Goal: Task Accomplishment & Management: Use online tool/utility

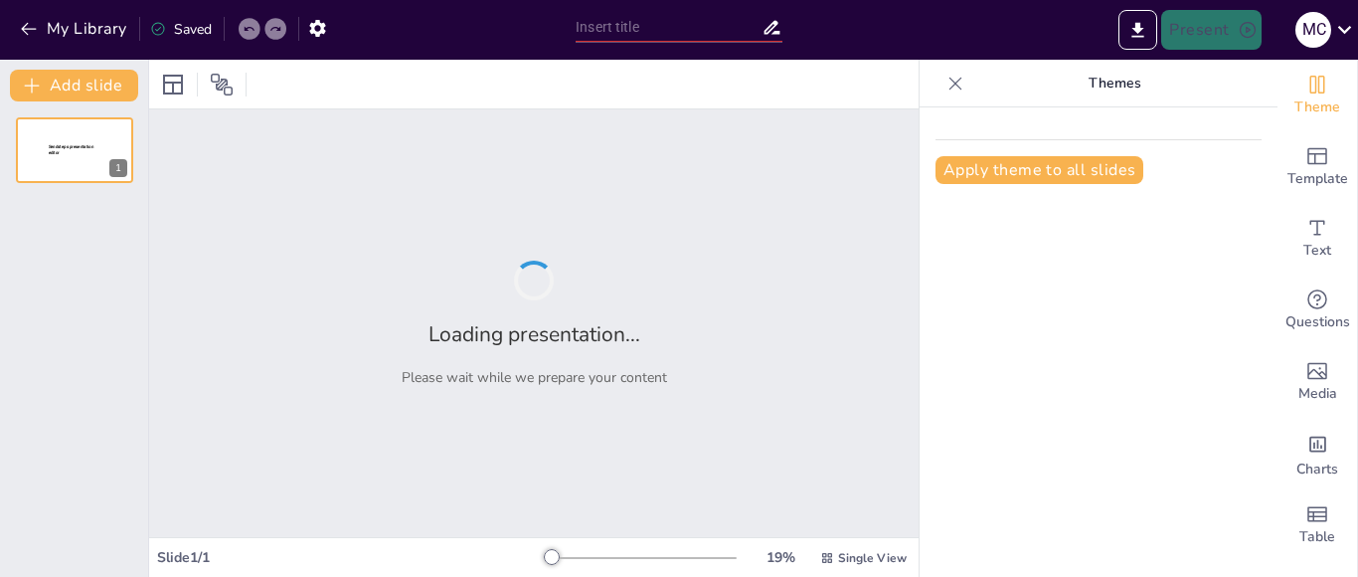
type input "New Sendsteps"
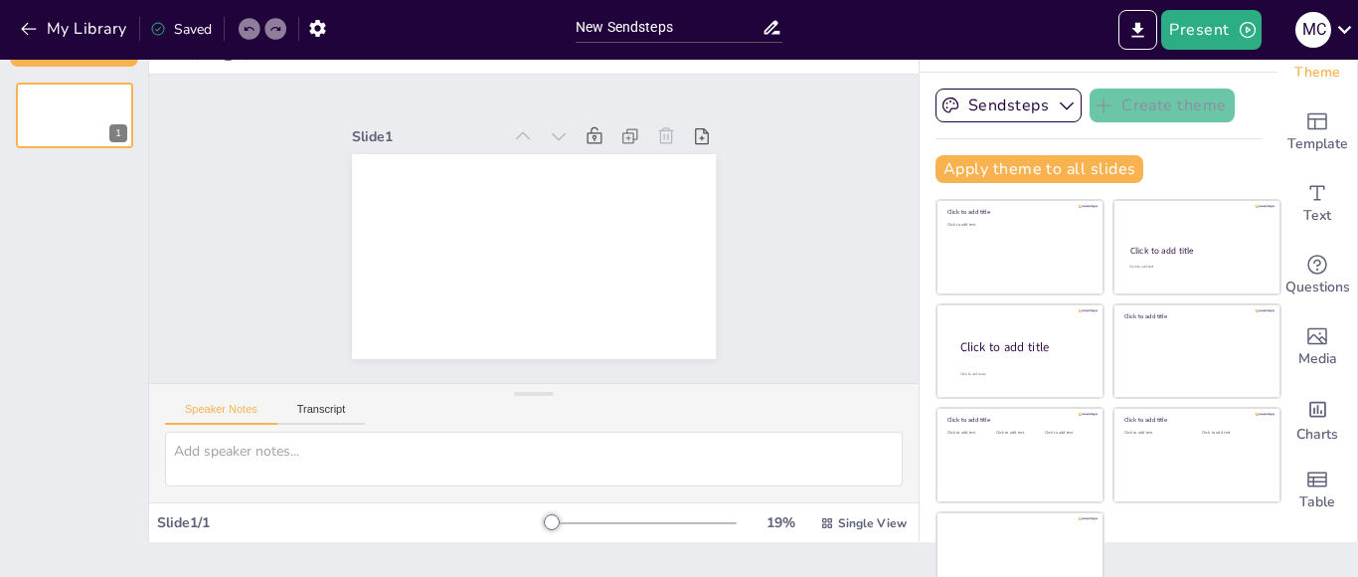
scroll to position [43, 0]
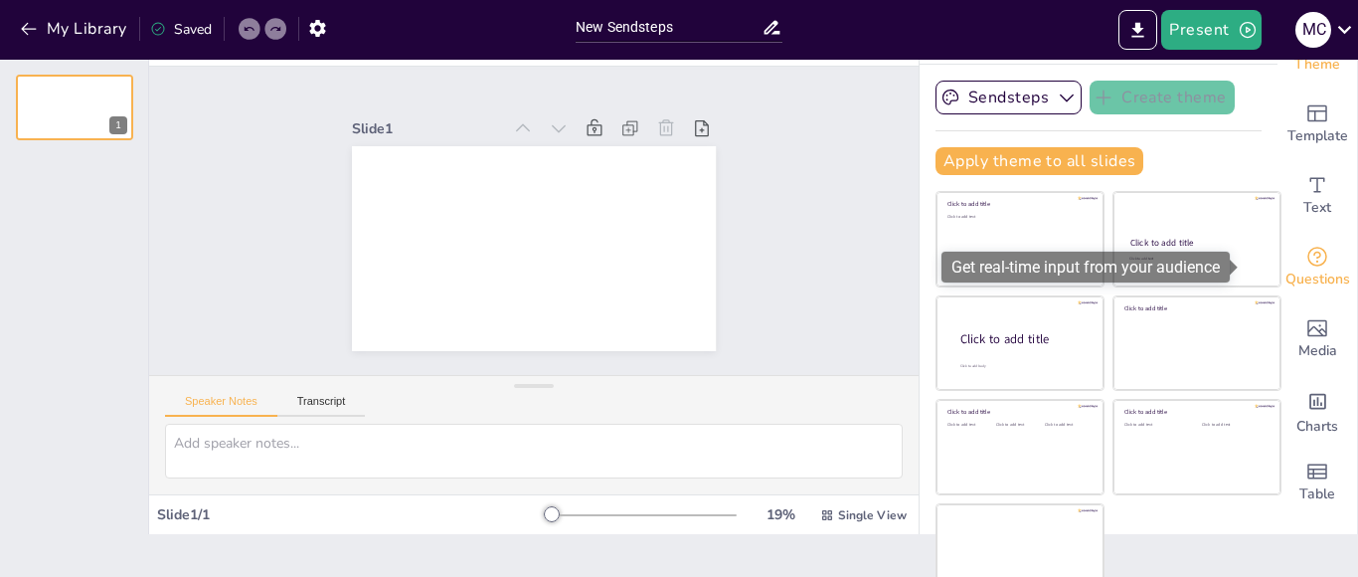
click at [1289, 270] on span "Questions" at bounding box center [1317, 279] width 65 height 22
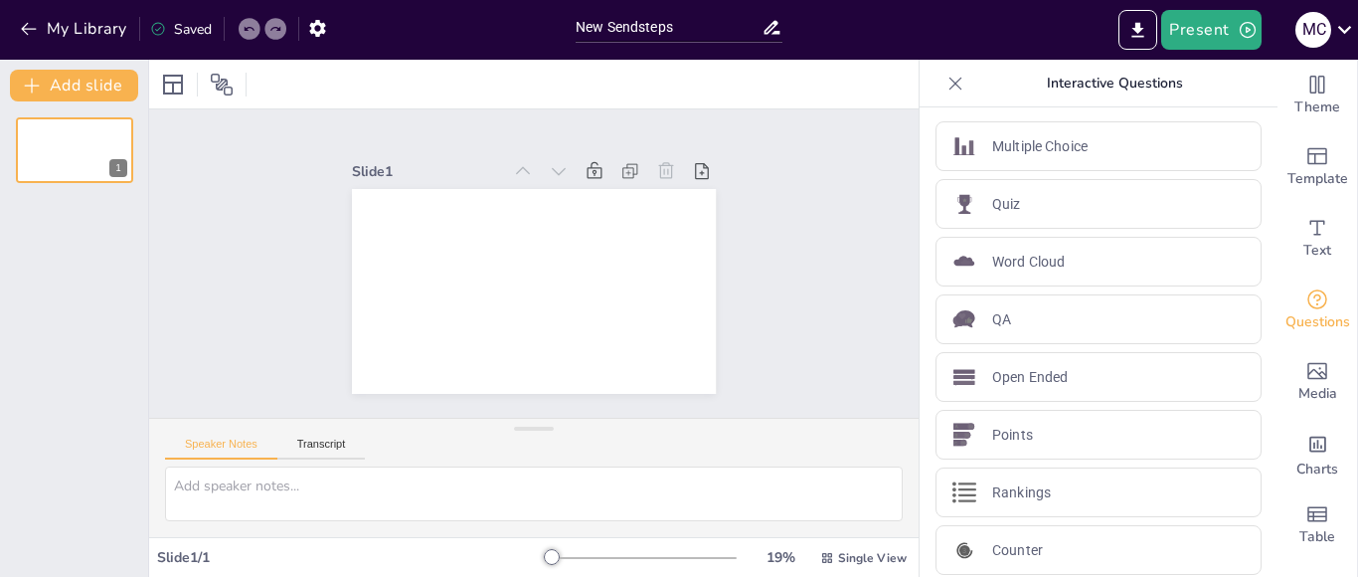
scroll to position [0, 0]
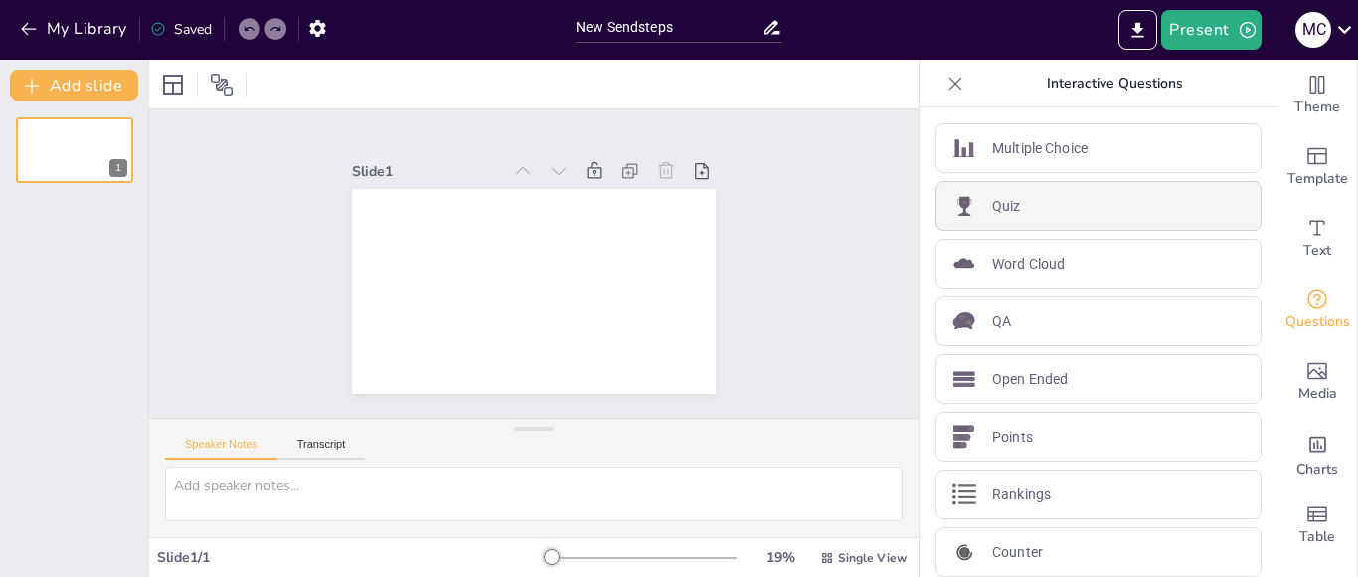
click at [1134, 226] on div "Quiz" at bounding box center [1099, 206] width 326 height 50
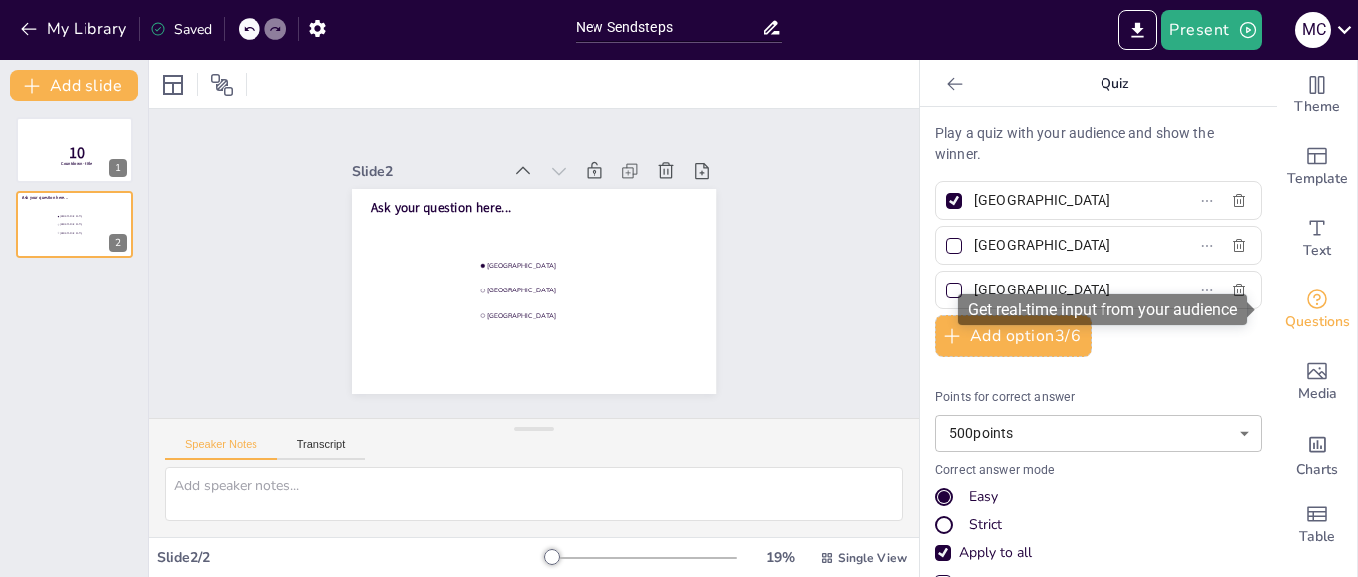
click at [1307, 306] on icon "Get real-time input from your audience" at bounding box center [1317, 299] width 20 height 20
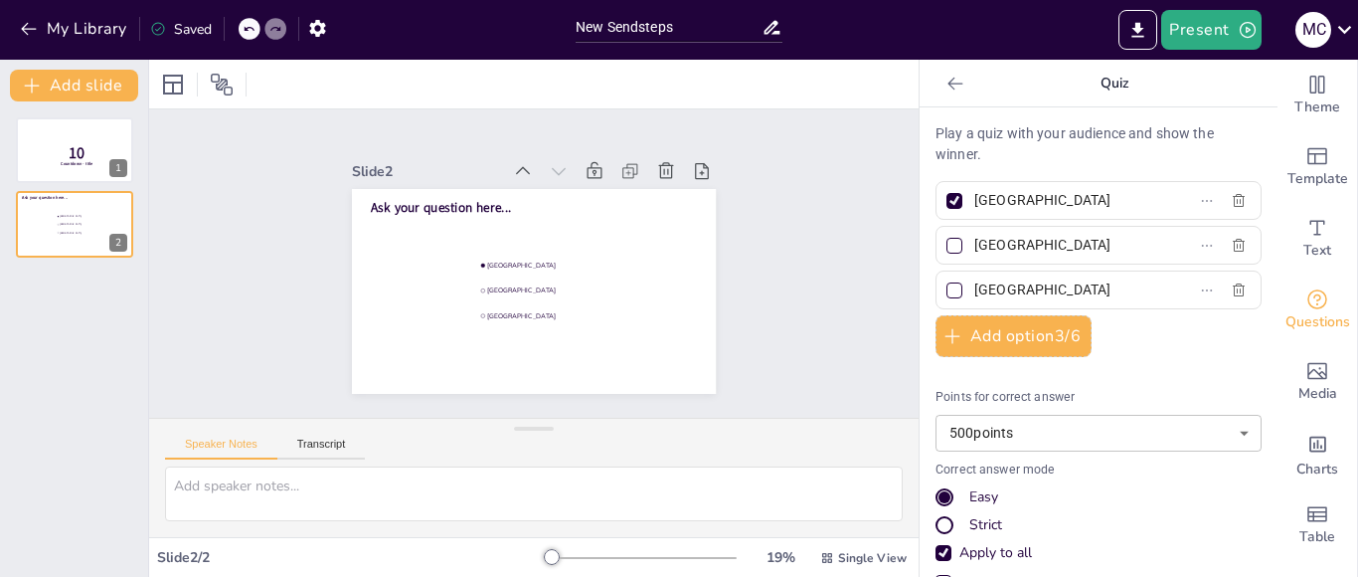
click at [945, 82] on icon at bounding box center [955, 84] width 20 height 20
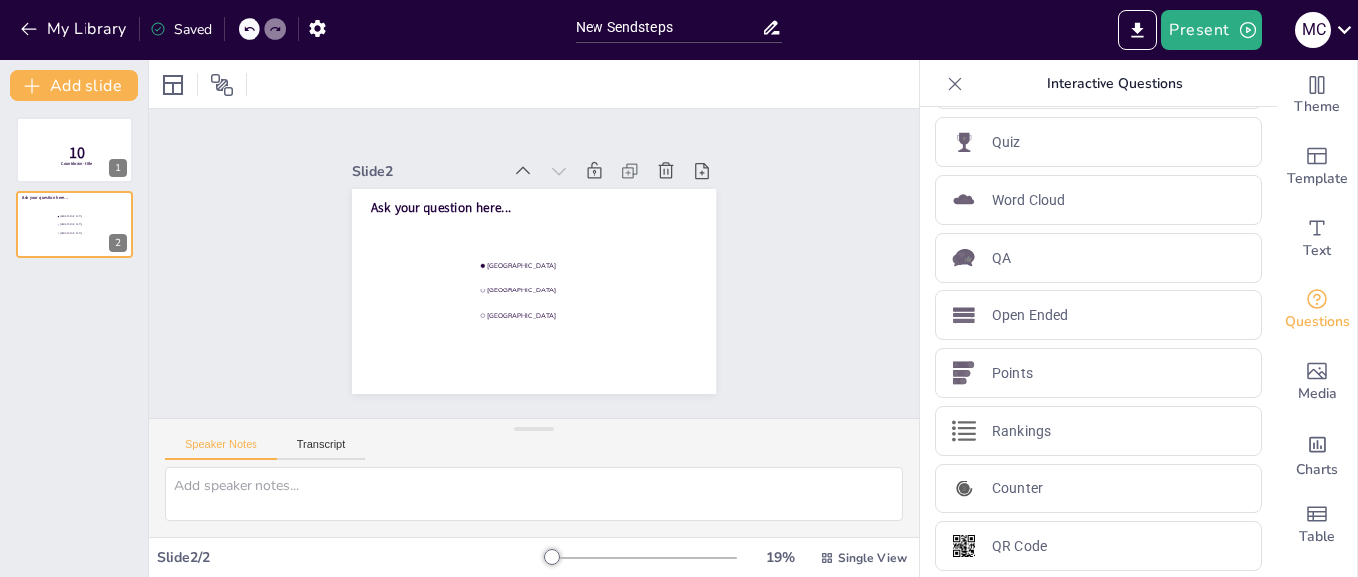
scroll to position [74, 0]
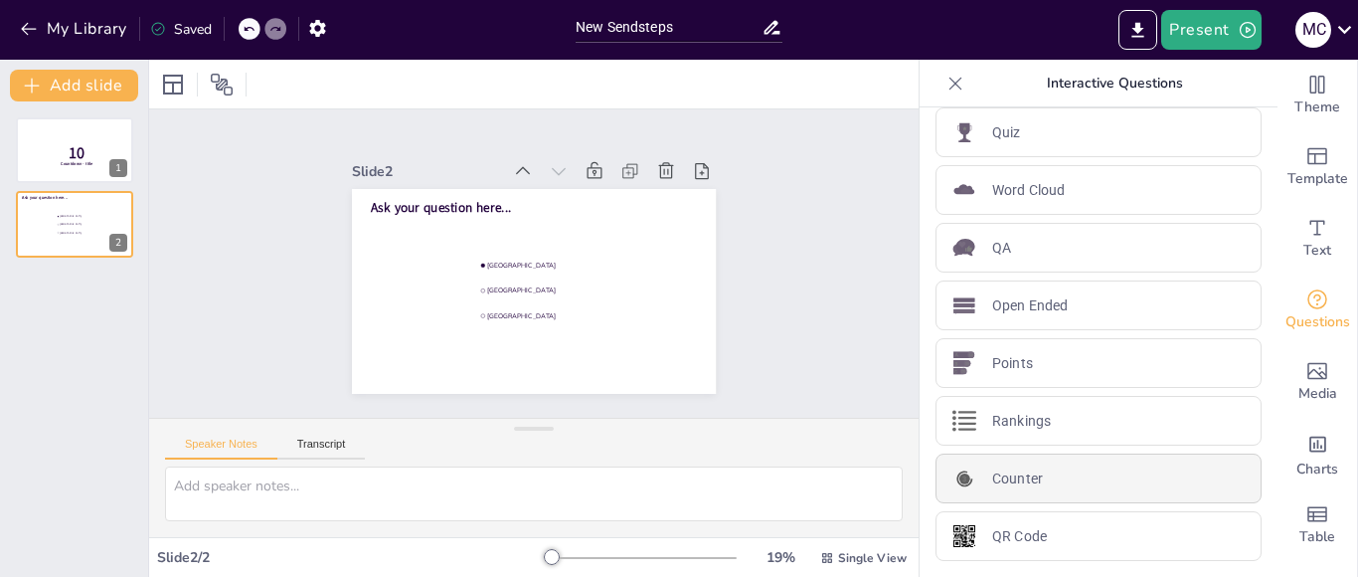
click at [1047, 459] on div "Counter" at bounding box center [1099, 478] width 326 height 50
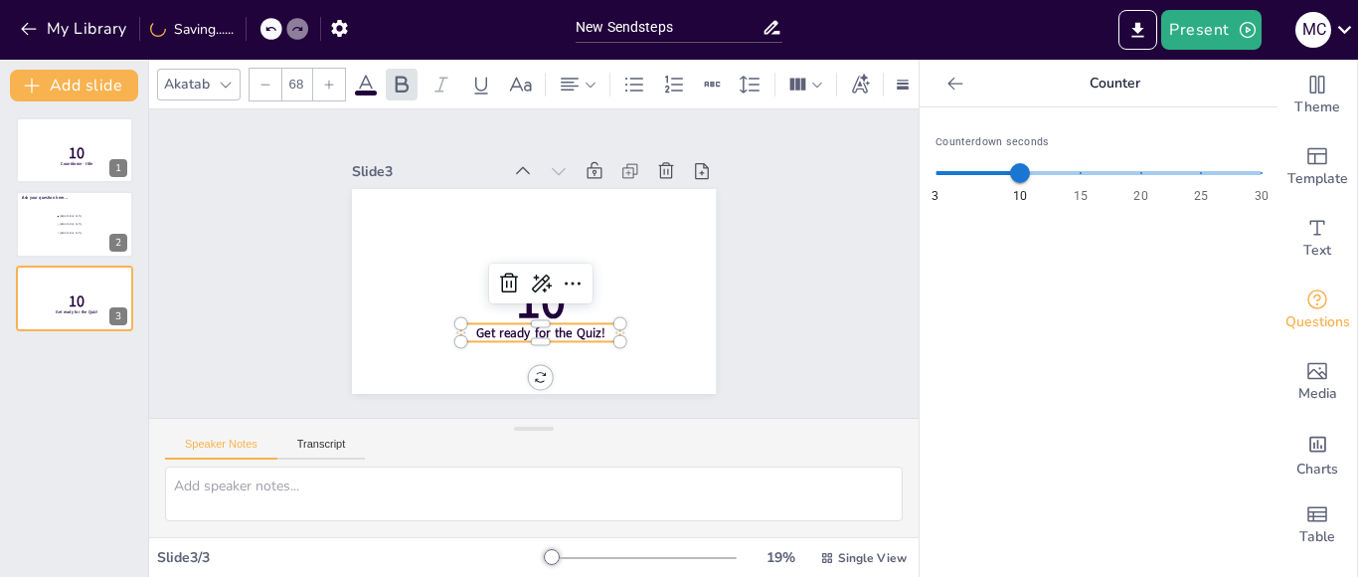
click at [945, 77] on icon at bounding box center [955, 84] width 20 height 20
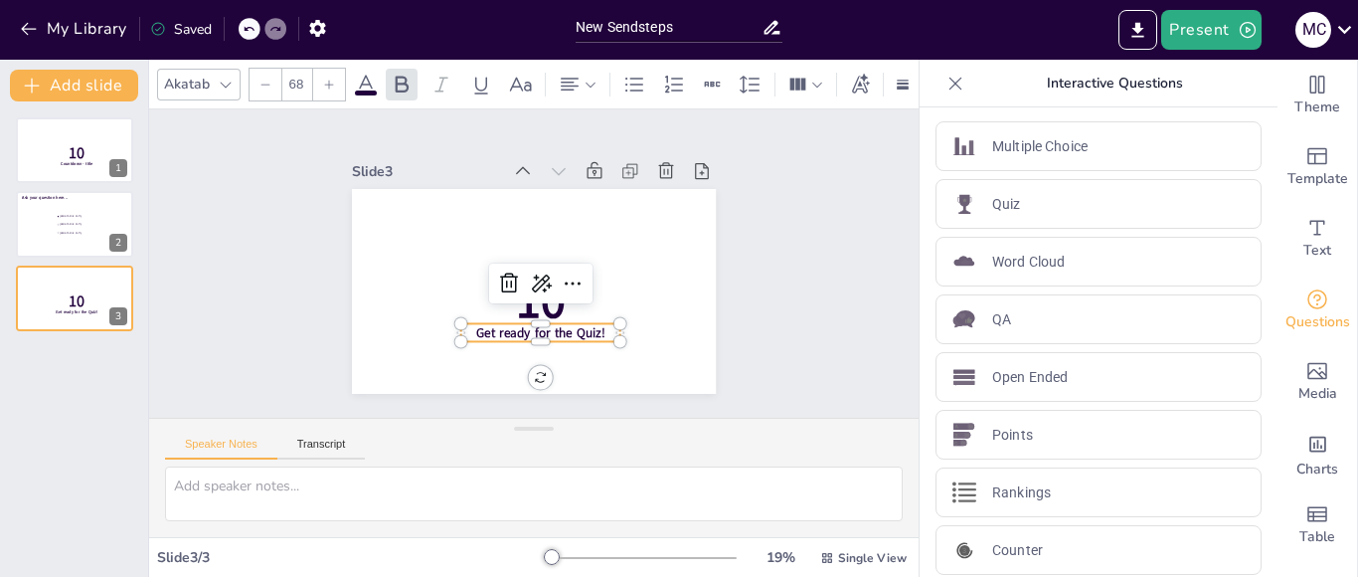
scroll to position [0, 0]
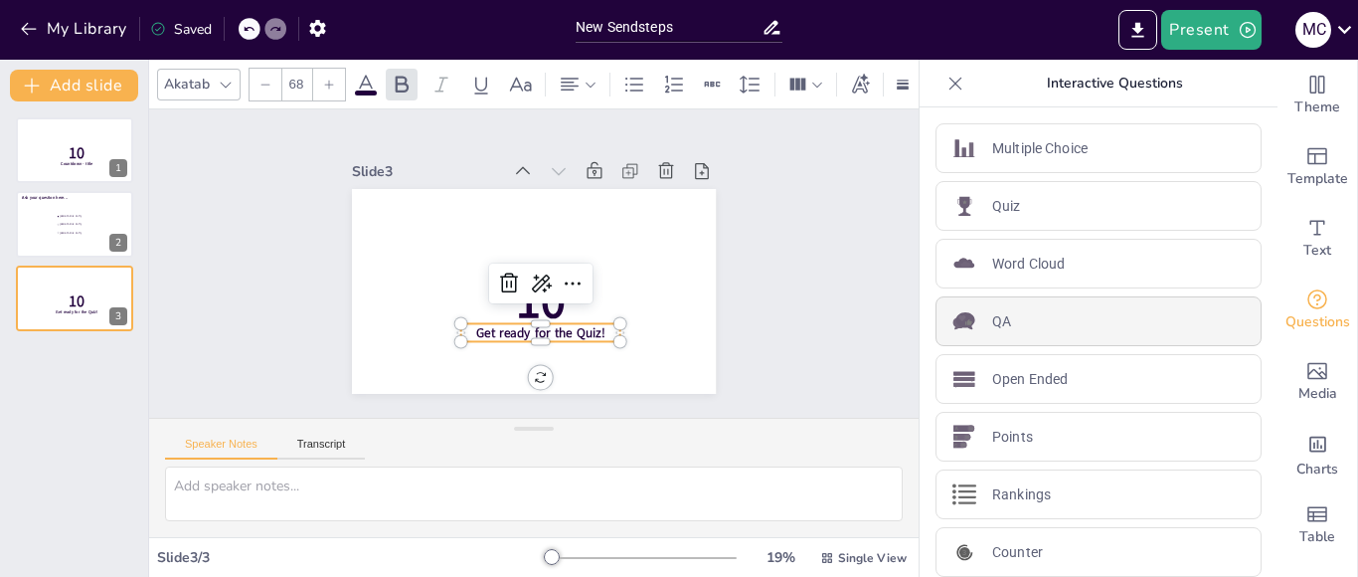
click at [1049, 319] on div "QA" at bounding box center [1099, 321] width 326 height 50
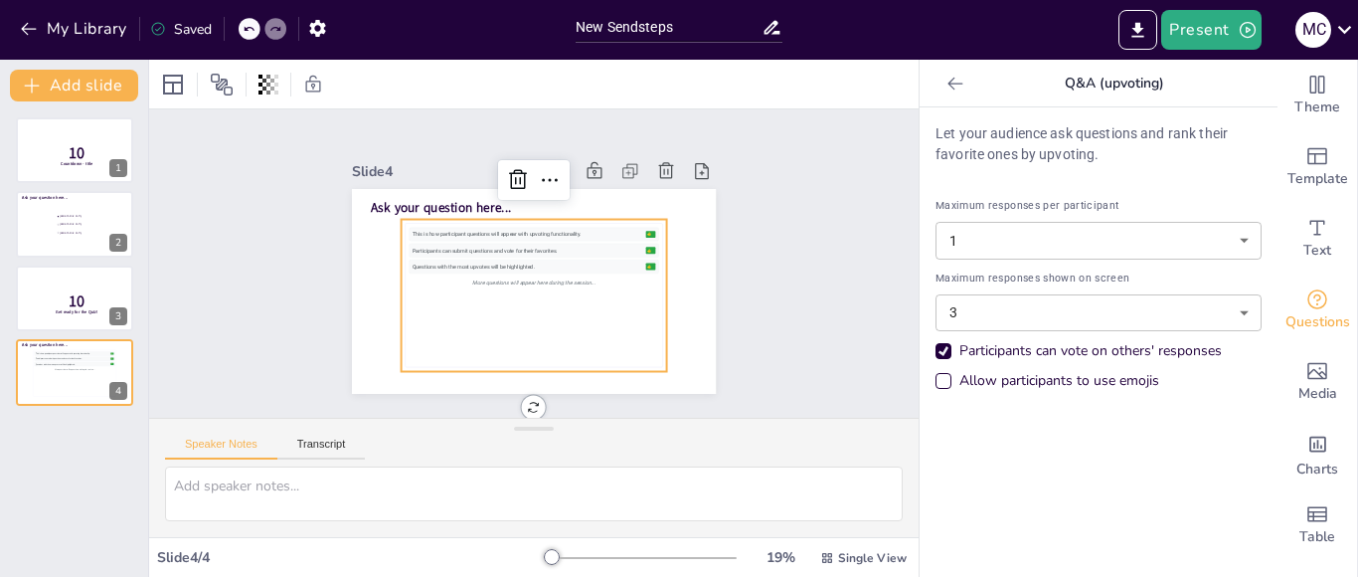
click at [1053, 326] on body "My Library Saved New Sendsteps Present M C Document fonts Akatab Popular fonts …" at bounding box center [679, 288] width 1358 height 577
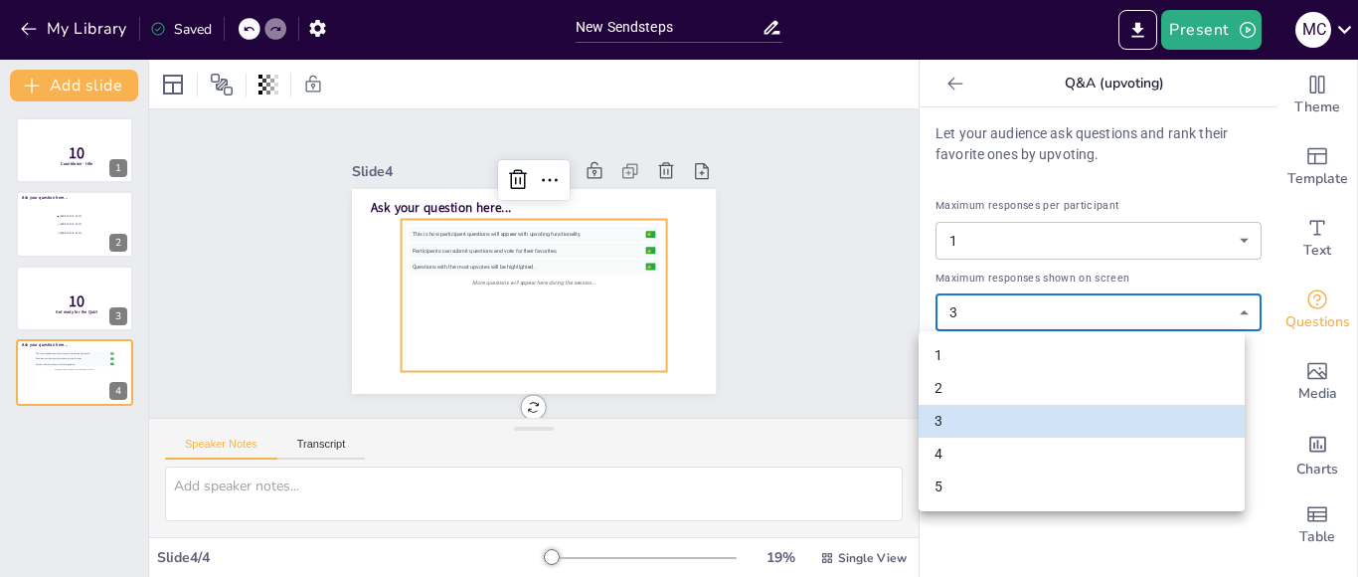
click at [1030, 537] on div at bounding box center [679, 288] width 1358 height 577
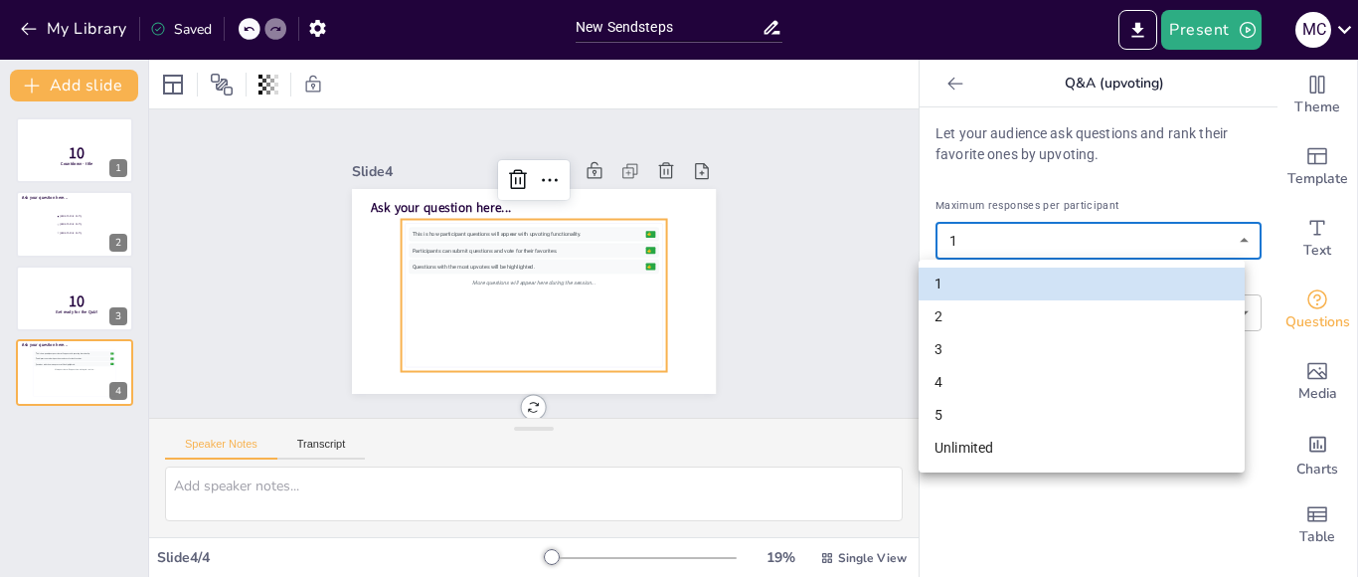
click at [1124, 240] on body "My Library Saved New Sendsteps Present M C Document fonts Akatab Popular fonts …" at bounding box center [679, 288] width 1358 height 577
click at [1034, 462] on li "Unlimited" at bounding box center [1082, 447] width 326 height 33
type input "unlimited"
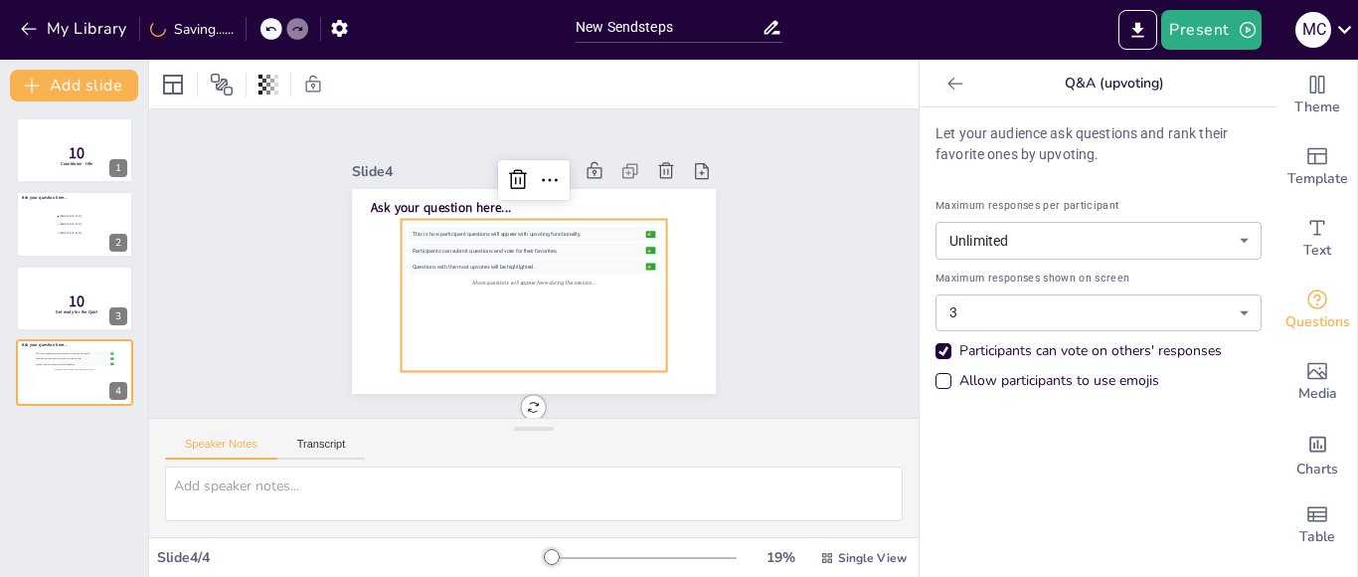
click at [1045, 388] on div "Allow participants to use emojis" at bounding box center [1059, 381] width 200 height 20
click at [997, 305] on body "My Library Saved New Sendsteps Present M C Document fonts Akatab Popular fonts …" at bounding box center [679, 288] width 1358 height 577
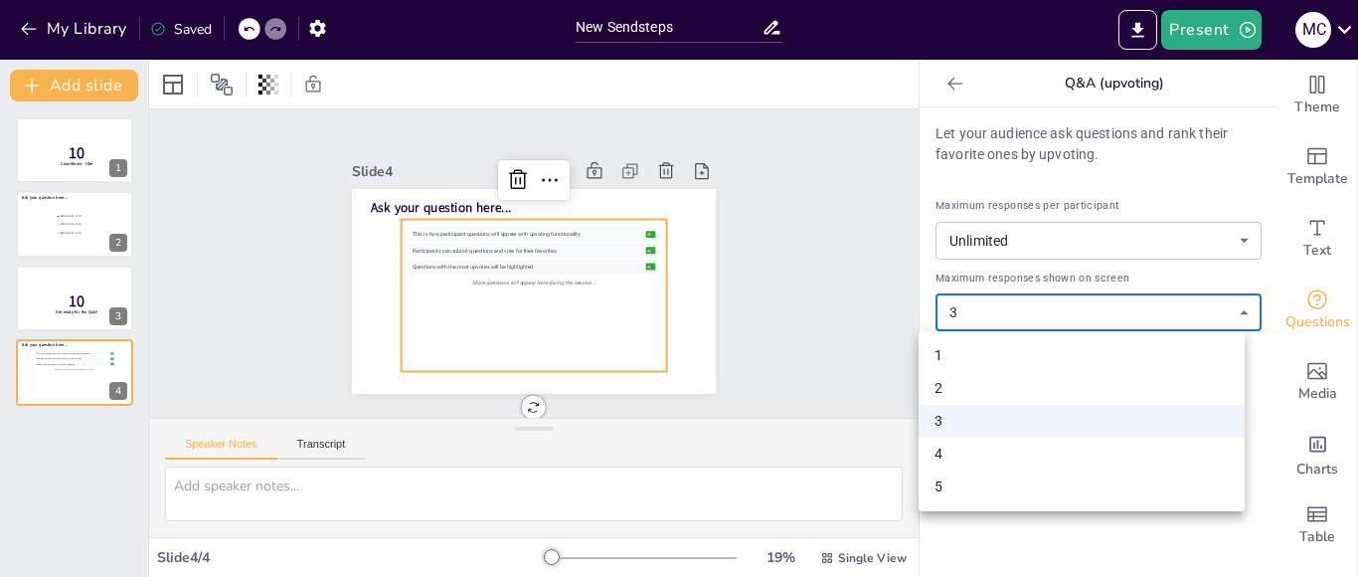
click at [975, 417] on li "3" at bounding box center [1082, 421] width 326 height 33
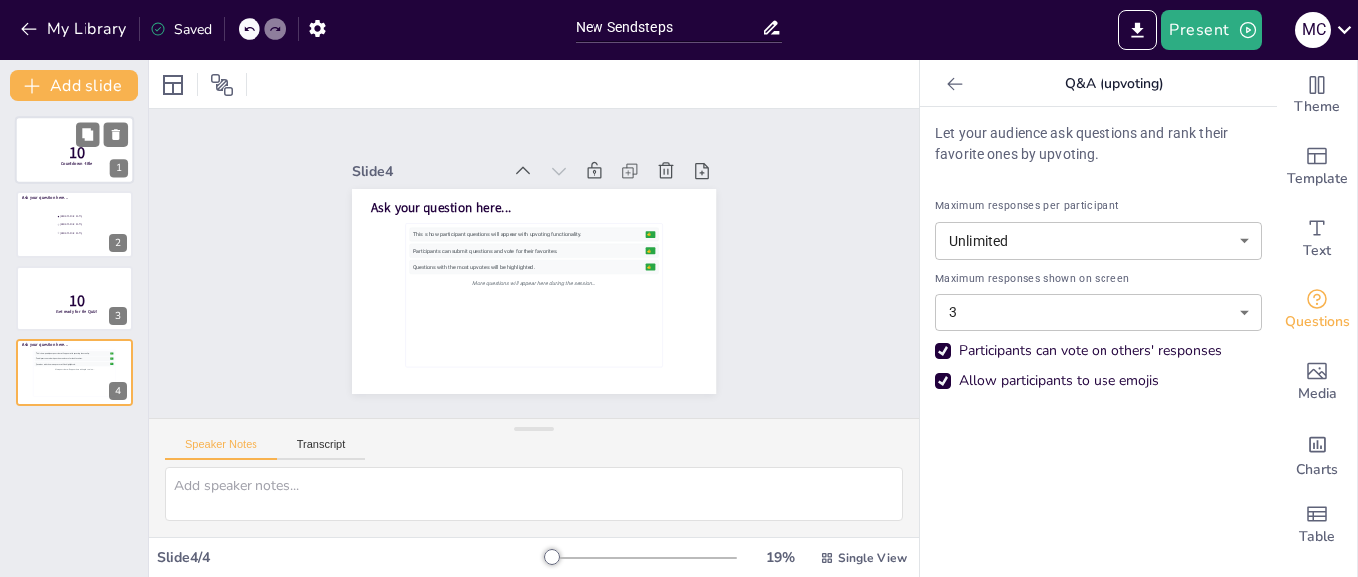
click at [52, 152] on p "10" at bounding box center [77, 153] width 53 height 22
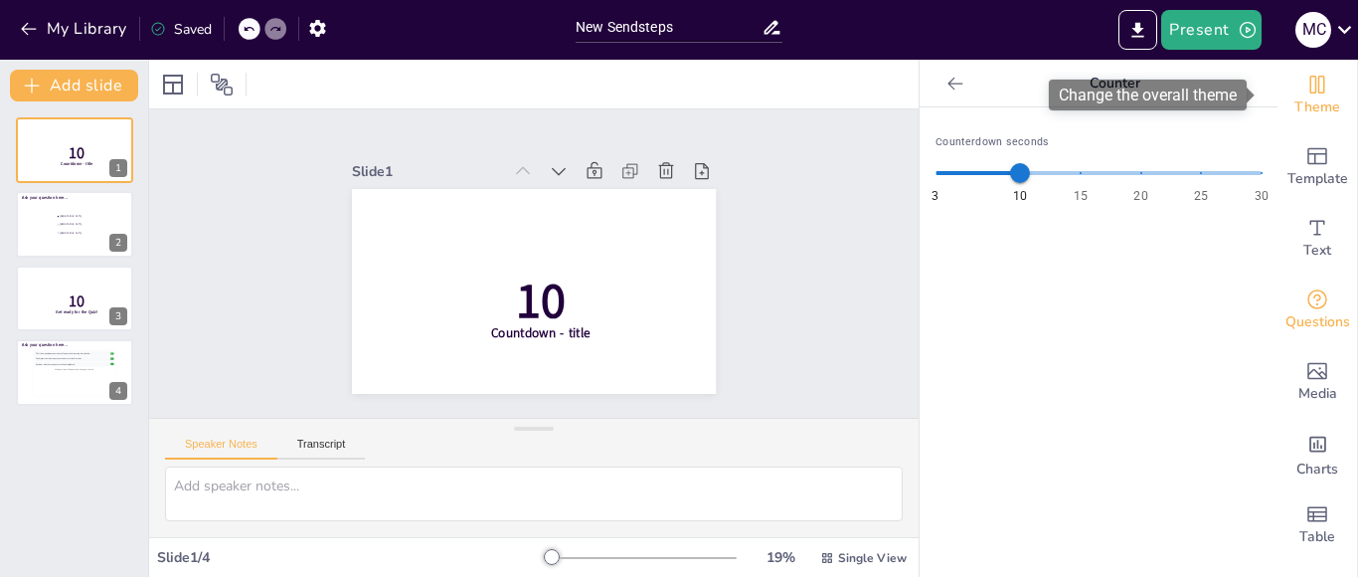
click at [1299, 101] on span "Theme" at bounding box center [1317, 107] width 46 height 22
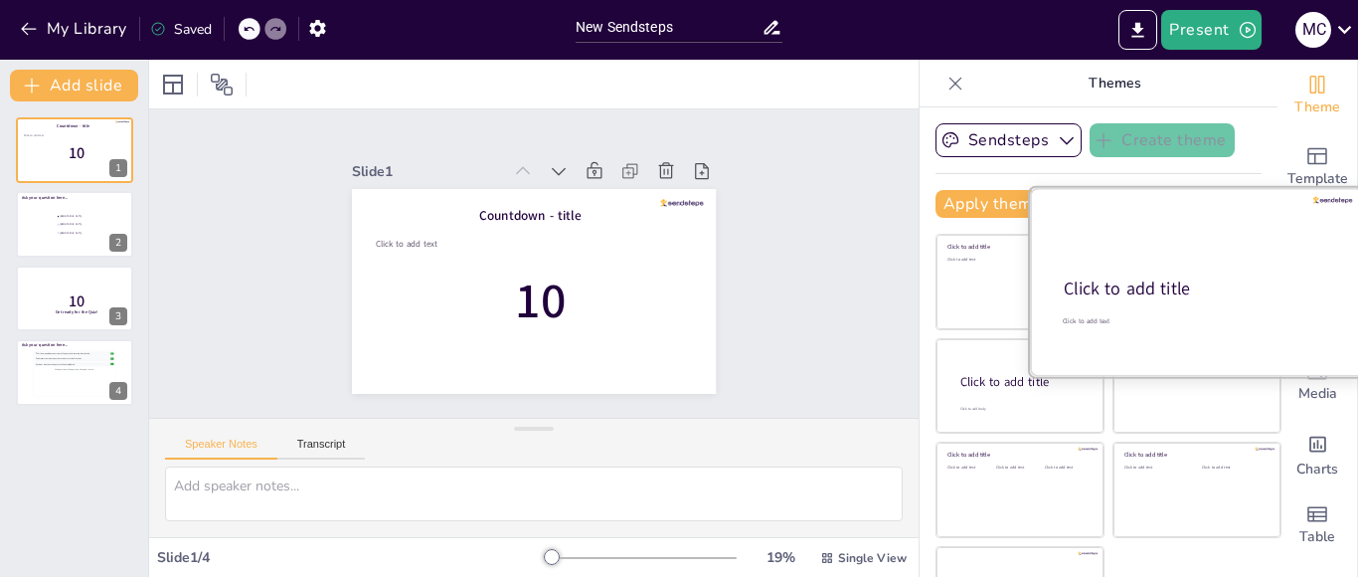
click at [1152, 279] on div "Click to add title" at bounding box center [1195, 289] width 263 height 24
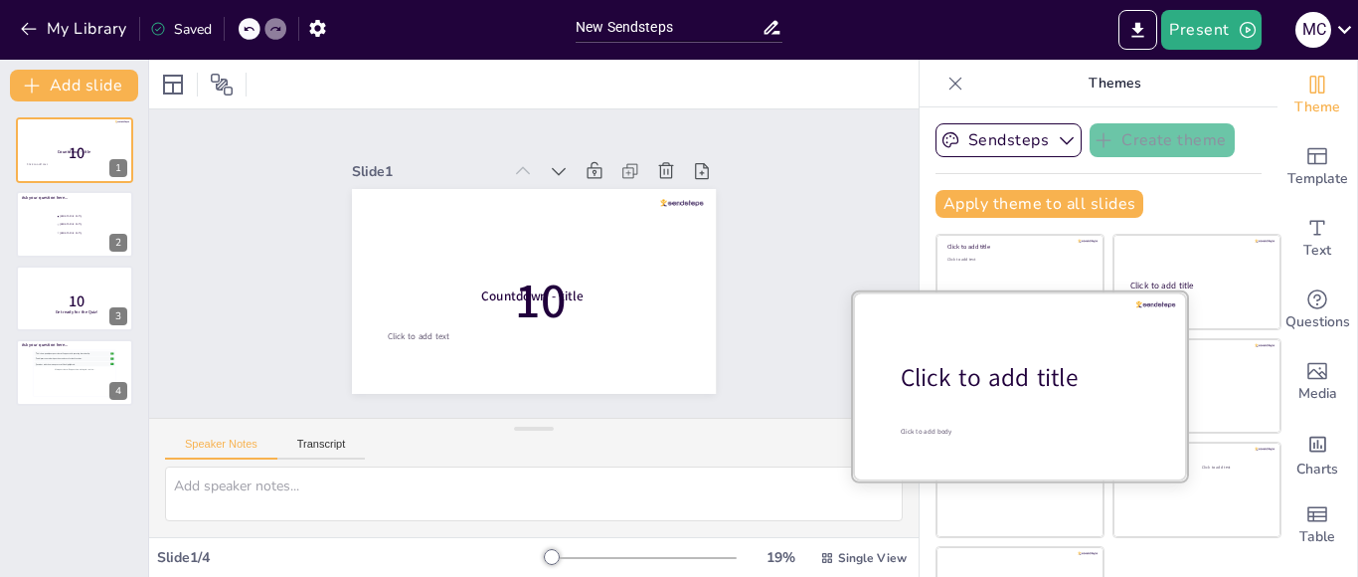
click at [970, 403] on div at bounding box center [1020, 385] width 334 height 188
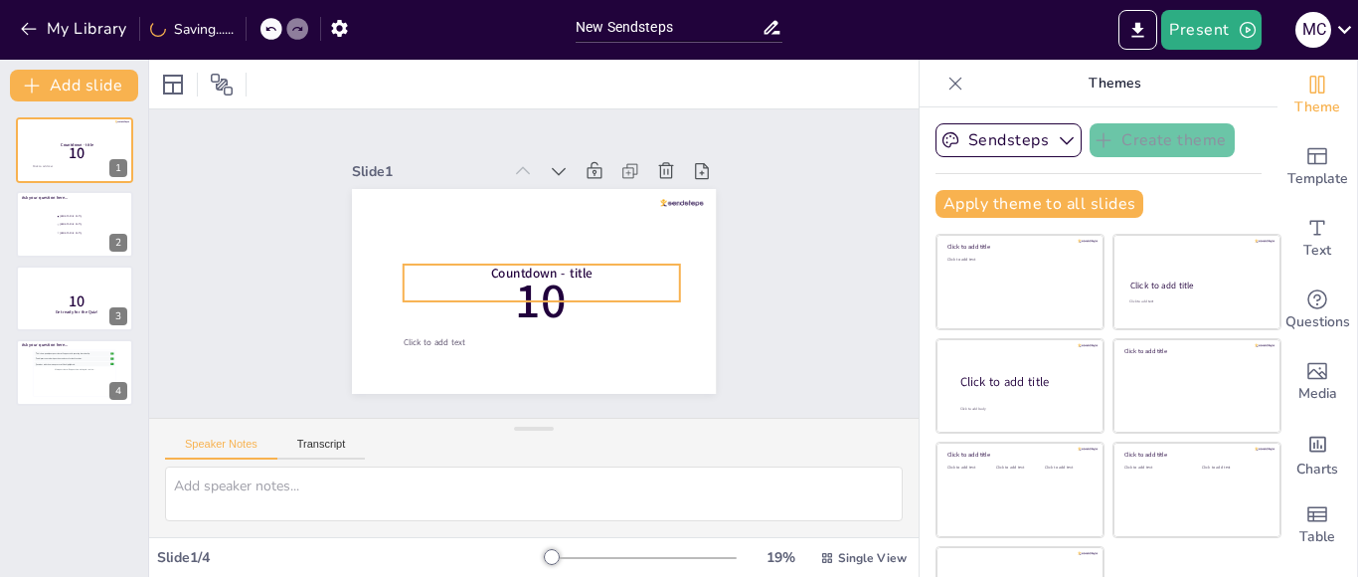
click at [540, 268] on span "Countdown - title" at bounding box center [522, 266] width 58 height 99
click at [540, 268] on span "Countdown - title" at bounding box center [525, 255] width 102 height 28
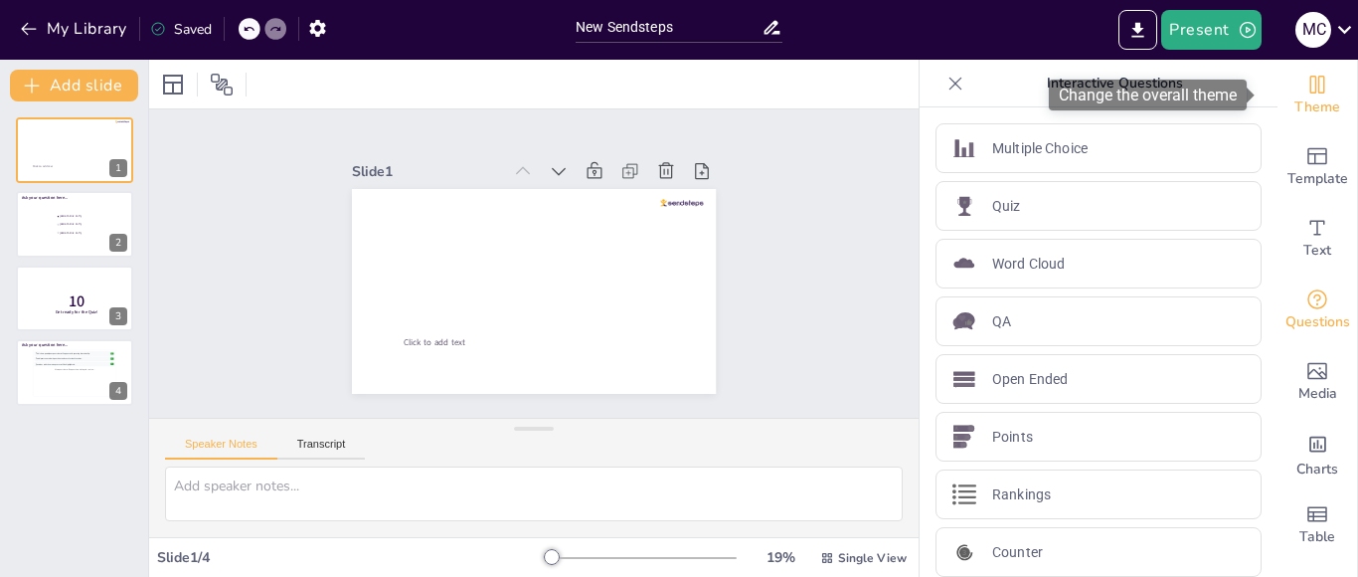
click at [1294, 99] on span "Theme" at bounding box center [1317, 107] width 46 height 22
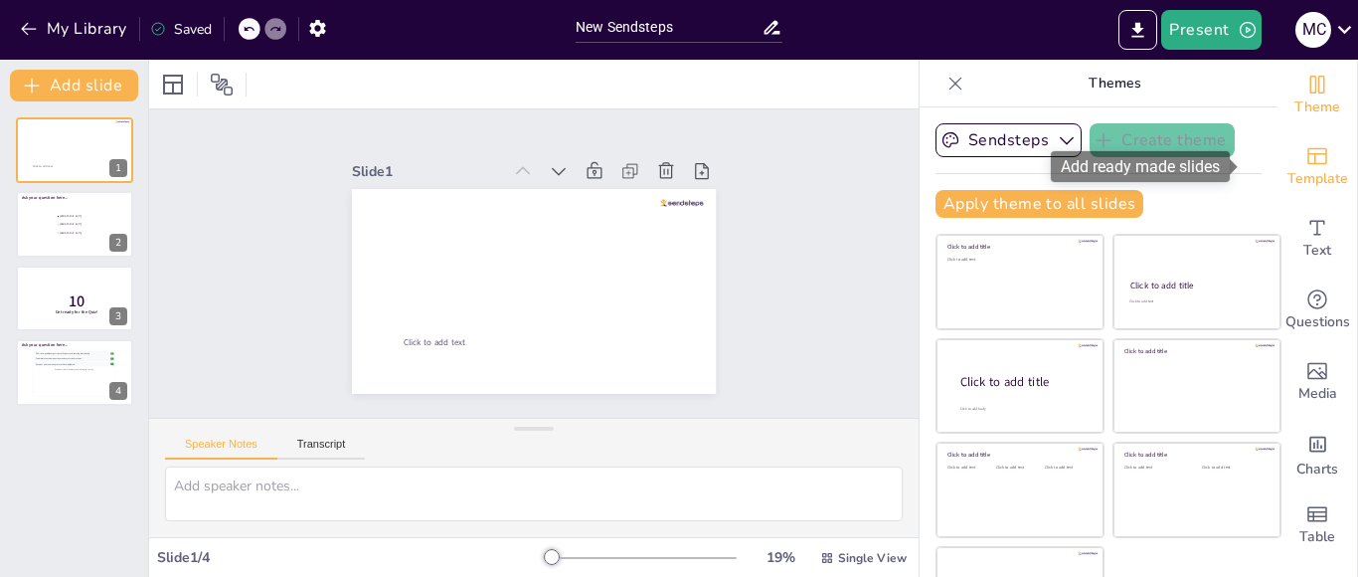
click at [1287, 168] on span "Template" at bounding box center [1317, 179] width 61 height 22
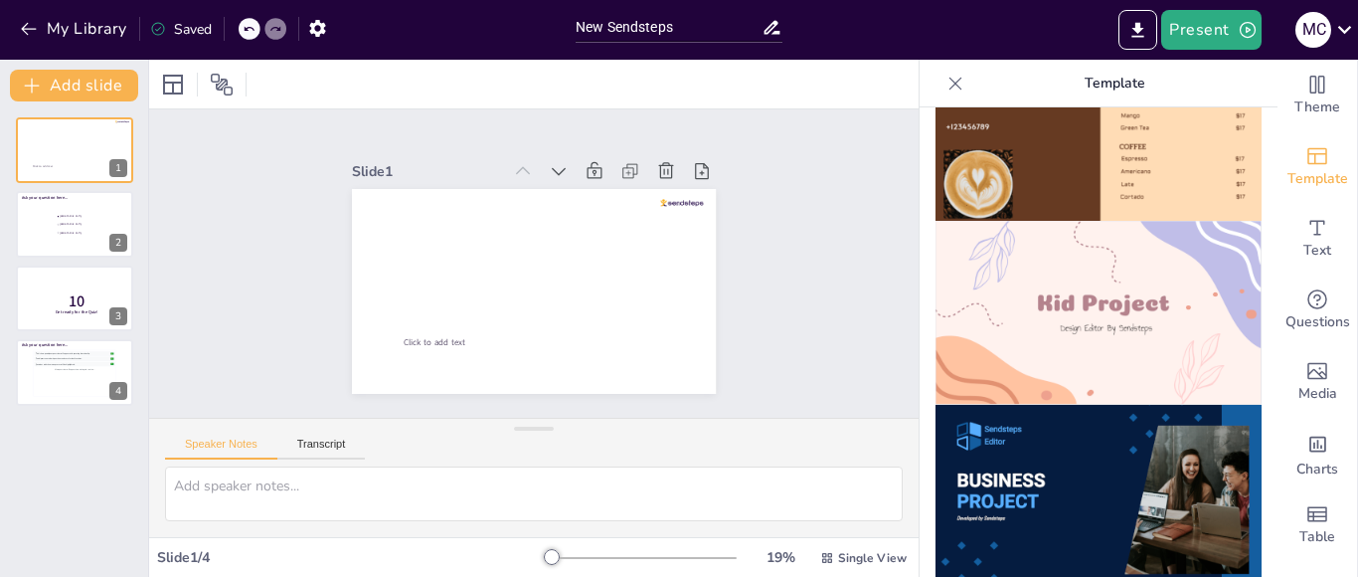
scroll to position [1383, 0]
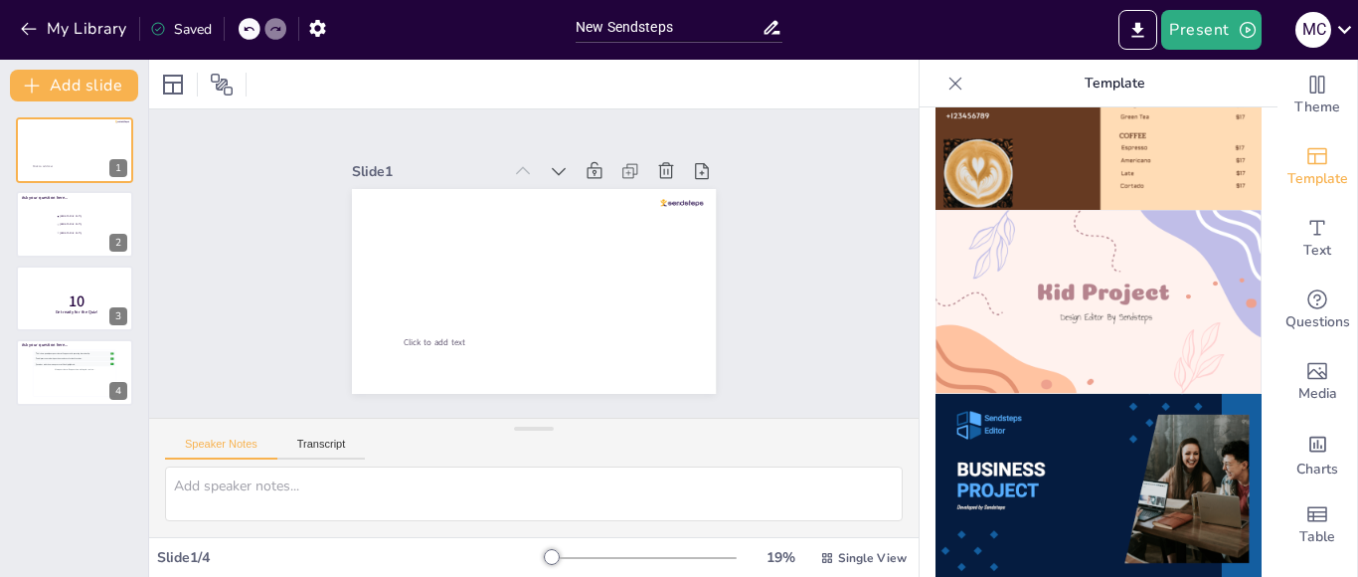
click at [1060, 451] on img at bounding box center [1099, 486] width 326 height 184
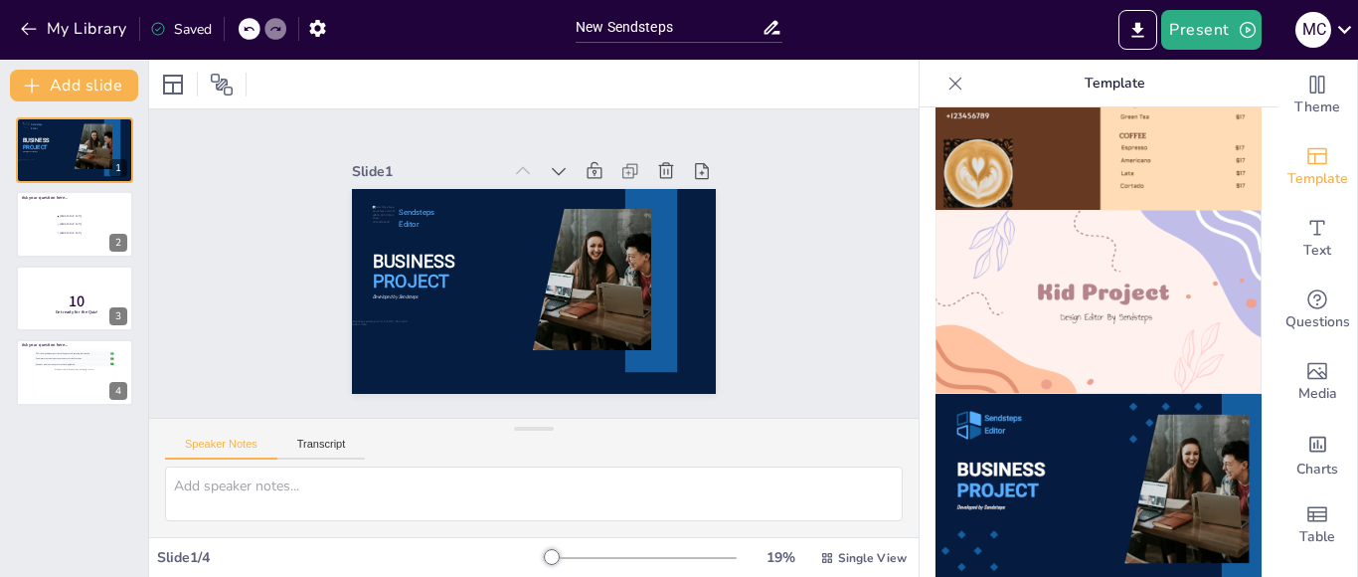
drag, startPoint x: 1252, startPoint y: 400, endPoint x: 1251, endPoint y: 431, distance: 31.8
click at [1251, 431] on div at bounding box center [1099, 341] width 358 height 469
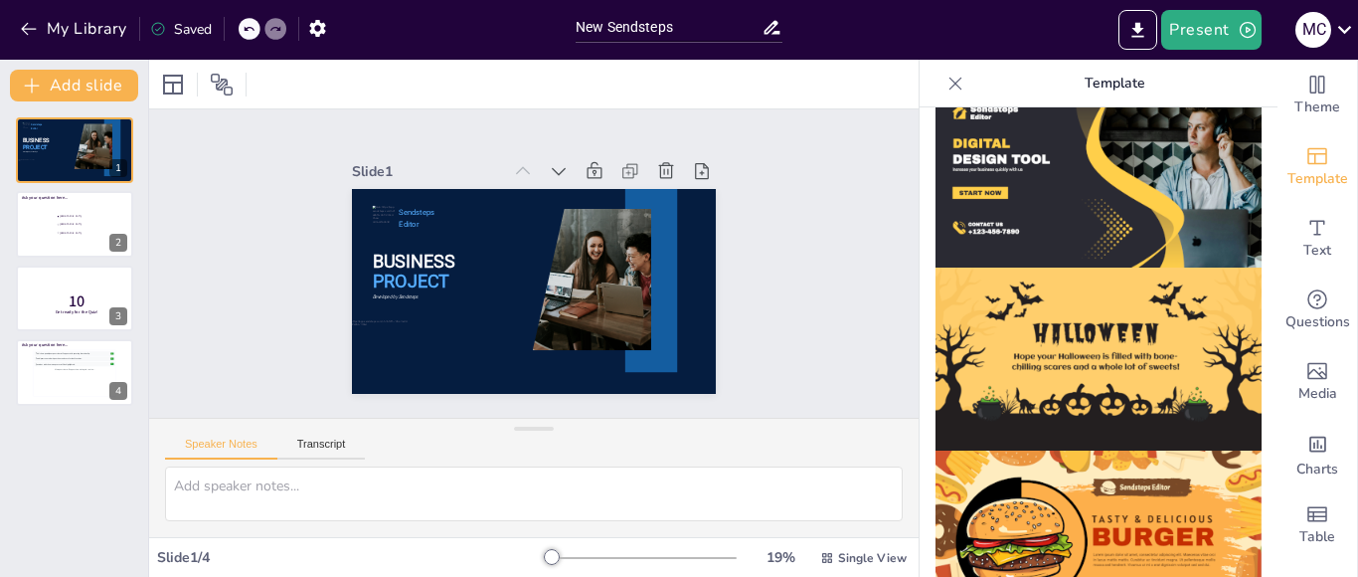
scroll to position [2072, 0]
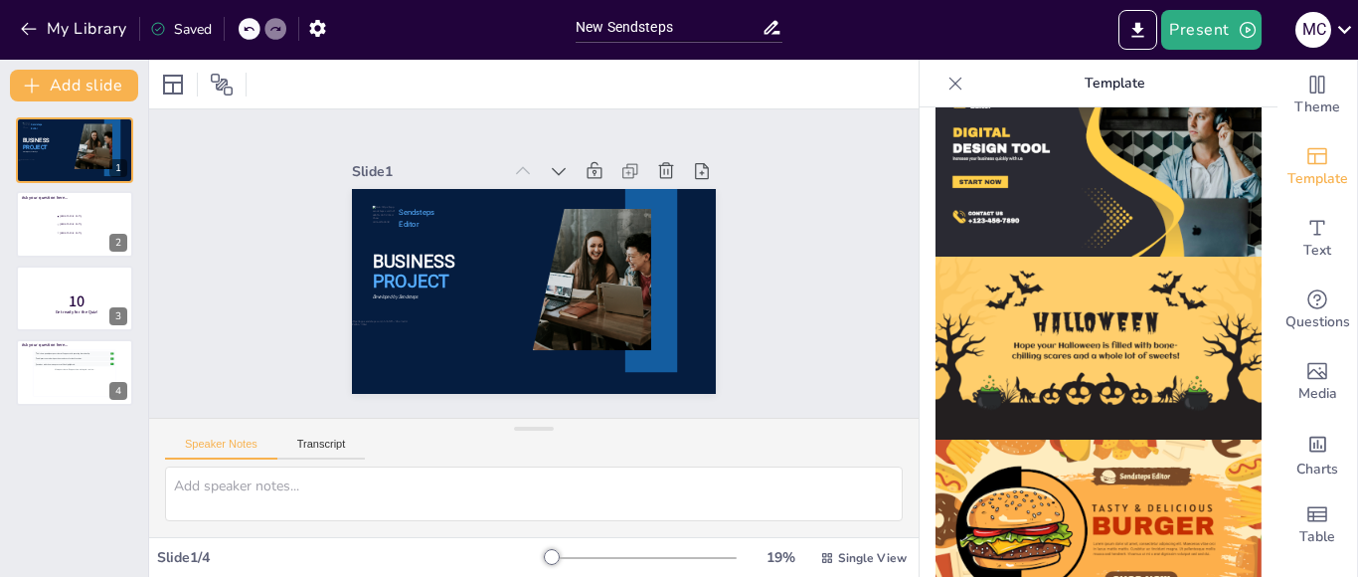
click at [390, 231] on span "BUSINESS" at bounding box center [431, 201] width 83 height 60
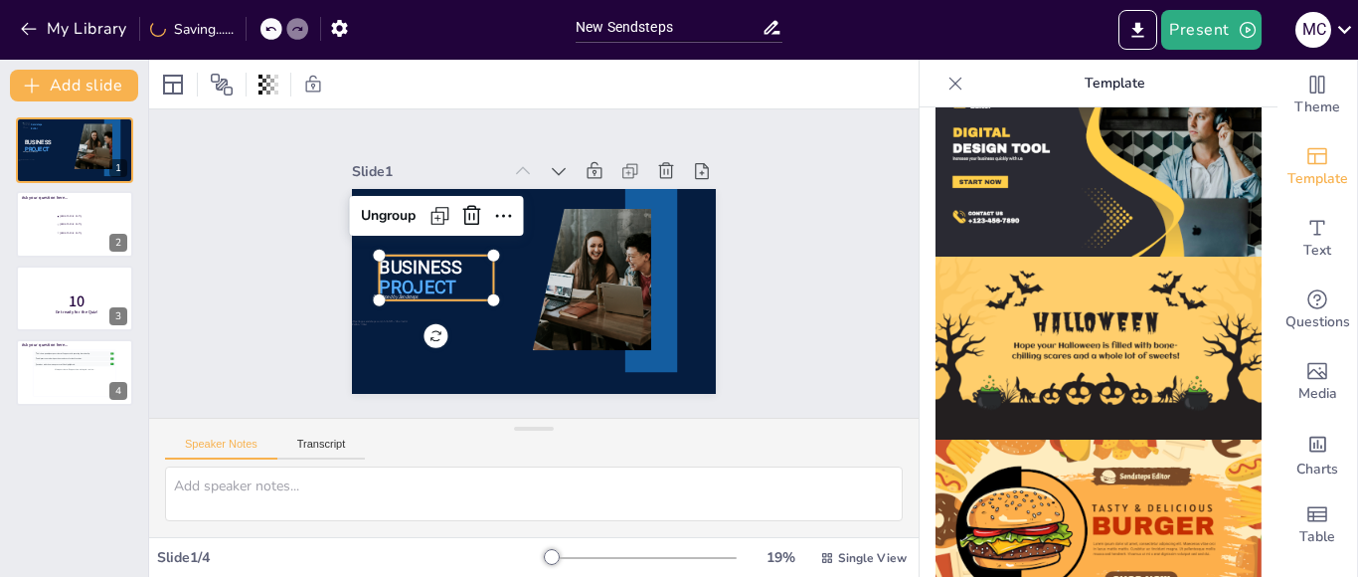
click at [430, 214] on span "BUSINESS" at bounding box center [463, 174] width 66 height 80
click at [594, 240] on span "BUSINESS" at bounding box center [636, 213] width 84 height 53
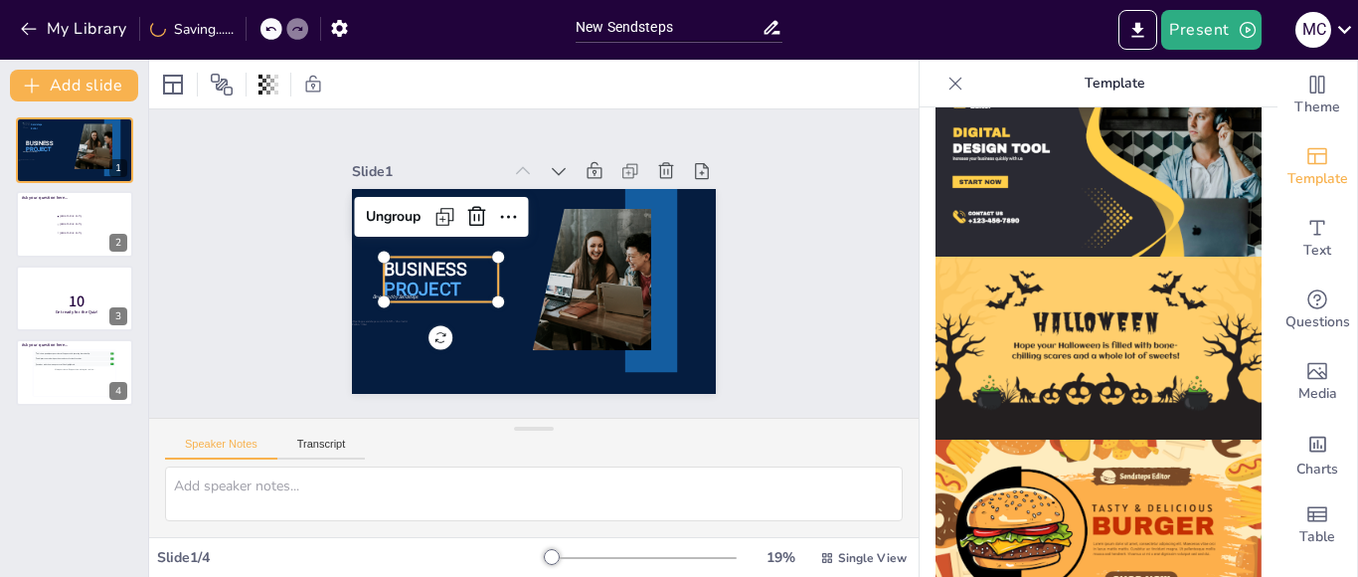
click at [557, 318] on span "BUSINESS" at bounding box center [583, 360] width 53 height 84
click at [585, 234] on span "BUSINESS" at bounding box center [626, 204] width 83 height 60
click at [620, 211] on div "Ungroup" at bounding box center [654, 177] width 68 height 76
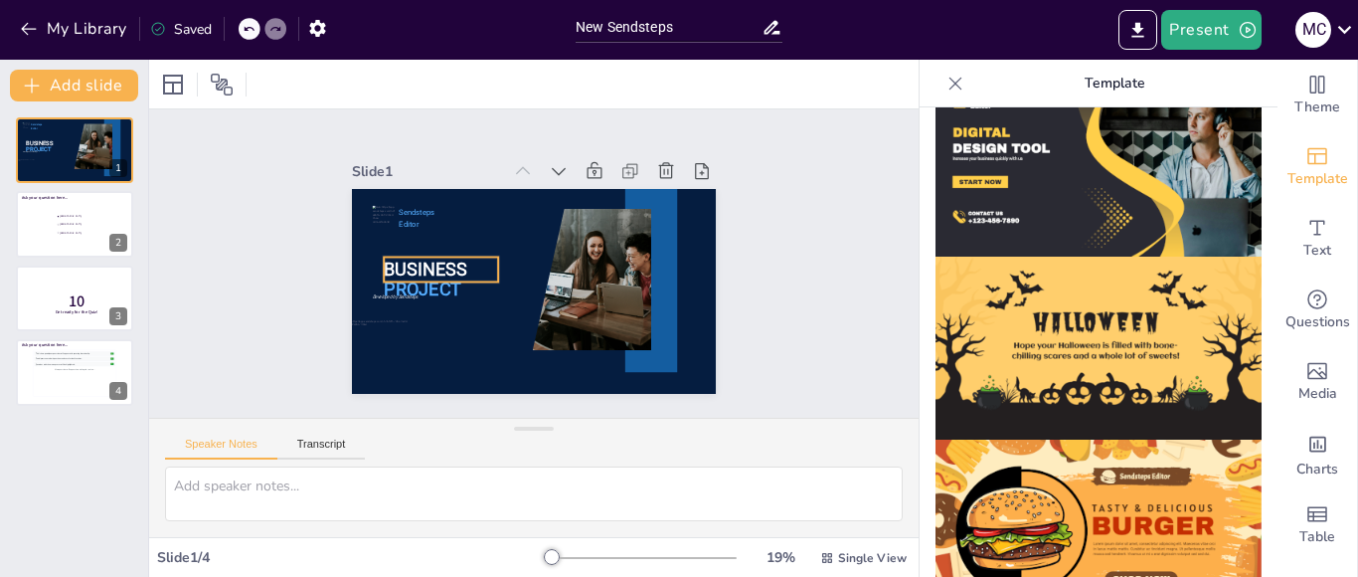
click at [502, 198] on span "BUSINESS" at bounding box center [517, 155] width 30 height 85
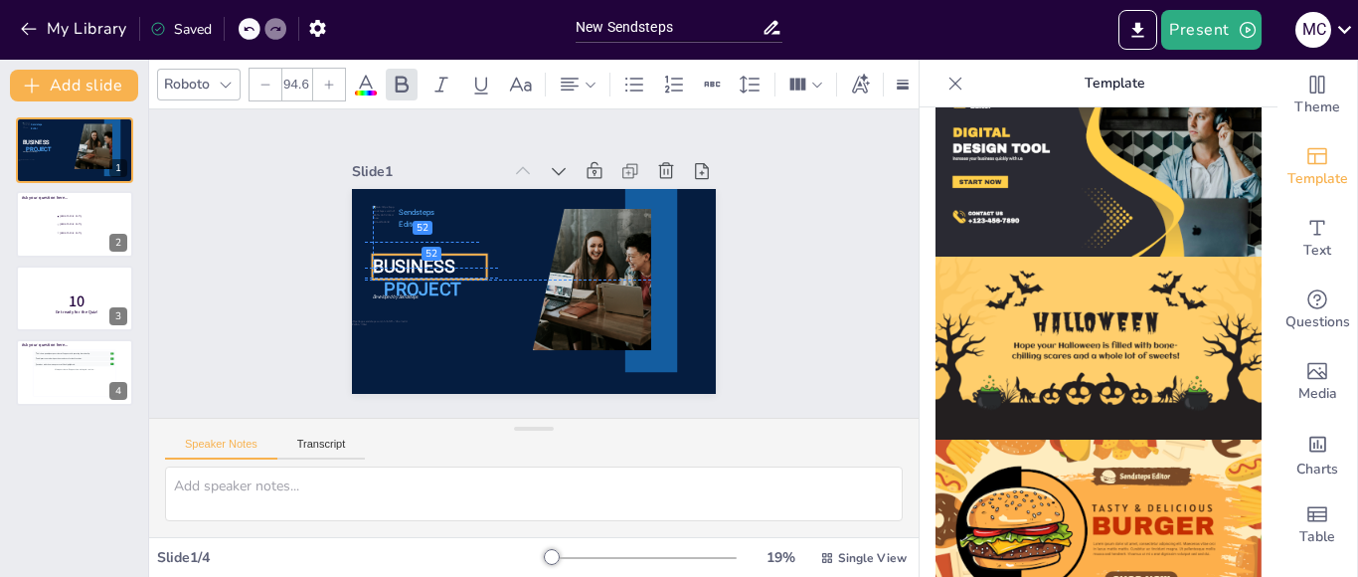
drag, startPoint x: 402, startPoint y: 259, endPoint x: 383, endPoint y: 258, distance: 18.9
click at [405, 221] on span "BUSINESS" at bounding box center [443, 185] width 76 height 71
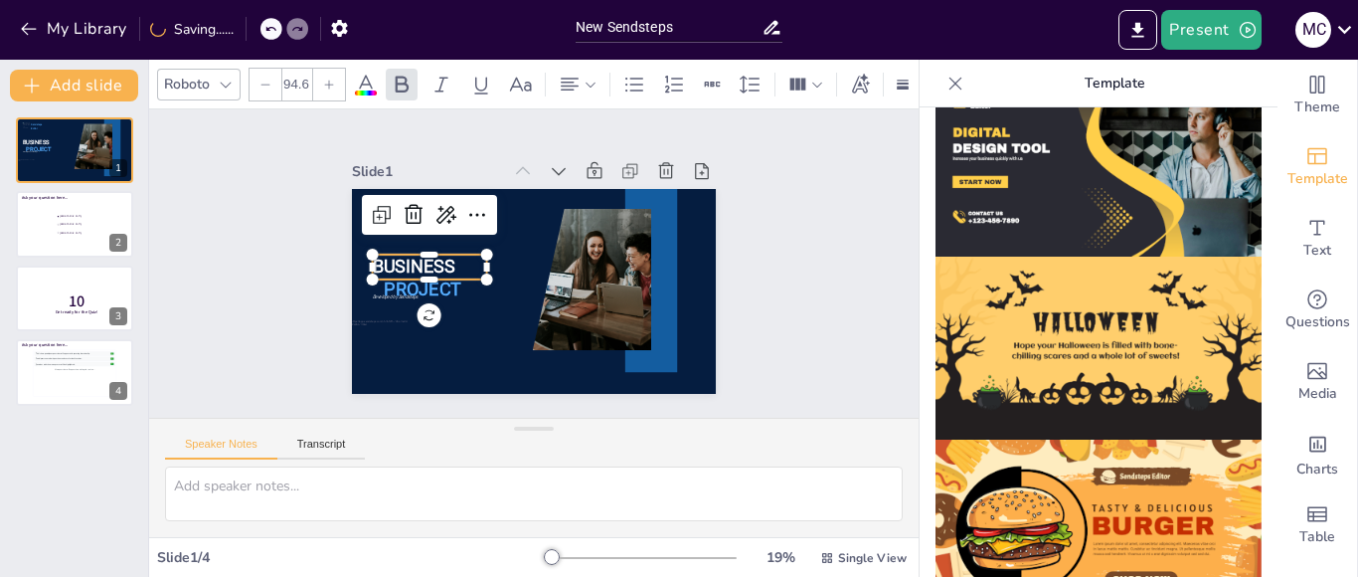
click at [386, 284] on div at bounding box center [432, 298] width 115 height 28
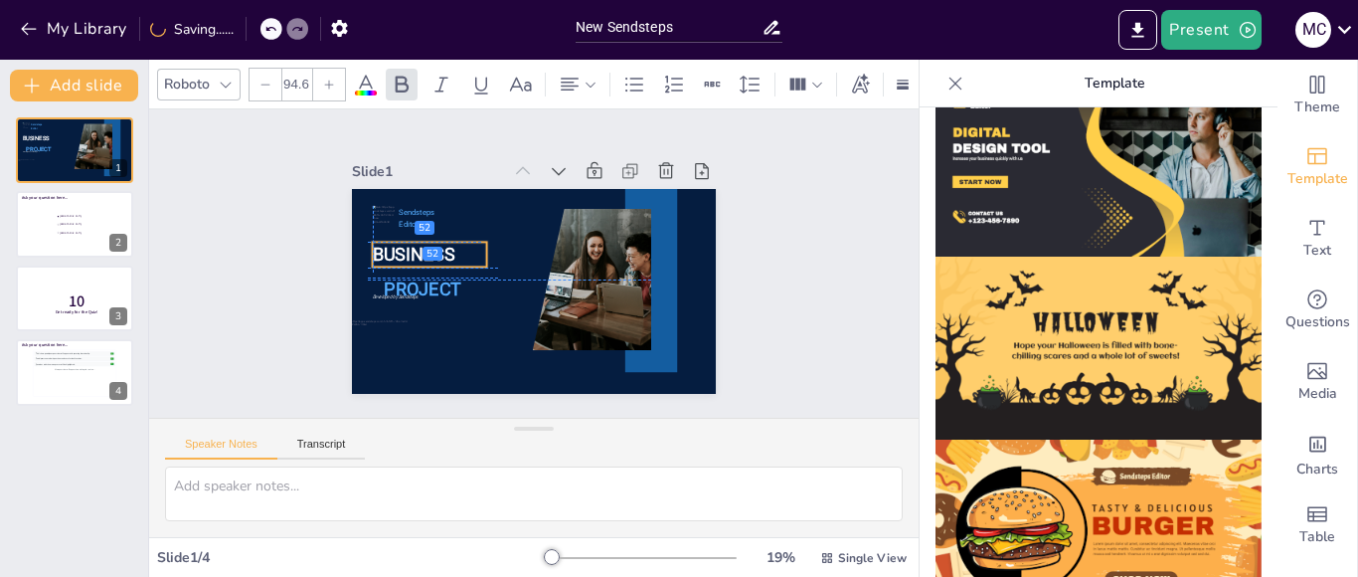
click at [587, 308] on span "BUSINESS" at bounding box center [627, 341] width 80 height 66
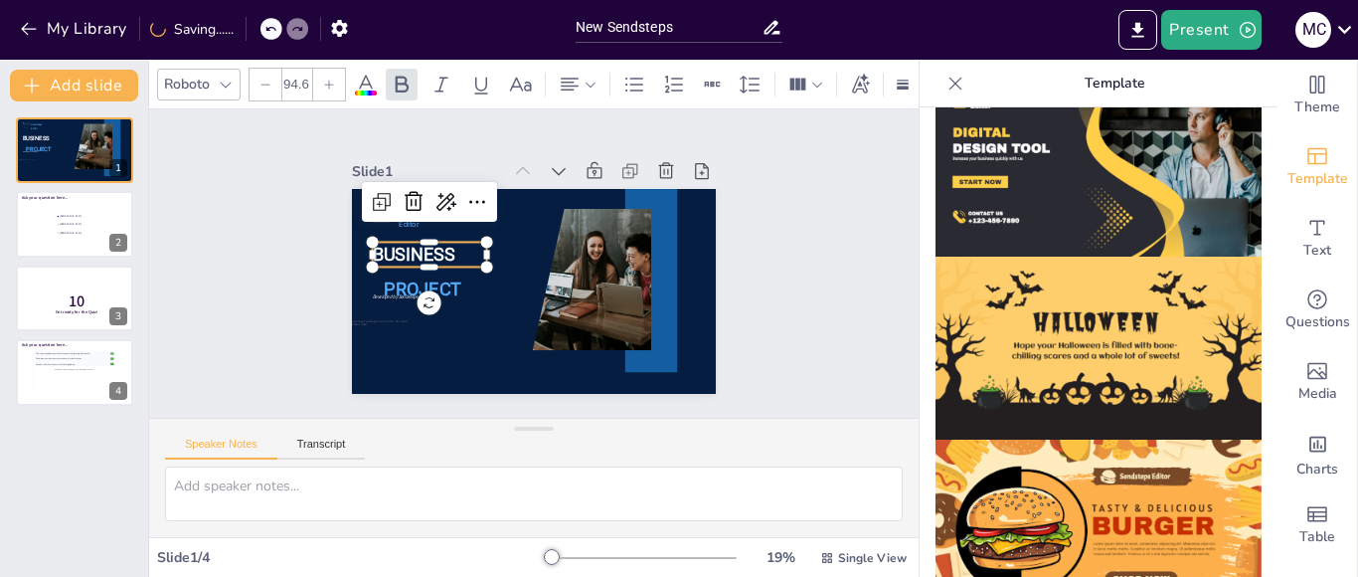
click at [608, 279] on span "PROJECT" at bounding box center [648, 261] width 80 height 37
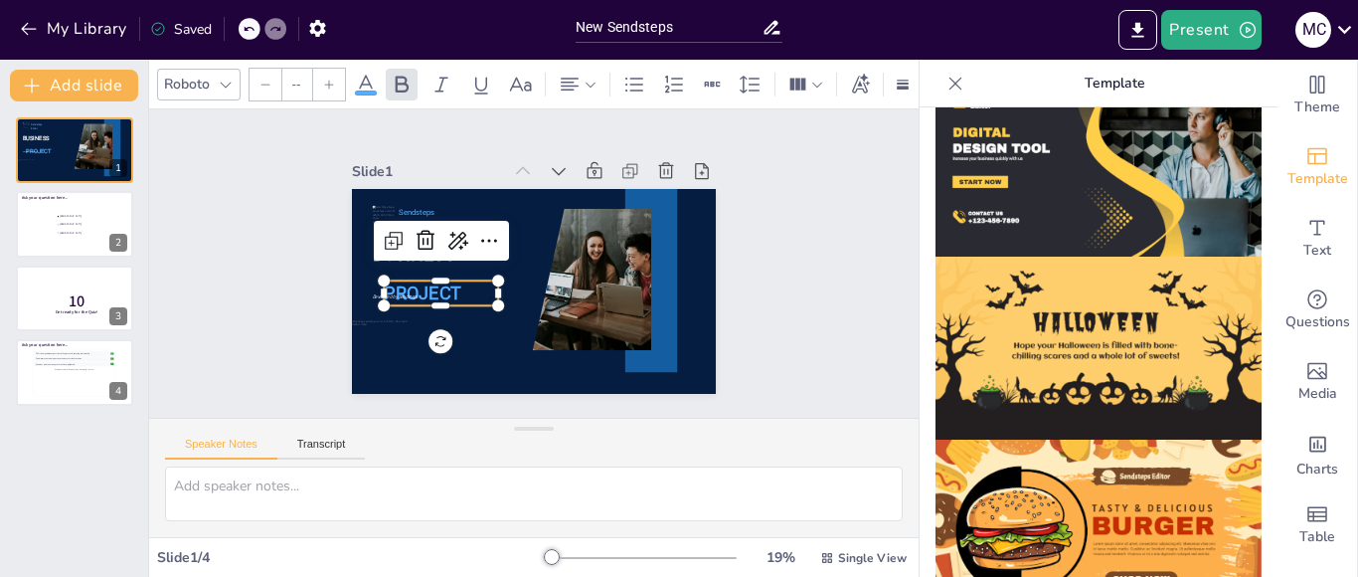
type input "94.6"
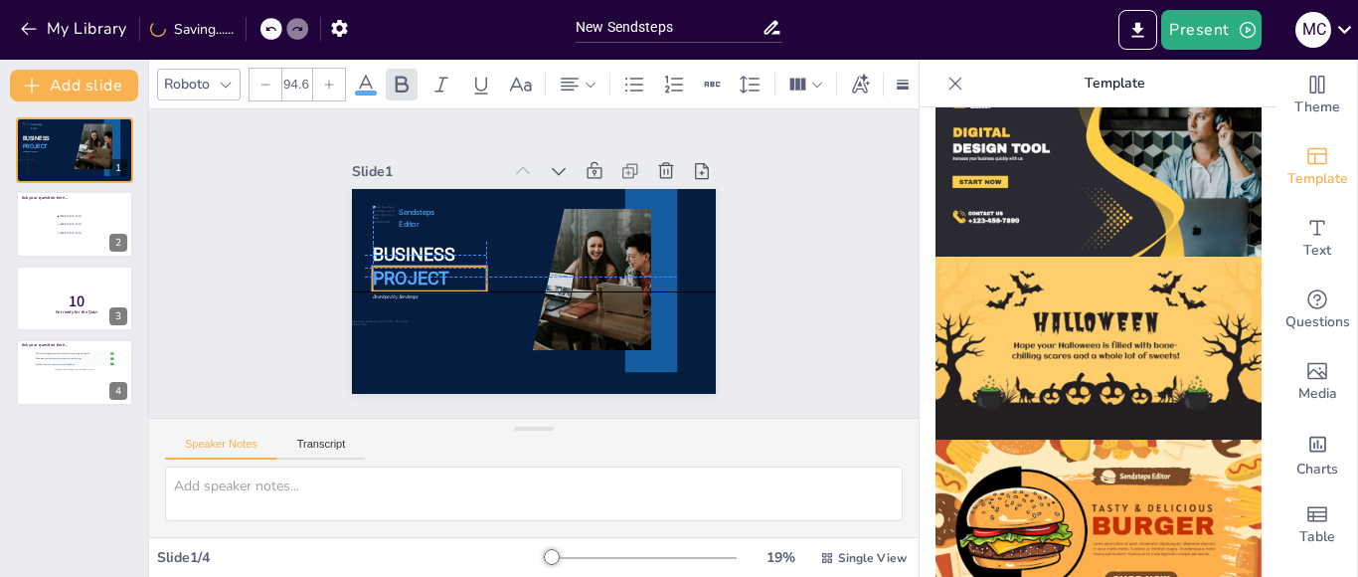
drag, startPoint x: 397, startPoint y: 279, endPoint x: 378, endPoint y: 258, distance: 28.2
click at [387, 258] on p "PROJECT" at bounding box center [440, 214] width 107 height 87
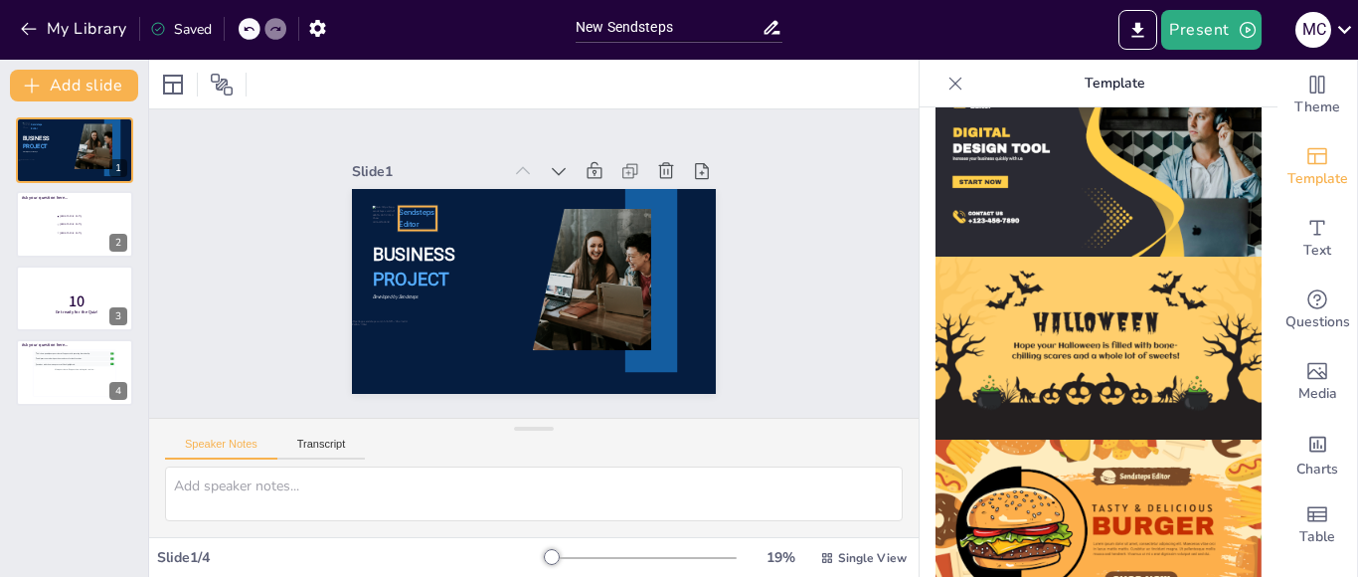
click at [439, 341] on span "Sendsteps" at bounding box center [448, 359] width 19 height 37
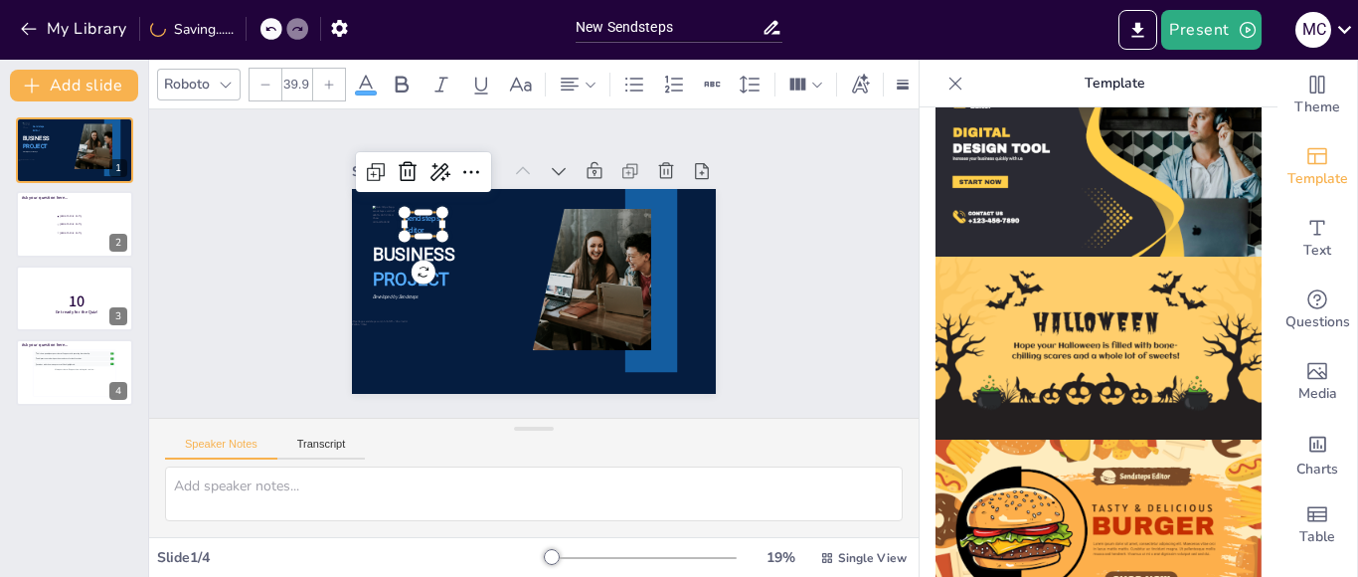
drag, startPoint x: 396, startPoint y: 212, endPoint x: 408, endPoint y: 213, distance: 12.0
click at [627, 213] on span "Sendsteps" at bounding box center [642, 211] width 30 height 32
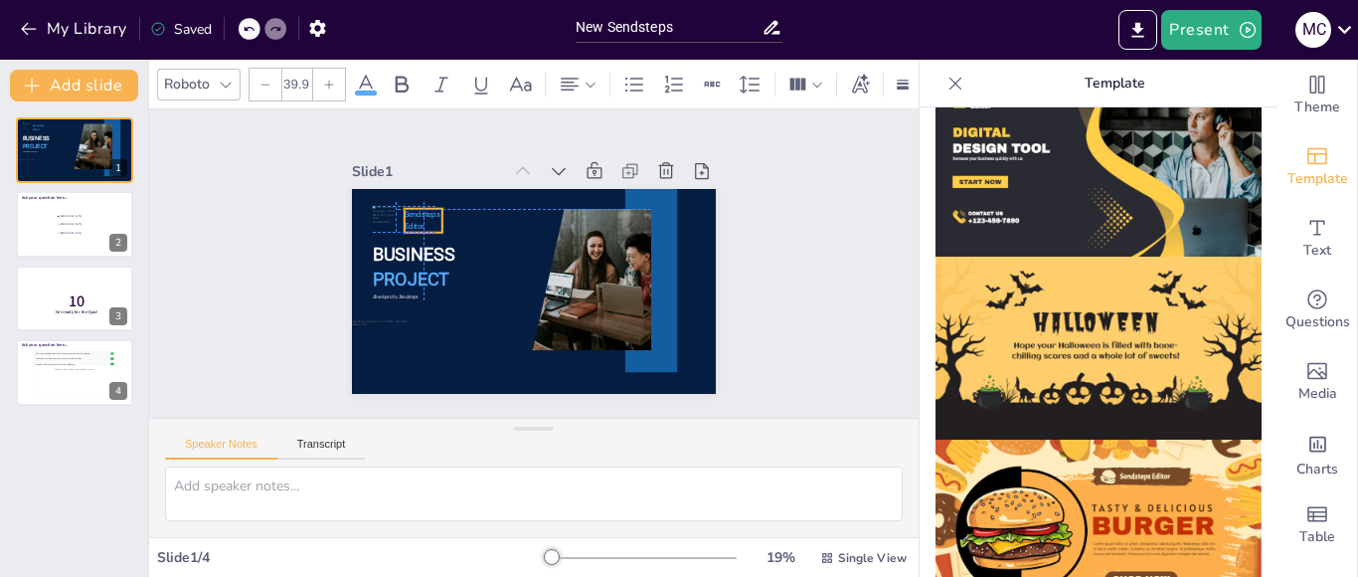
drag, startPoint x: 412, startPoint y: 220, endPoint x: 399, endPoint y: 201, distance: 22.9
click at [410, 201] on span "Sendsteps" at bounding box center [428, 203] width 36 height 12
click at [636, 224] on span "Sendsteps" at bounding box center [653, 238] width 34 height 28
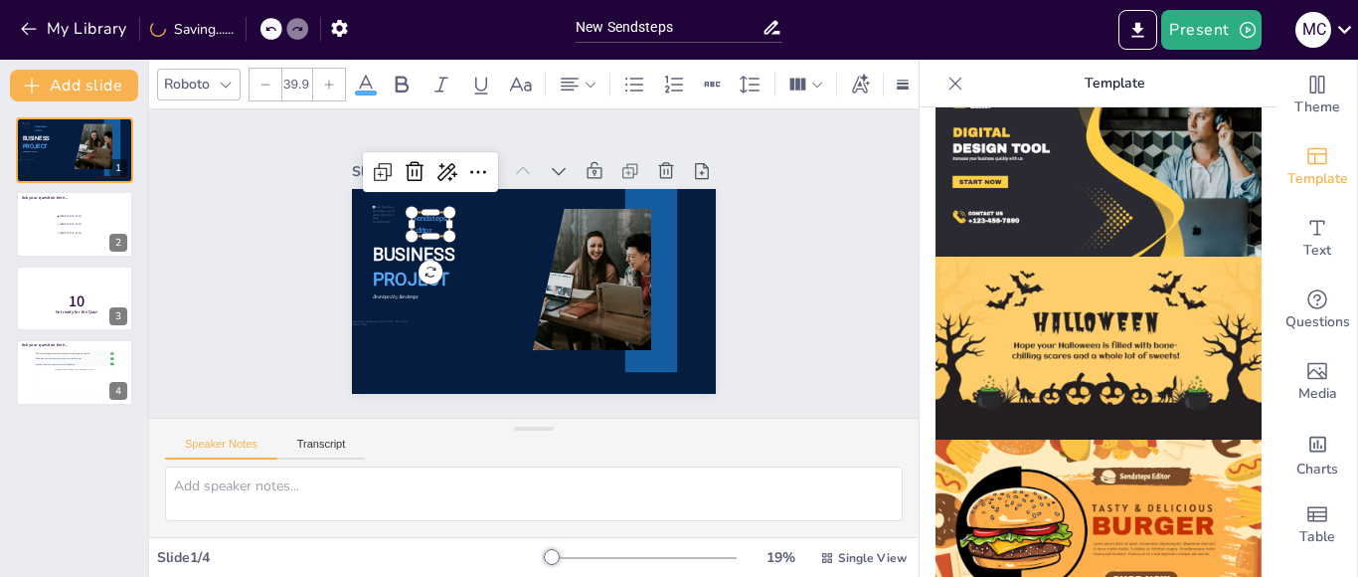
click at [434, 195] on span "Editor" at bounding box center [445, 187] width 22 height 16
drag, startPoint x: 410, startPoint y: 217, endPoint x: 395, endPoint y: 202, distance: 21.1
click at [508, 159] on span "Sendsteps" at bounding box center [520, 141] width 25 height 35
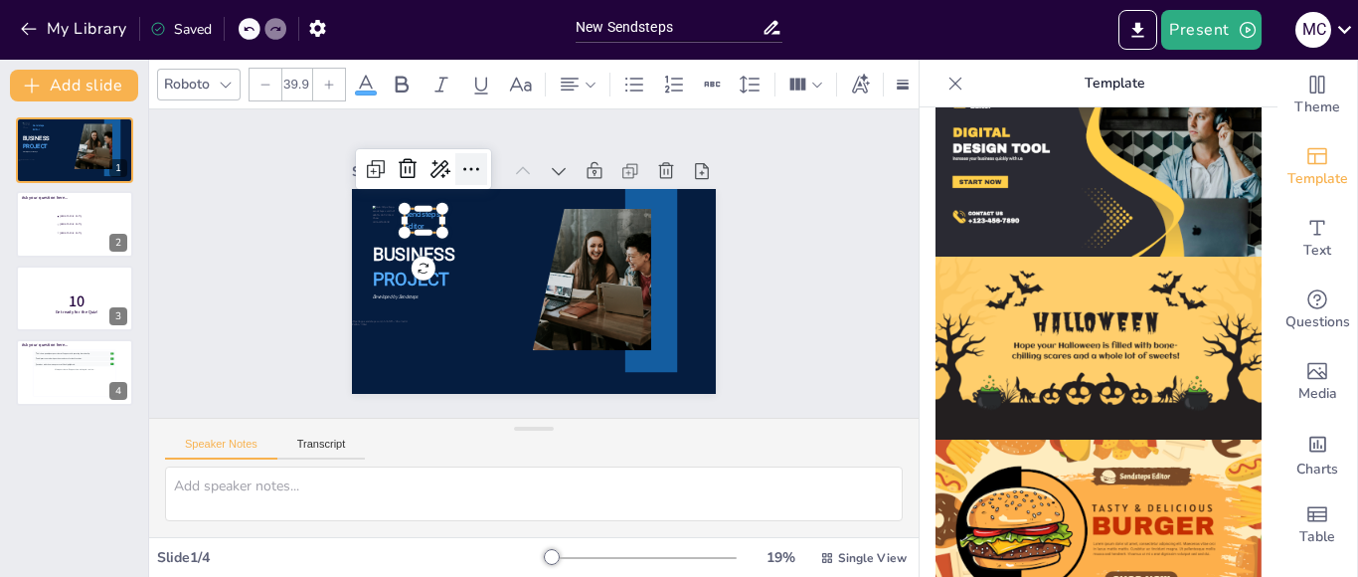
click at [510, 157] on icon at bounding box center [526, 149] width 33 height 33
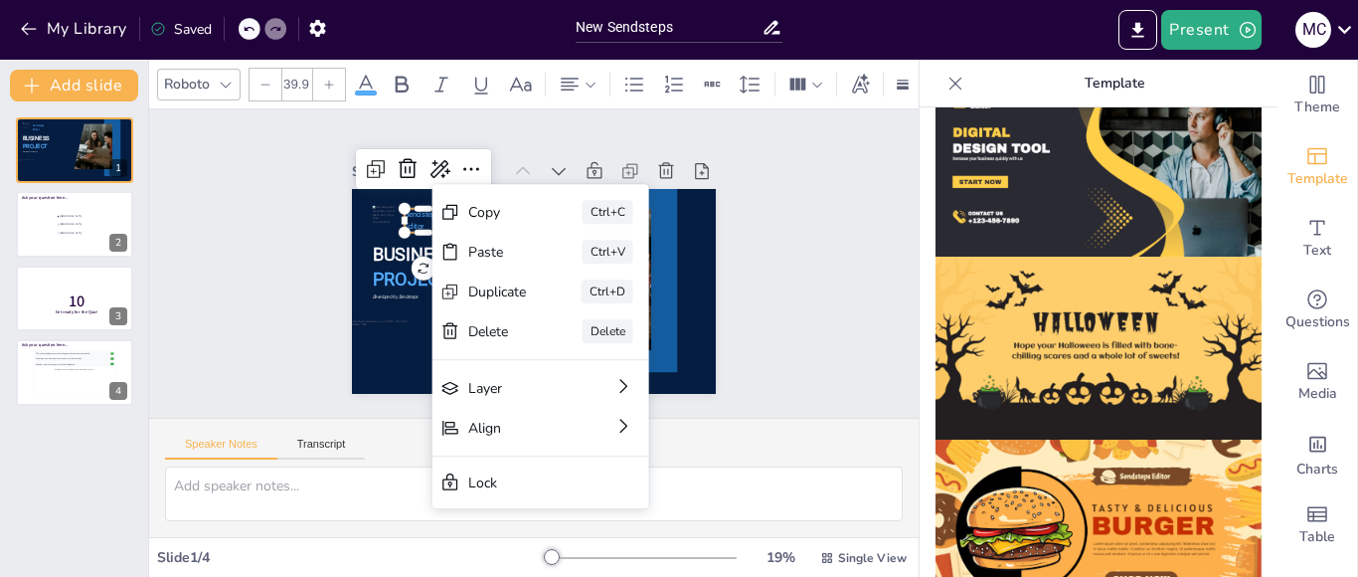
click at [605, 191] on span "Sendsteps" at bounding box center [614, 172] width 19 height 37
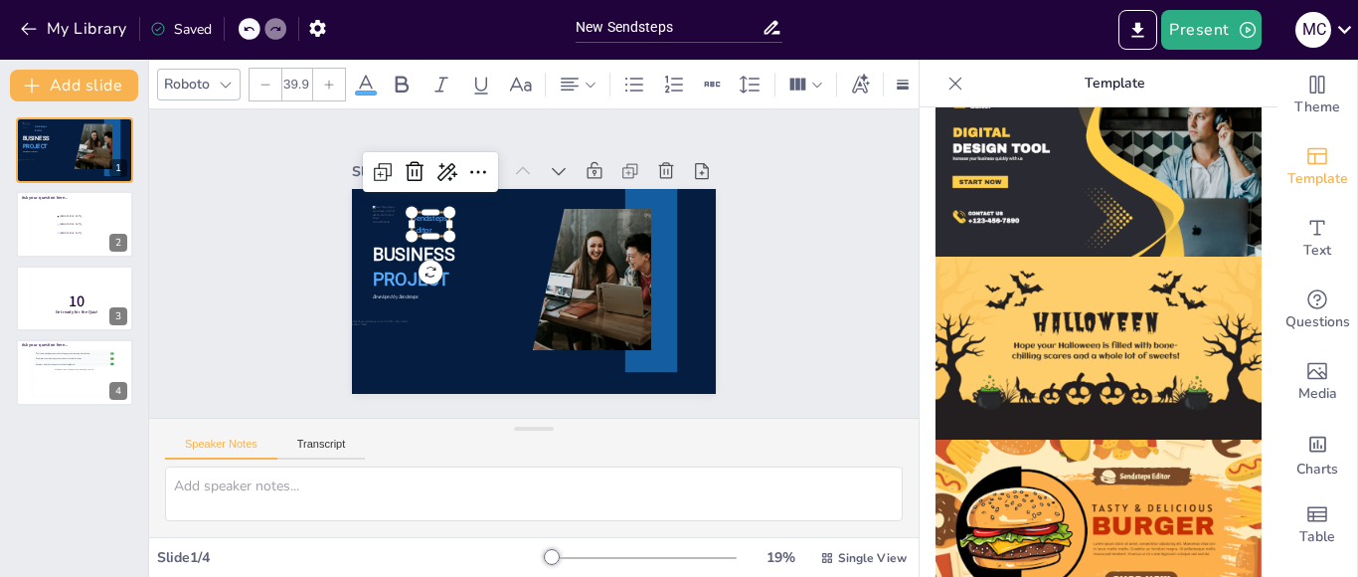
click at [408, 208] on div "BUSINESS PROJECT Sendsteps Editor Developed by Sendsteps" at bounding box center [526, 189] width 362 height 38
click at [563, 184] on div "Sendsteps Editor" at bounding box center [576, 164] width 27 height 40
click at [592, 194] on span "Sendsteps" at bounding box center [601, 175] width 19 height 37
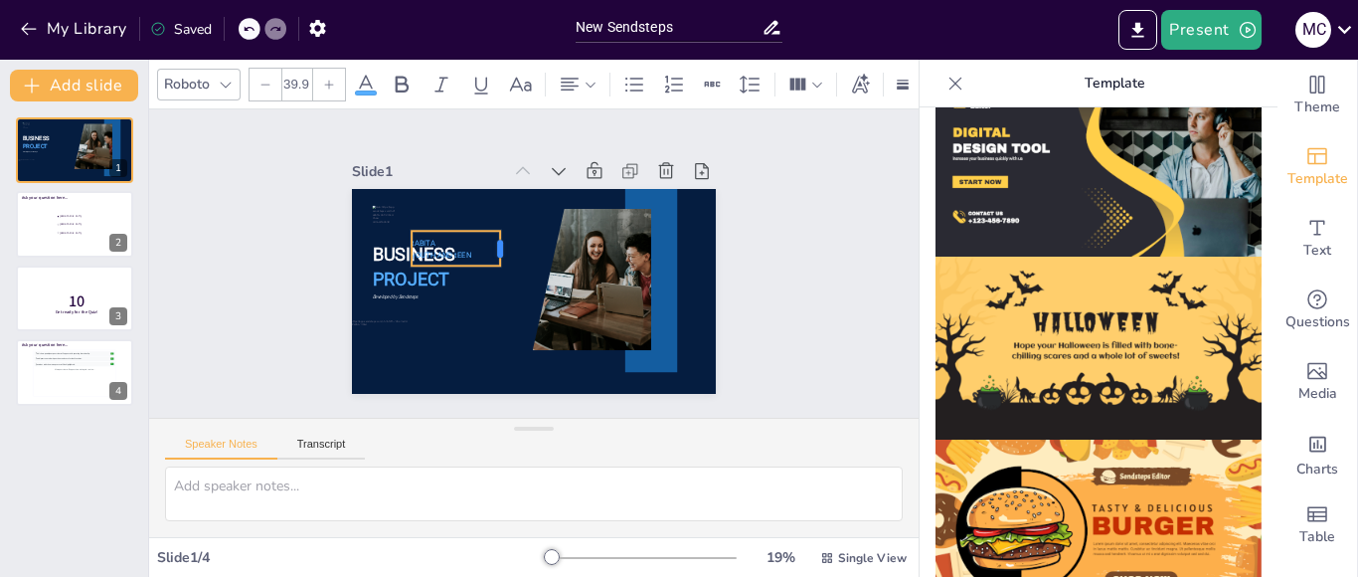
drag, startPoint x: 455, startPoint y: 240, endPoint x: 482, endPoint y: 237, distance: 27.0
click at [489, 242] on div at bounding box center [503, 261] width 29 height 39
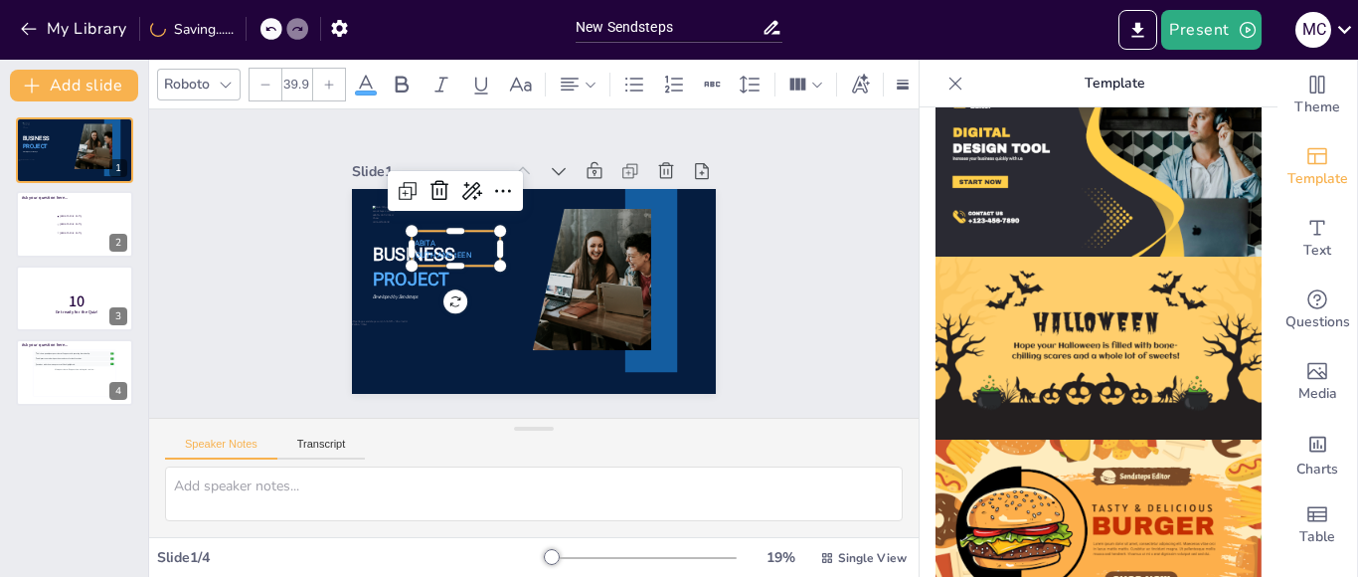
click at [515, 300] on p "tABITA" at bounding box center [530, 344] width 30 height 88
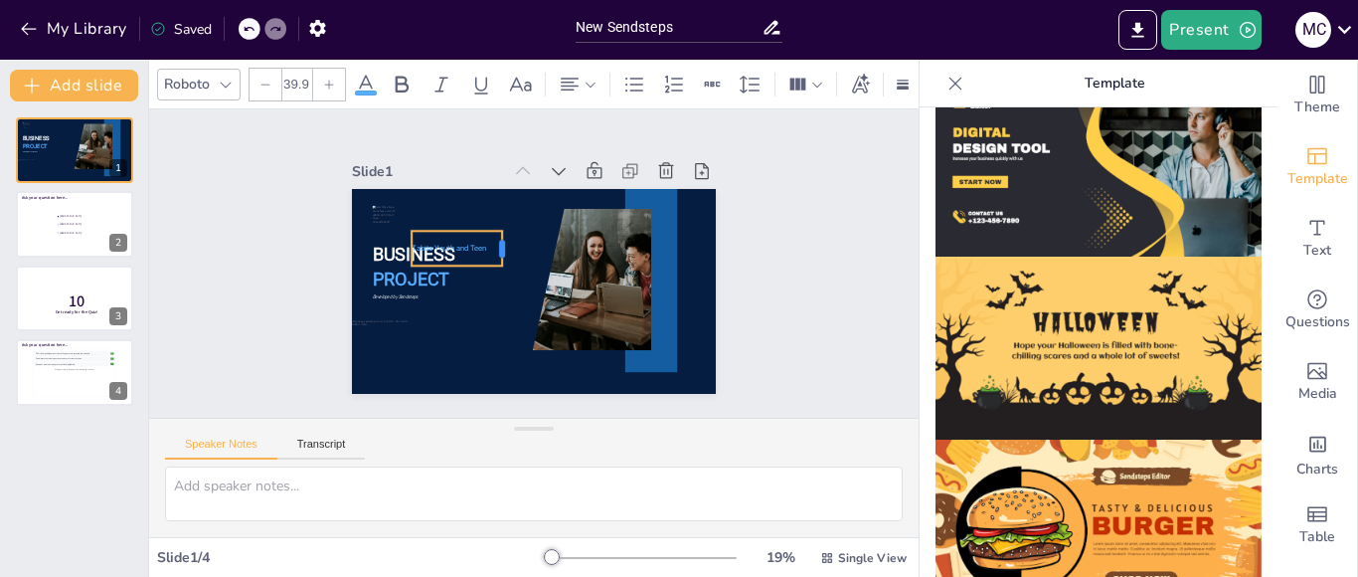
drag, startPoint x: 432, startPoint y: 237, endPoint x: 485, endPoint y: 231, distance: 53.0
click at [505, 278] on div at bounding box center [524, 289] width 38 height 23
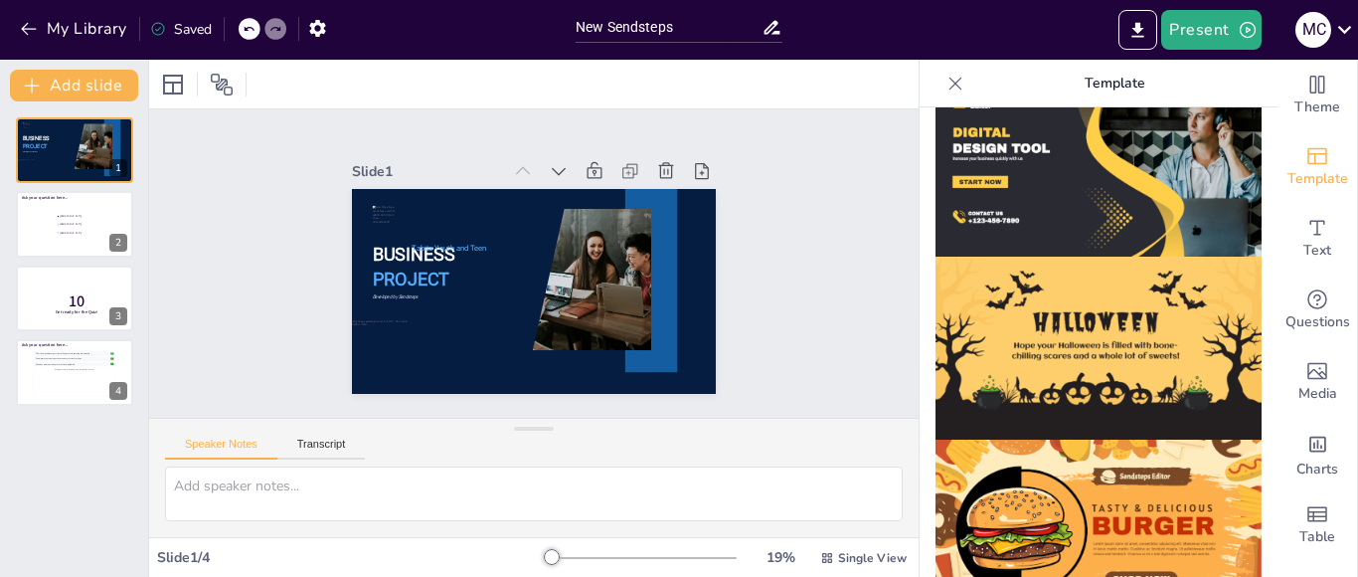
click at [546, 308] on span "Tabita Youth and Teen" at bounding box center [571, 341] width 51 height 66
click at [456, 280] on span "Tabita Youth and Teen" at bounding box center [461, 308] width 62 height 57
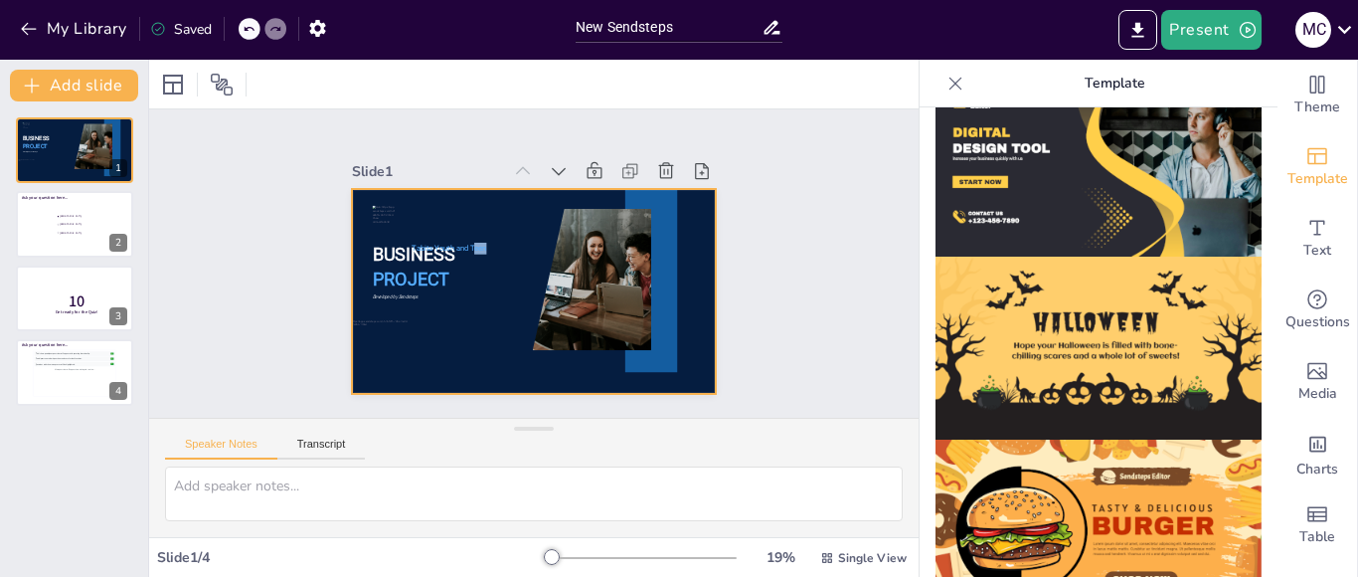
drag, startPoint x: 456, startPoint y: 239, endPoint x: 423, endPoint y: 210, distance: 44.4
click at [423, 210] on div "BUSINESS PROJECT Developed by Sendsteps Tabita Youth and Teen" at bounding box center [520, 240] width 418 height 360
click at [318, 231] on div "Slide 1 BUSINESS PROJECT Developed by Sendsteps Tabita Youth and Teen Slide 2 A…" at bounding box center [533, 263] width 431 height 540
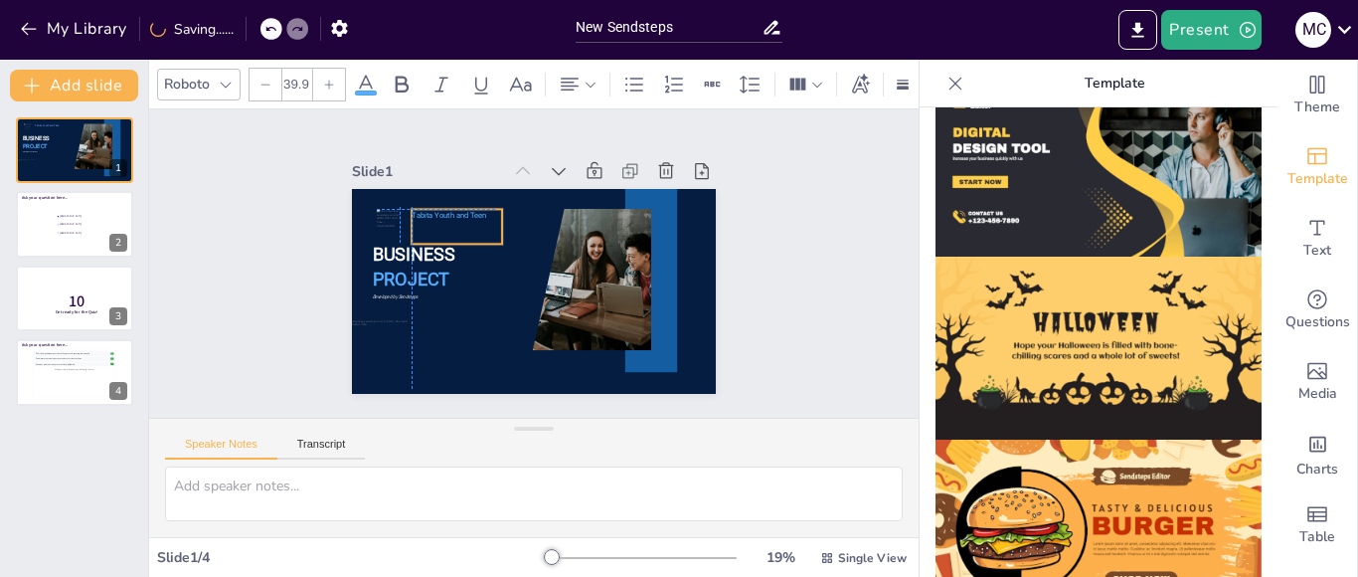
drag, startPoint x: 426, startPoint y: 231, endPoint x: 419, endPoint y: 207, distance: 24.9
click at [598, 228] on span "Tabita Youth and Teen" at bounding box center [631, 253] width 66 height 51
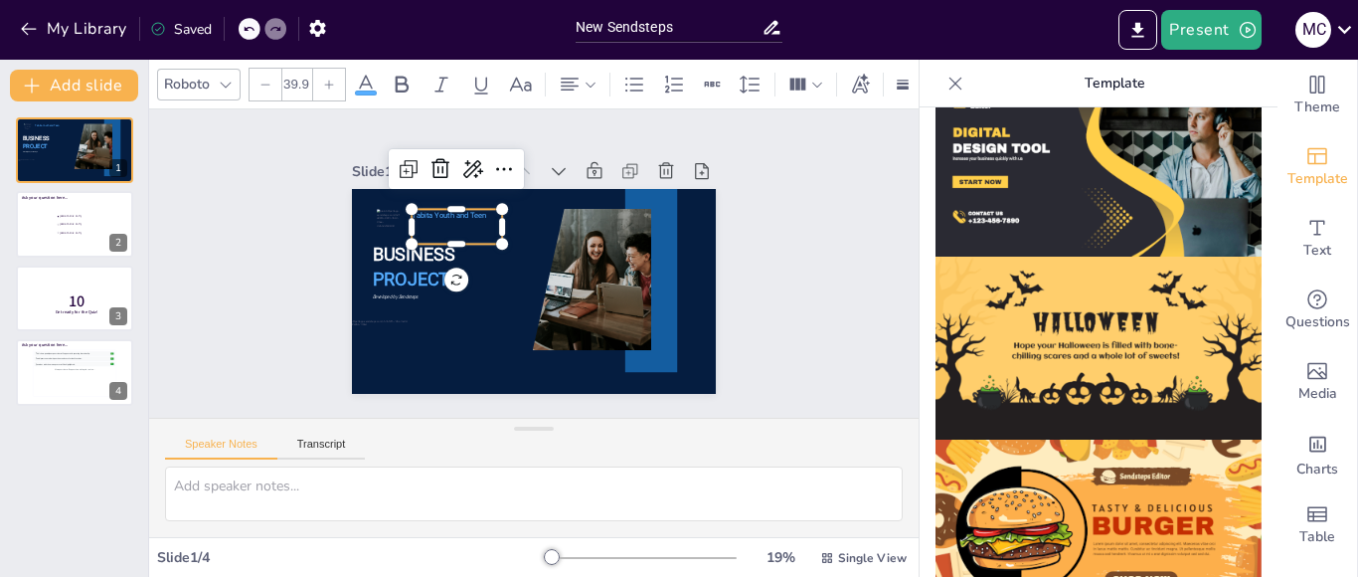
click at [419, 256] on span "Tabita Youth and Teen" at bounding box center [439, 284] width 62 height 57
click at [525, 202] on span "Tabita Youth and Teen" at bounding box center [544, 166] width 39 height 72
click at [596, 254] on span "Tabita Youth and Teen" at bounding box center [632, 273] width 72 height 39
click at [492, 319] on span "Tabita Youth and Teen" at bounding box center [504, 356] width 24 height 75
click at [552, 206] on span "Tabita Youth and Teen" at bounding box center [564, 170] width 24 height 75
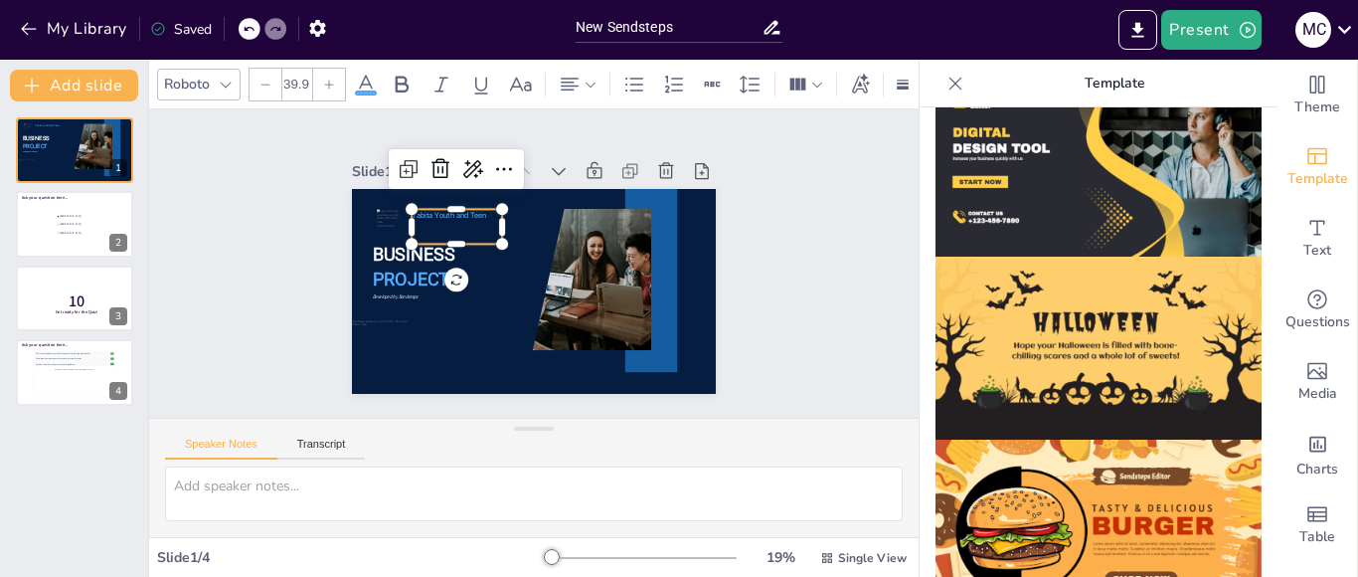
click at [412, 228] on span "Tabita Youth and Teen" at bounding box center [439, 244] width 74 height 32
click at [578, 209] on span "Tabita Youth and Teen" at bounding box center [582, 178] width 9 height 75
click at [529, 321] on span "Tabita Youth and Teen" at bounding box center [554, 354] width 51 height 66
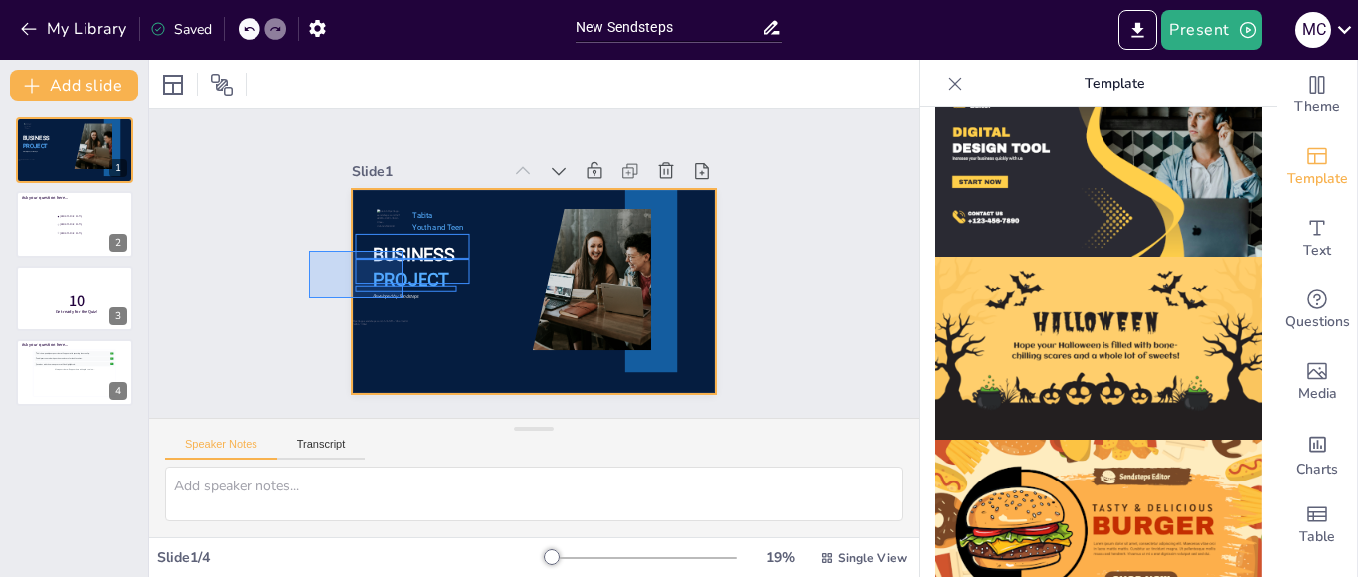
drag, startPoint x: 309, startPoint y: 251, endPoint x: 403, endPoint y: 297, distance: 104.5
click at [403, 297] on div "Slide 1 BUSINESS PROJECT Developed by Sendsteps Tabita Youth and Teen Slide 2 A…" at bounding box center [534, 264] width 512 height 528
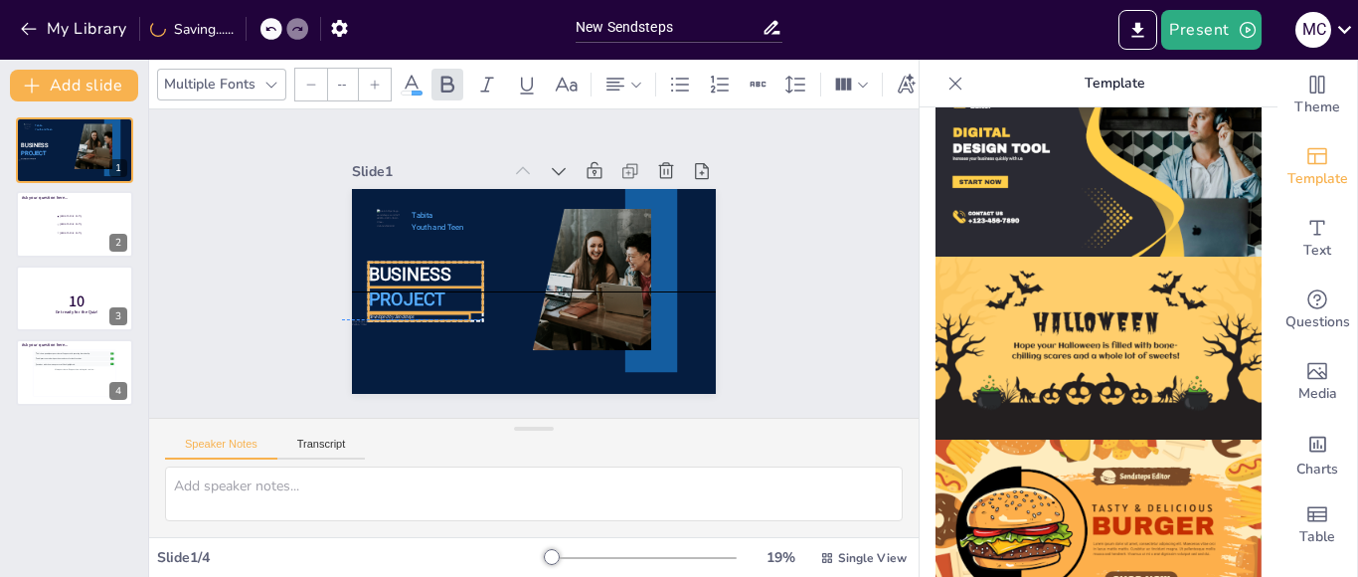
drag, startPoint x: 405, startPoint y: 252, endPoint x: 389, endPoint y: 268, distance: 23.2
click at [574, 202] on span "BUSINESS" at bounding box center [609, 164] width 71 height 76
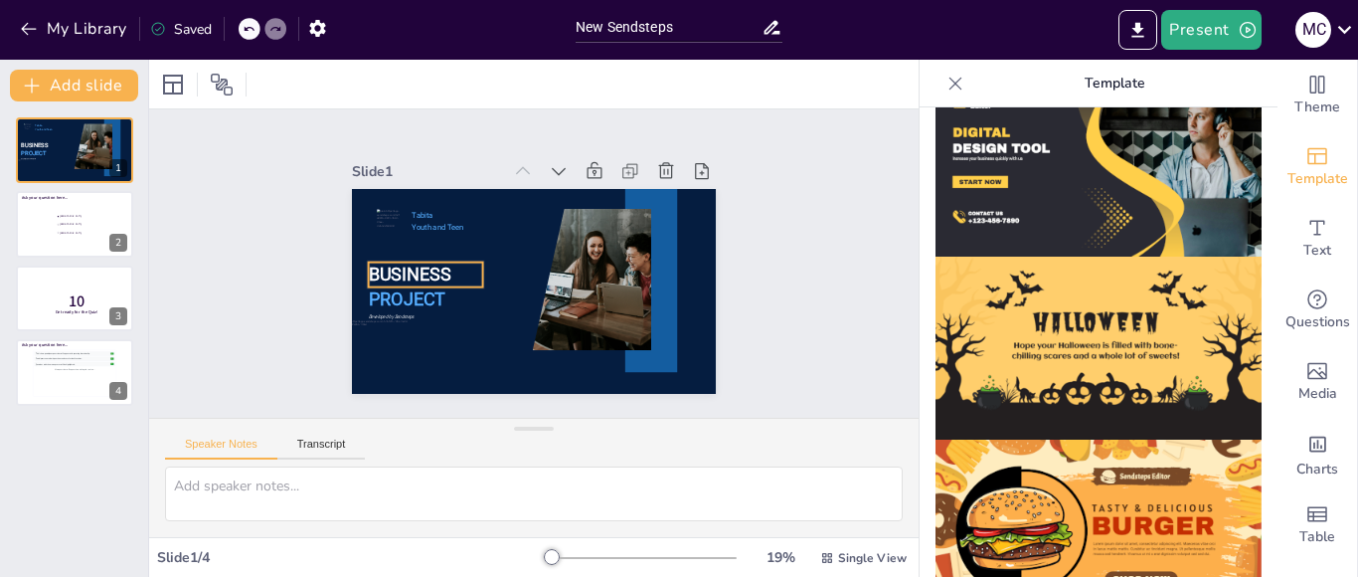
click at [609, 277] on span "BUSINESS" at bounding box center [651, 303] width 84 height 53
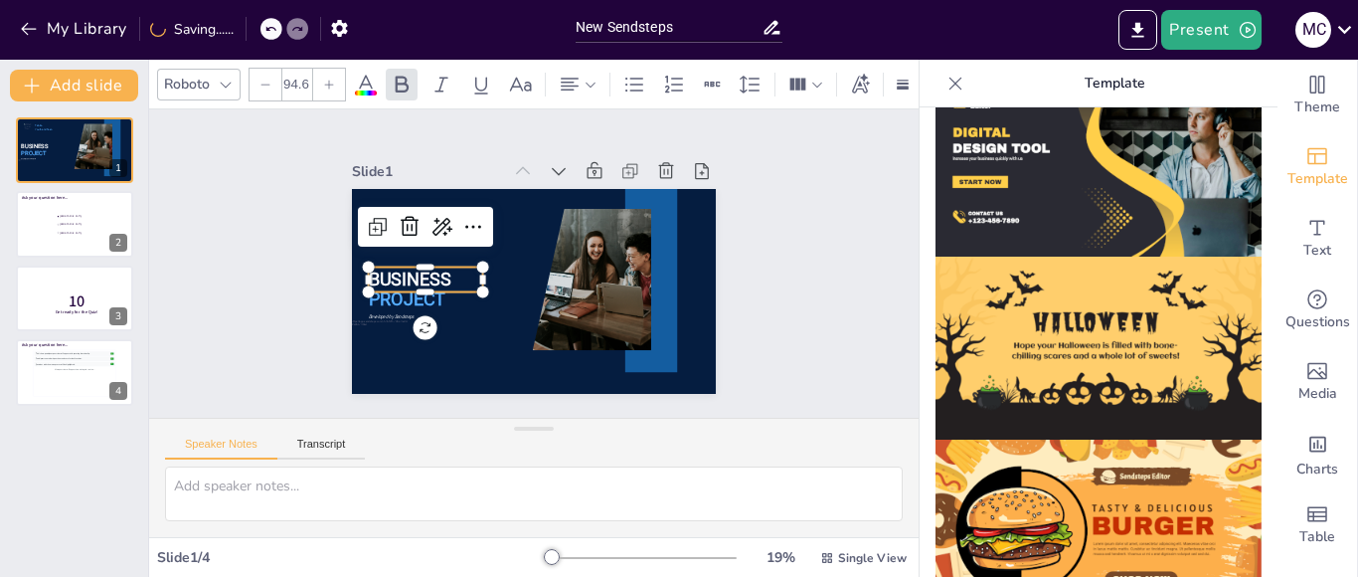
click at [456, 338] on span "BUSINESS" at bounding box center [486, 379] width 60 height 83
click at [611, 273] on span "BUSINESS" at bounding box center [653, 299] width 84 height 53
click at [606, 238] on span "BUSINESS" at bounding box center [648, 215] width 85 height 46
click at [478, 187] on span "BUSINESS" at bounding box center [497, 143] width 38 height 85
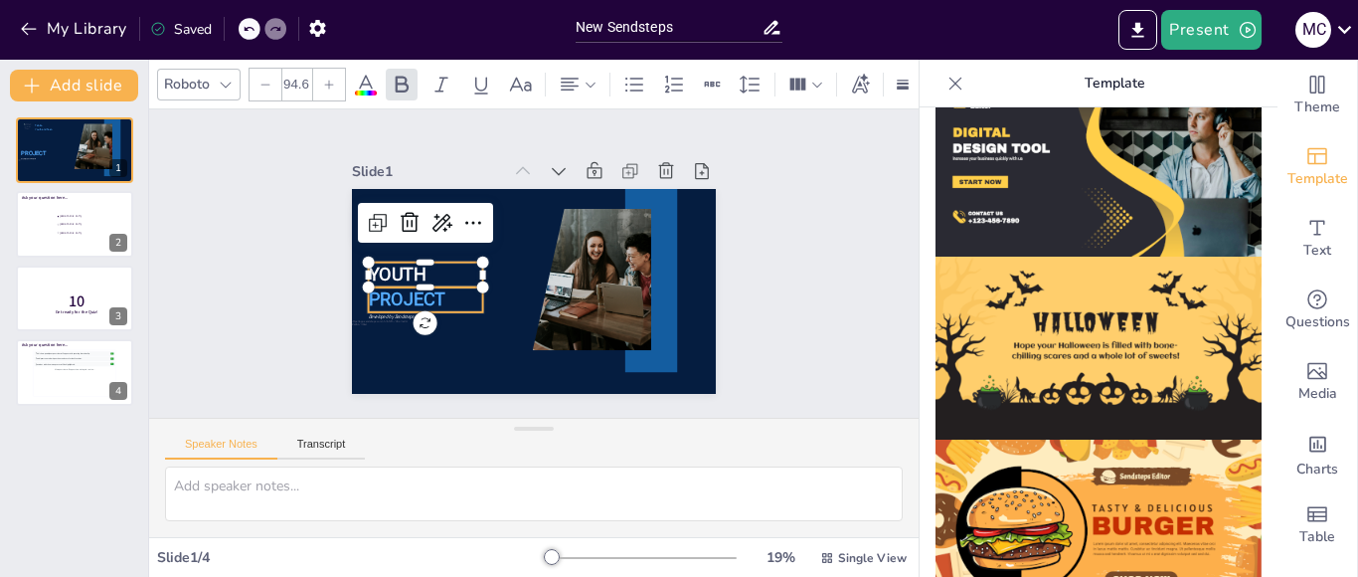
click at [625, 273] on span "PROJECT" at bounding box center [665, 255] width 80 height 37
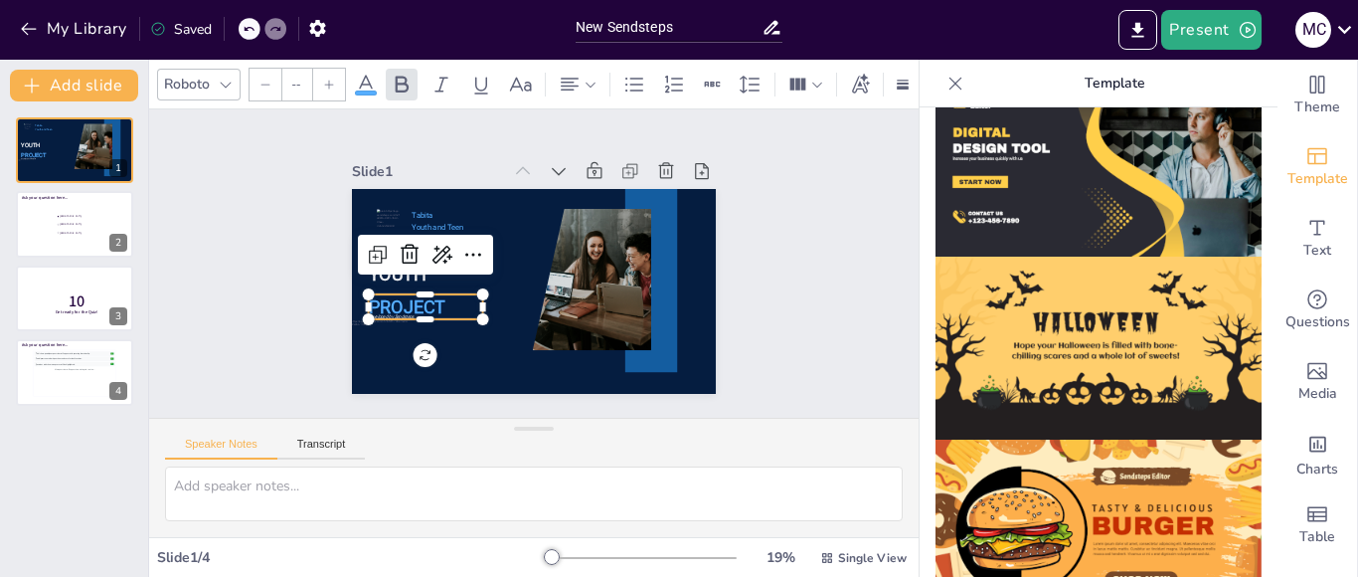
type input "94.6"
click at [463, 182] on span "PROJECT" at bounding box center [477, 142] width 29 height 80
click at [622, 231] on span "PROJECT" at bounding box center [661, 220] width 78 height 21
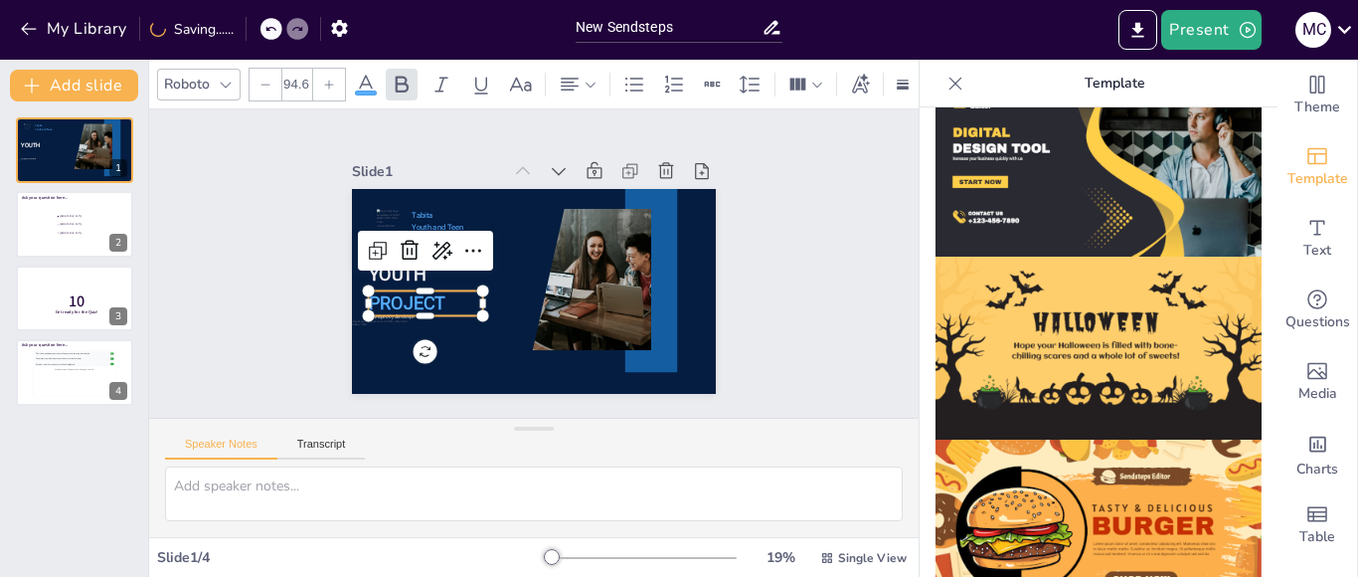
click at [377, 242] on span "PROJECT" at bounding box center [413, 208] width 72 height 68
click at [493, 356] on span "PROJECT" at bounding box center [518, 396] width 51 height 80
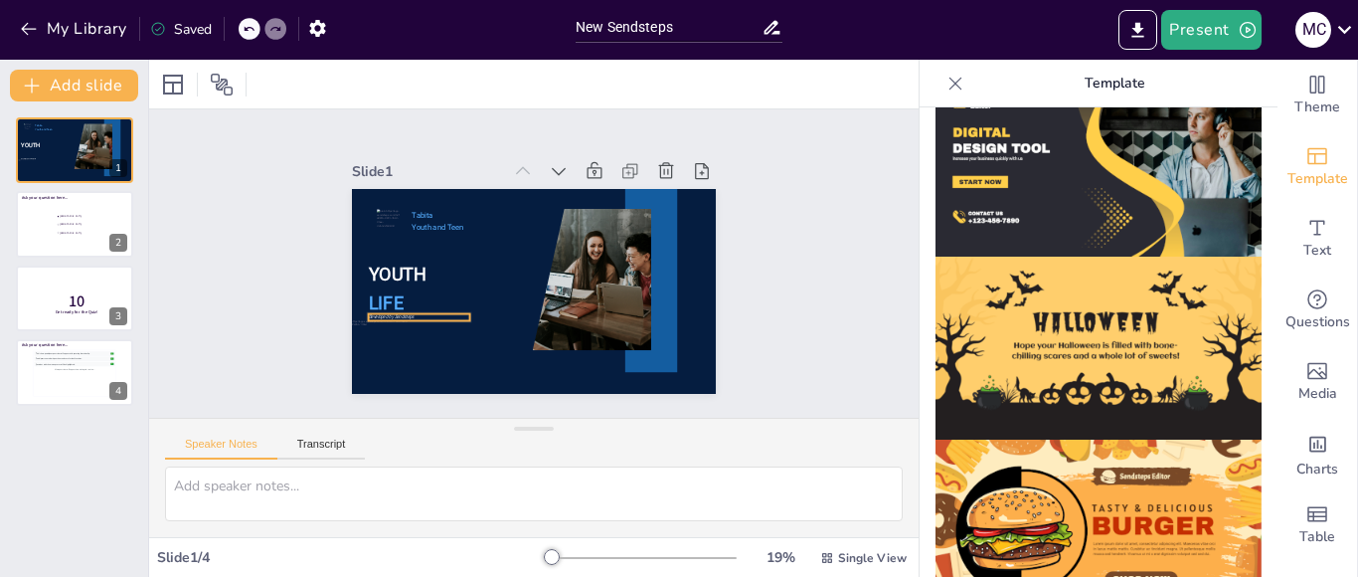
click at [387, 254] on span "Developed by Sendsteps" at bounding box center [383, 239] width 43 height 29
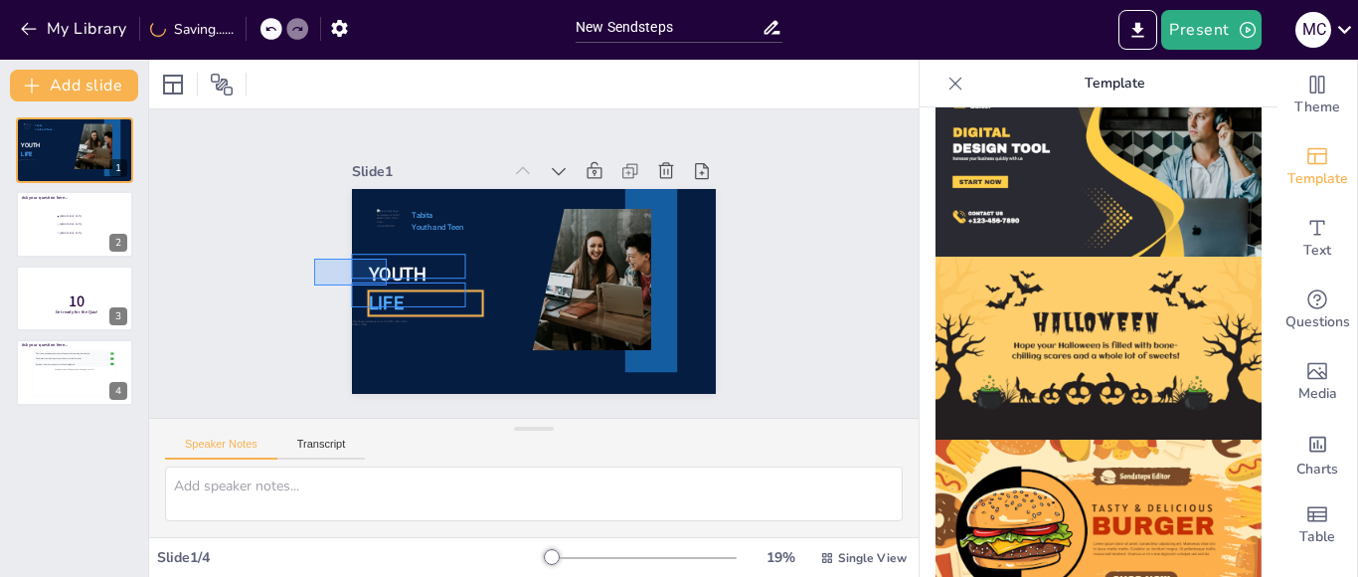
drag, startPoint x: 314, startPoint y: 258, endPoint x: 387, endPoint y: 285, distance: 77.4
click at [387, 285] on div "Slide 1 YOUTH LIFE Tabita Youth and Teen Slide 2 Ask your question here... [GEO…" at bounding box center [533, 263] width 475 height 260
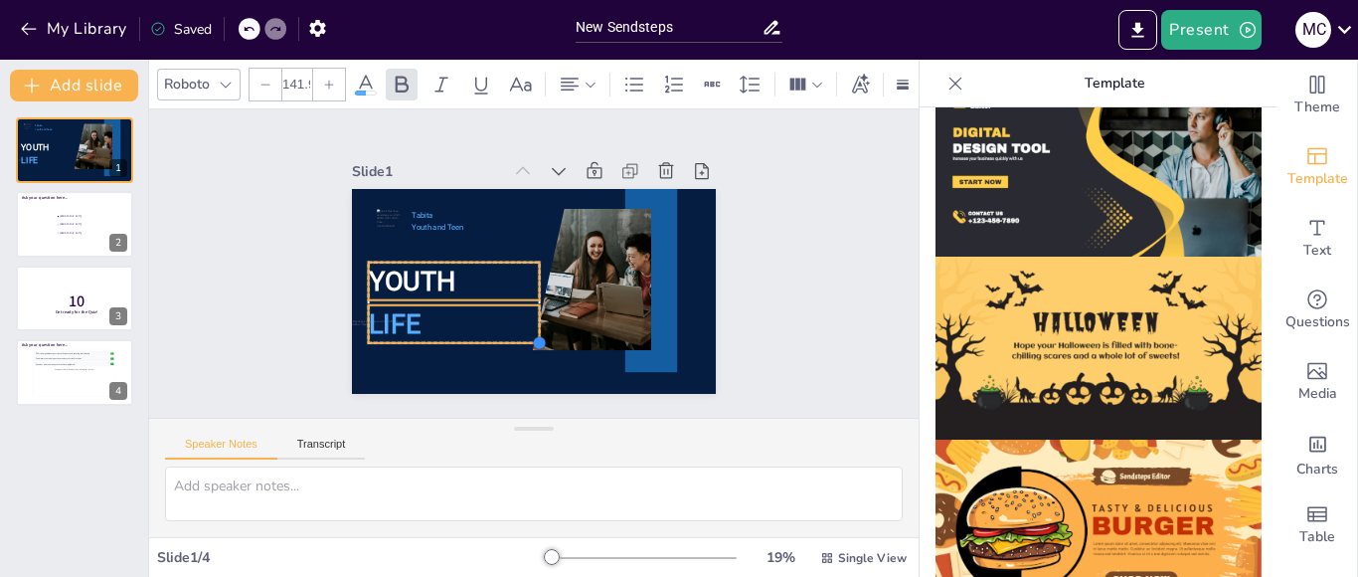
drag, startPoint x: 469, startPoint y: 307, endPoint x: 524, endPoint y: 346, distance: 67.0
click at [524, 346] on div "YOUTH LIFE Tabita Youth and Teen" at bounding box center [507, 258] width 276 height 399
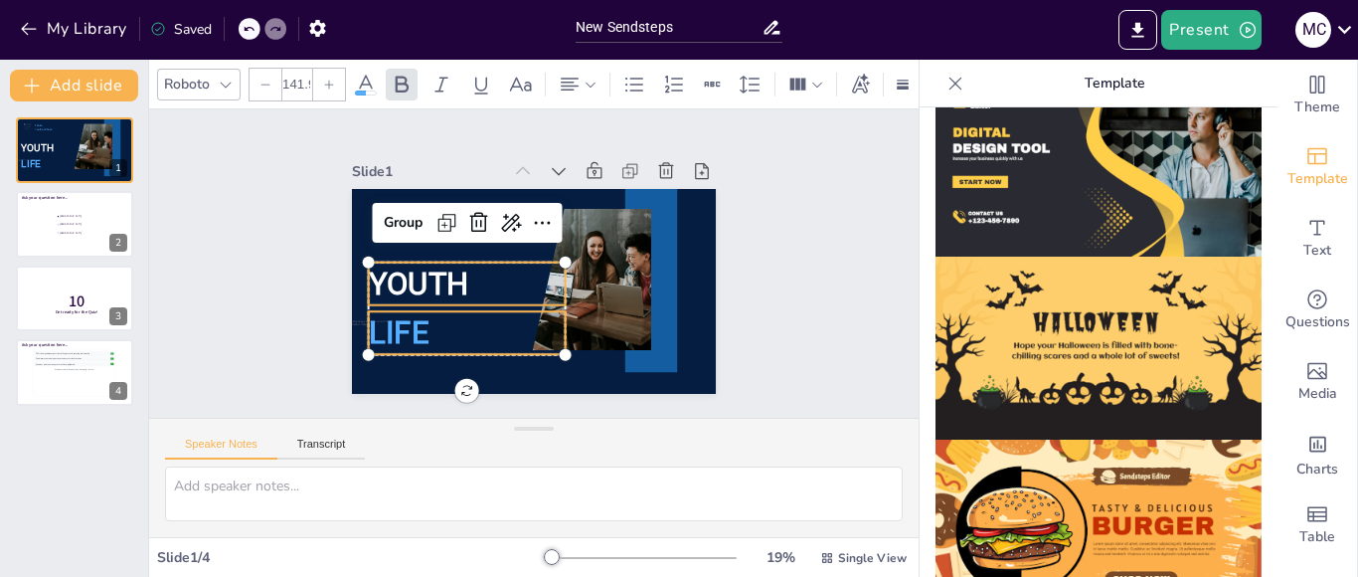
type input "163"
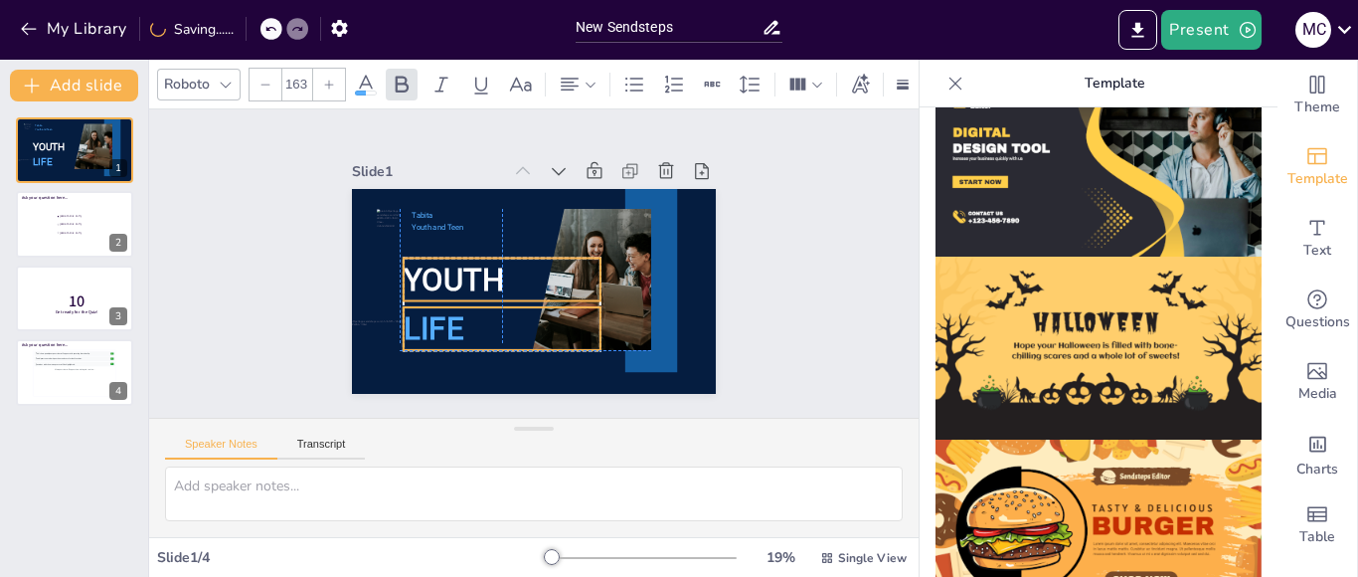
drag, startPoint x: 382, startPoint y: 279, endPoint x: 278, endPoint y: 275, distance: 103.5
click at [449, 250] on span "YOUTH" at bounding box center [486, 196] width 75 height 106
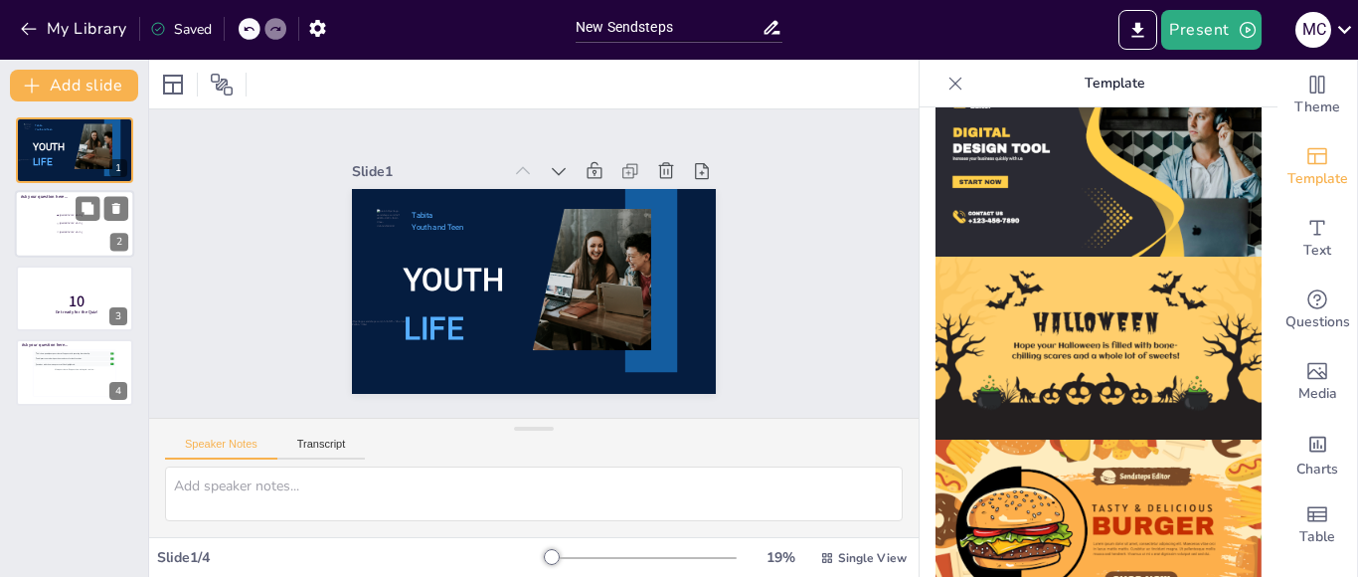
click at [39, 217] on div at bounding box center [74, 225] width 119 height 68
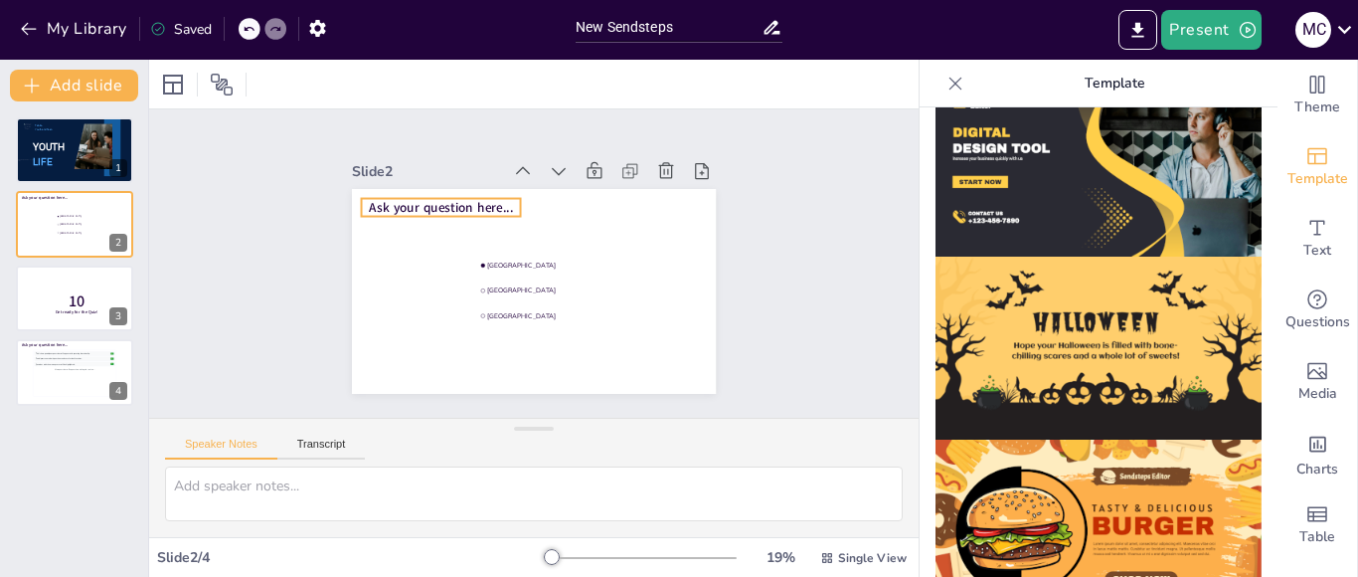
click at [475, 198] on span "Ask your question here..." at bounding box center [524, 155] width 98 height 126
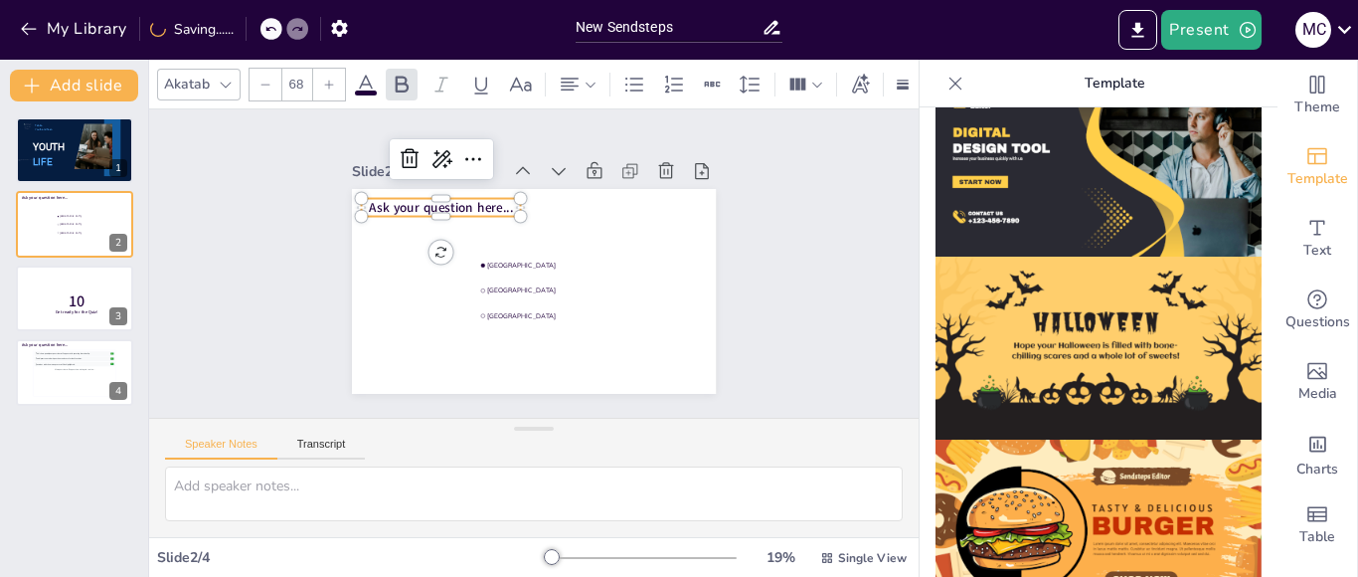
click at [579, 205] on span "Ask your question here..." at bounding box center [642, 254] width 126 height 98
click at [548, 312] on span "Ask your question here..." at bounding box center [620, 328] width 145 height 33
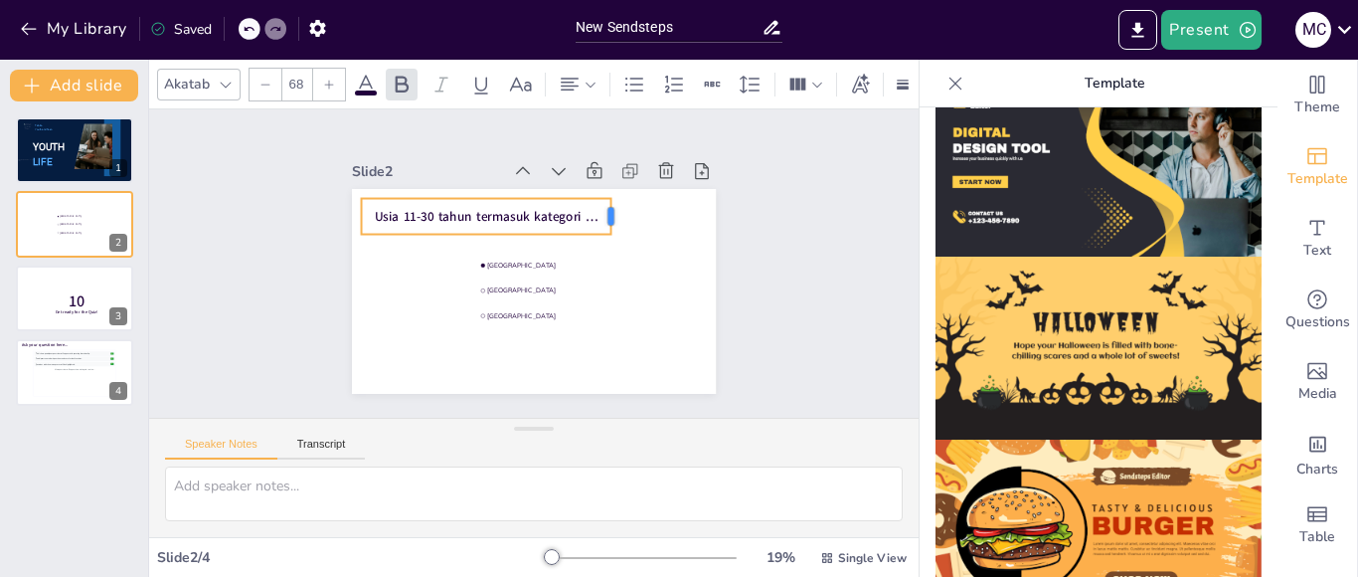
drag, startPoint x: 503, startPoint y: 207, endPoint x: 481, endPoint y: 257, distance: 55.2
click at [590, 208] on div "[GEOGRAPHIC_DATA] [GEOGRAPHIC_DATA] [GEOGRAPHIC_DATA] Usia 11-30 tahun termasuk…" at bounding box center [513, 283] width 396 height 408
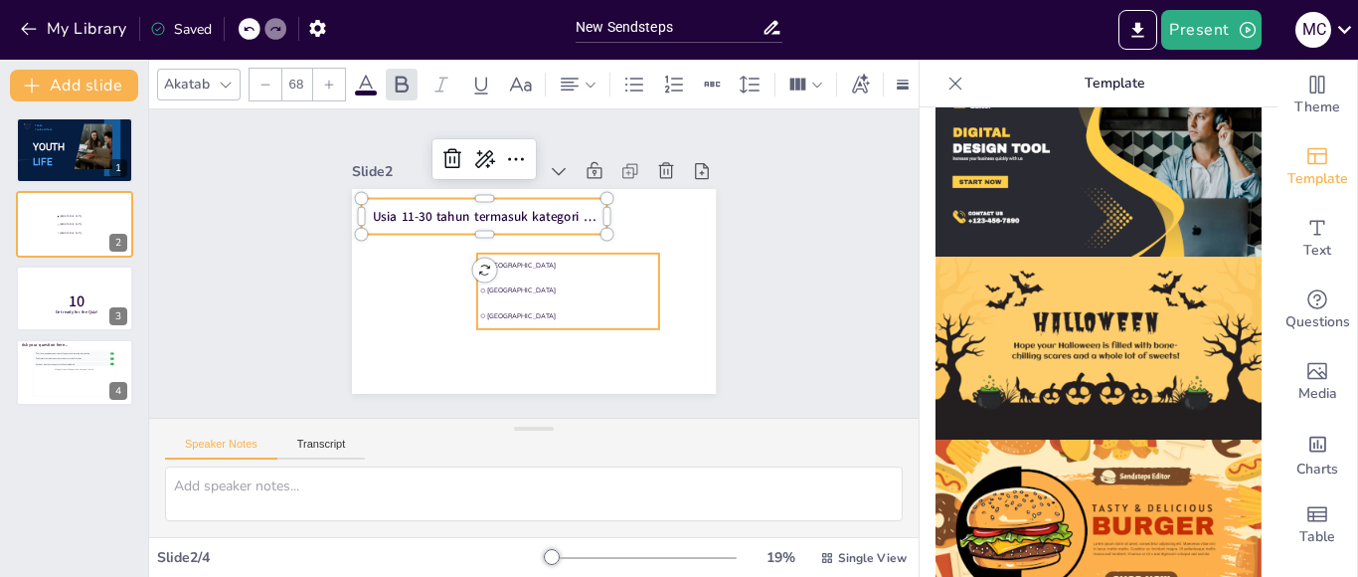
click at [538, 266] on li "[GEOGRAPHIC_DATA]" at bounding box center [535, 298] width 43 height 184
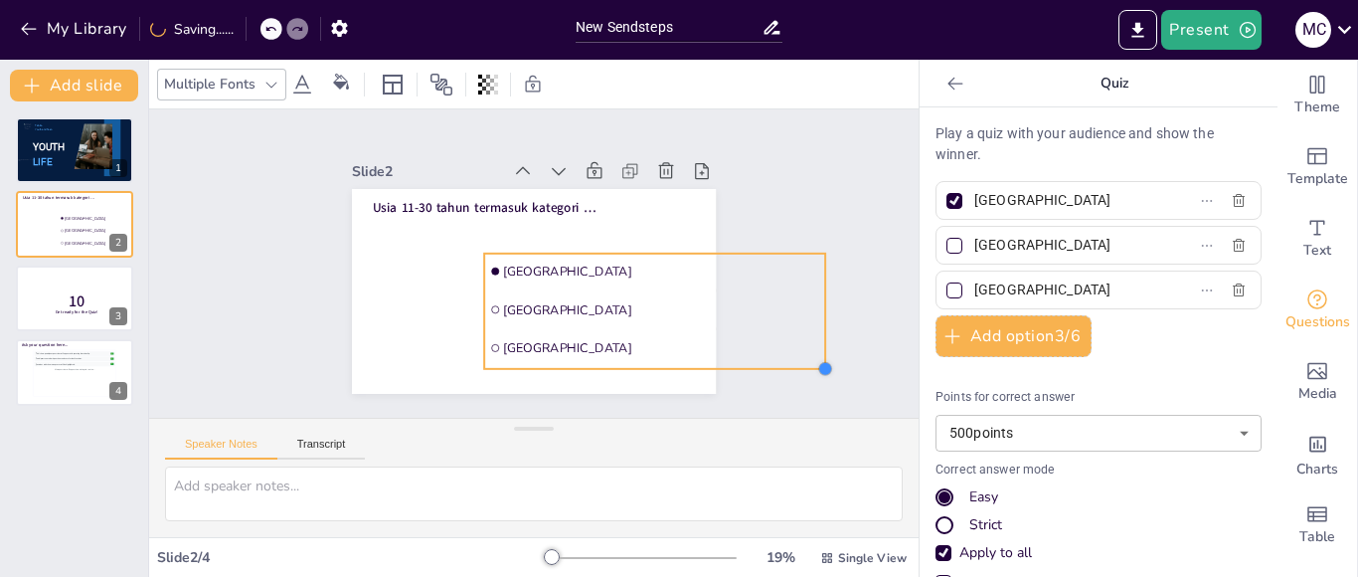
drag, startPoint x: 648, startPoint y: 307, endPoint x: 685, endPoint y: 361, distance: 65.1
click at [685, 361] on div "Usia 11-30 tahun termasuk kategori … [GEOGRAPHIC_DATA] [GEOGRAPHIC_DATA] [GEOGR…" at bounding box center [515, 284] width 408 height 396
click at [949, 247] on div at bounding box center [954, 246] width 10 height 10
click at [974, 247] on input "[GEOGRAPHIC_DATA]" at bounding box center [1066, 245] width 185 height 29
checkbox input "true"
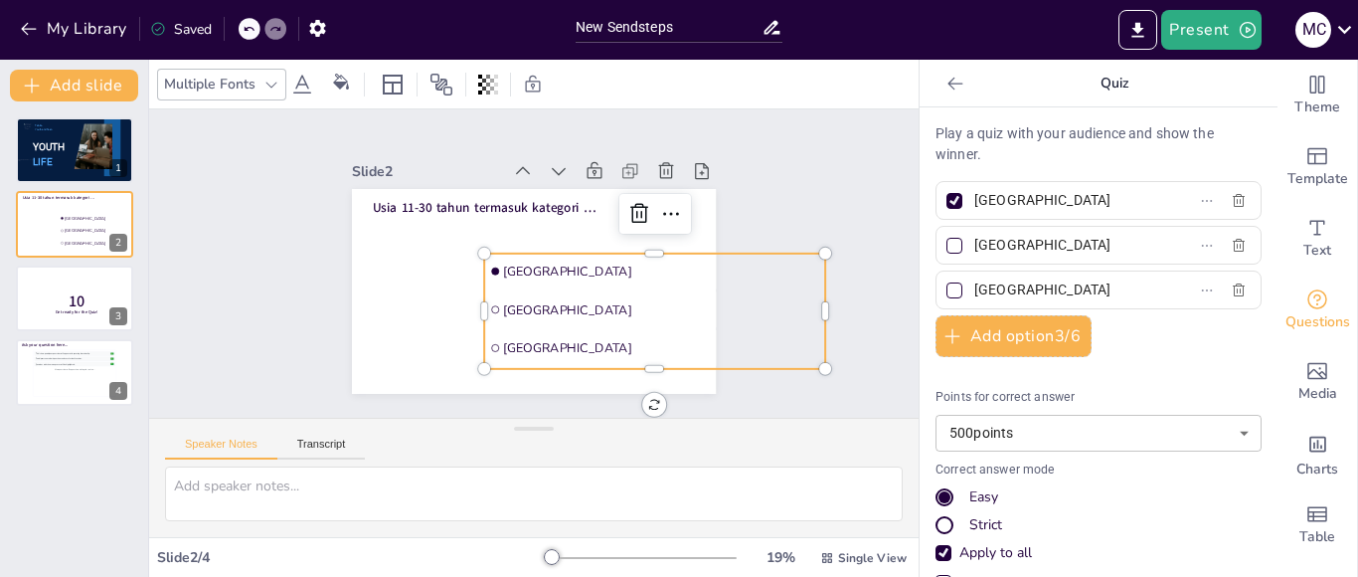
checkbox input "true"
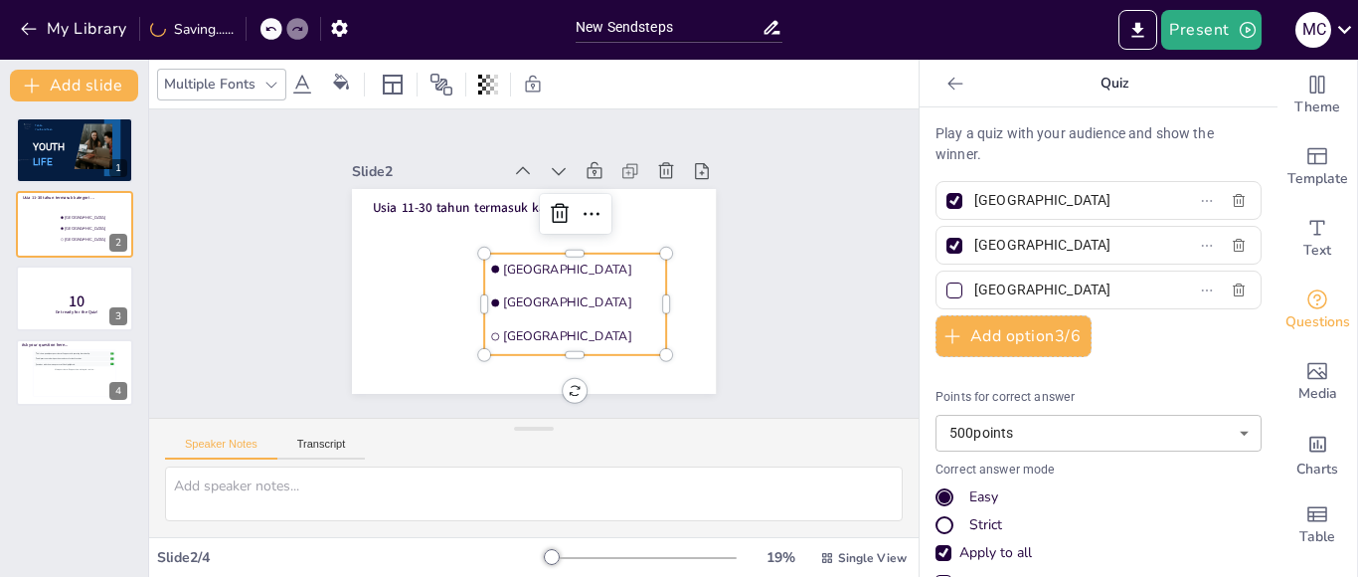
click at [949, 201] on div at bounding box center [954, 201] width 10 height 10
click at [974, 201] on input "[GEOGRAPHIC_DATA]" at bounding box center [1066, 200] width 185 height 29
checkbox input "false"
click at [1063, 434] on body "My Library Saving...... New Sendsteps Present M C Document fonts Roboto Akatab …" at bounding box center [679, 288] width 1358 height 577
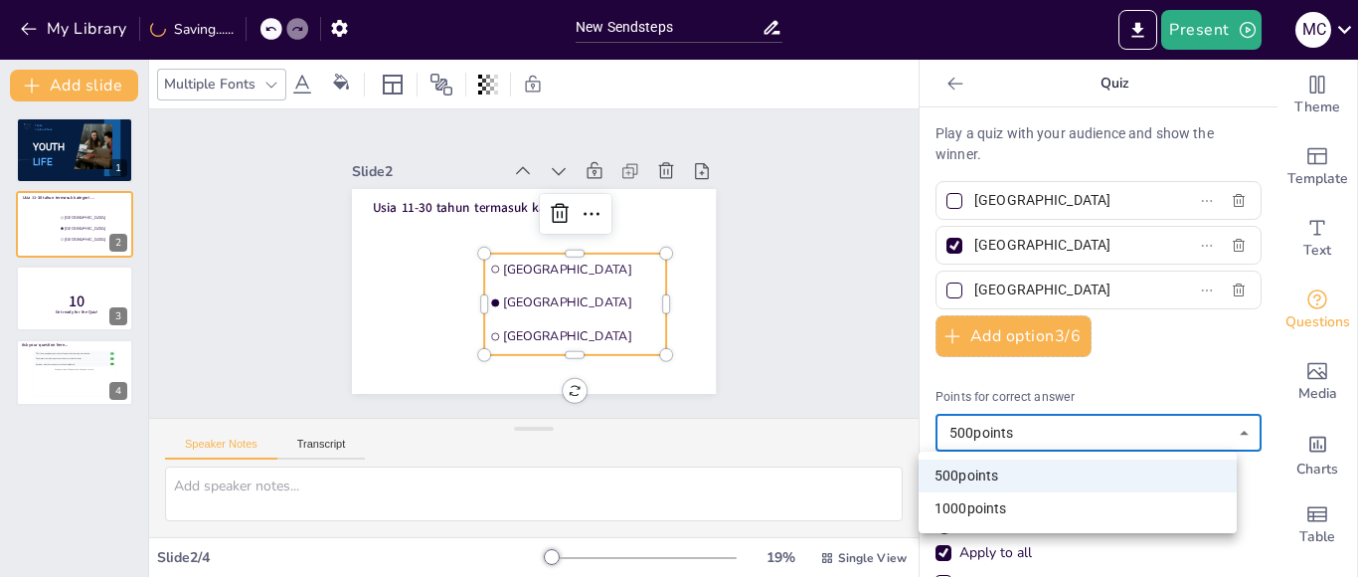
click at [1163, 390] on div at bounding box center [679, 288] width 1358 height 577
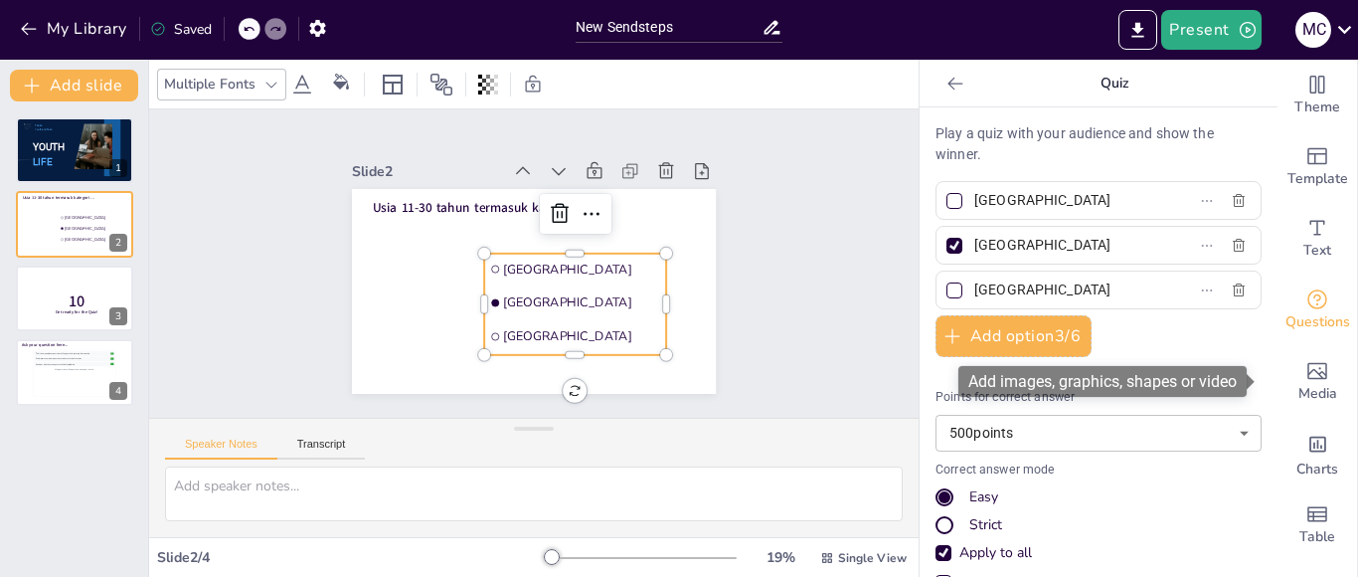
click at [1253, 371] on div "Add images, graphics, shapes or video" at bounding box center [1109, 381] width 302 height 31
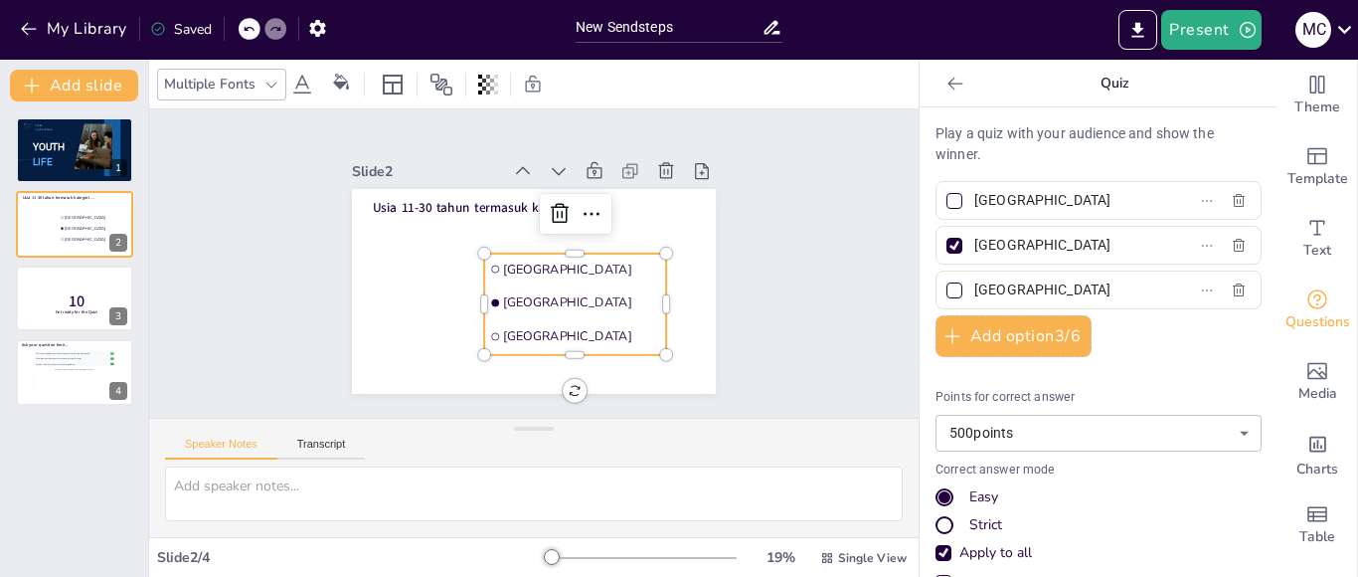
drag, startPoint x: 1253, startPoint y: 371, endPoint x: 1254, endPoint y: 433, distance: 62.6
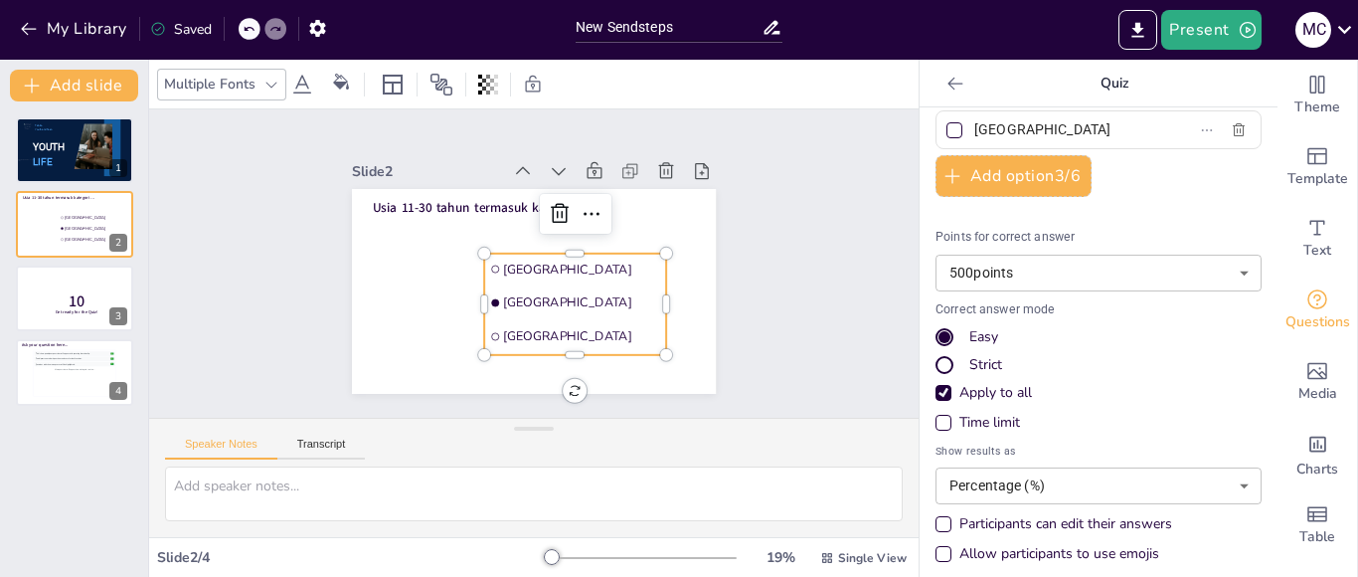
scroll to position [173, 0]
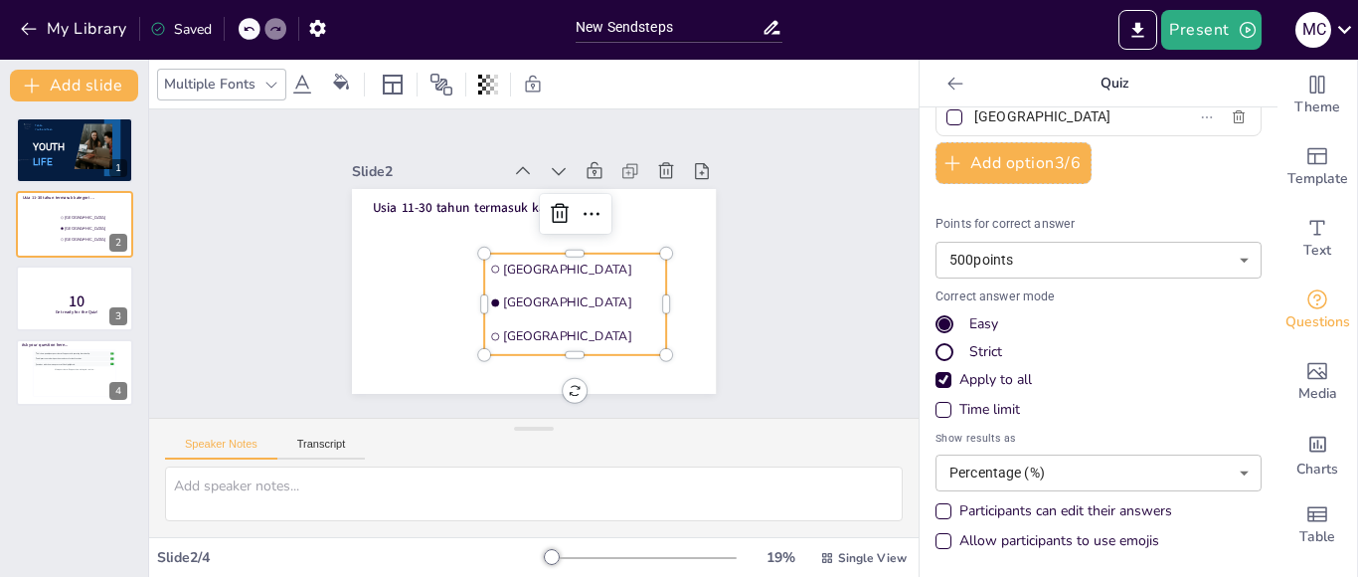
click at [1144, 474] on body "My Library Saved New Sendsteps Present M C Document fonts Roboto Akatab Recentl…" at bounding box center [679, 288] width 1358 height 577
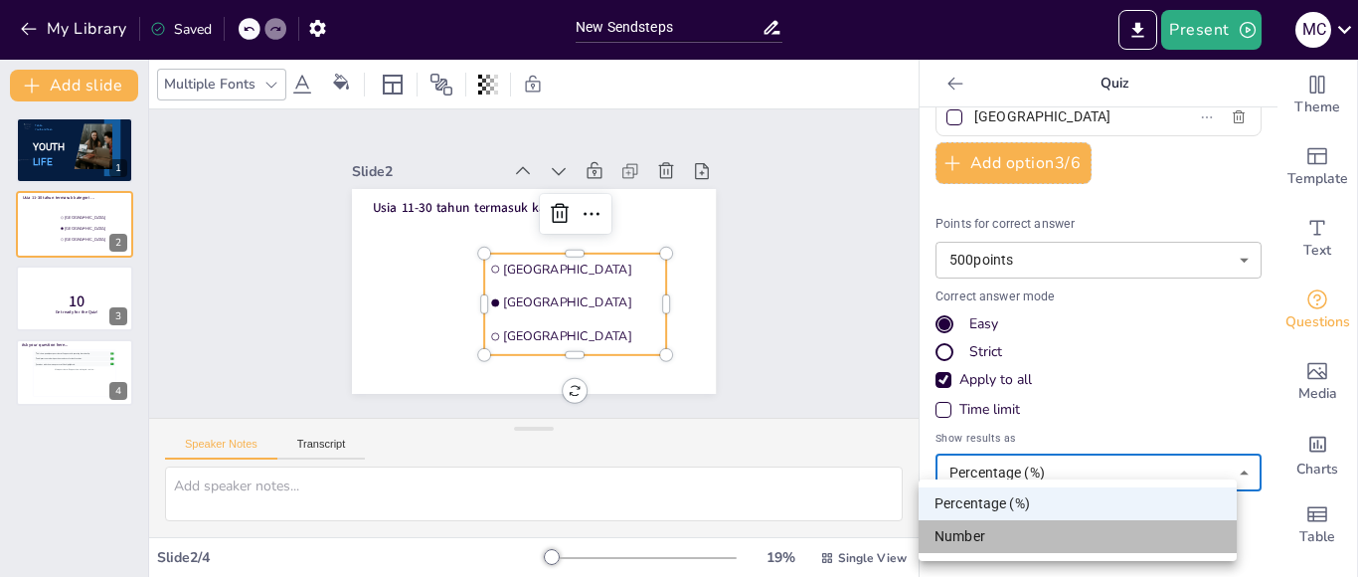
click at [1096, 537] on li "Number" at bounding box center [1078, 536] width 318 height 33
type input "number"
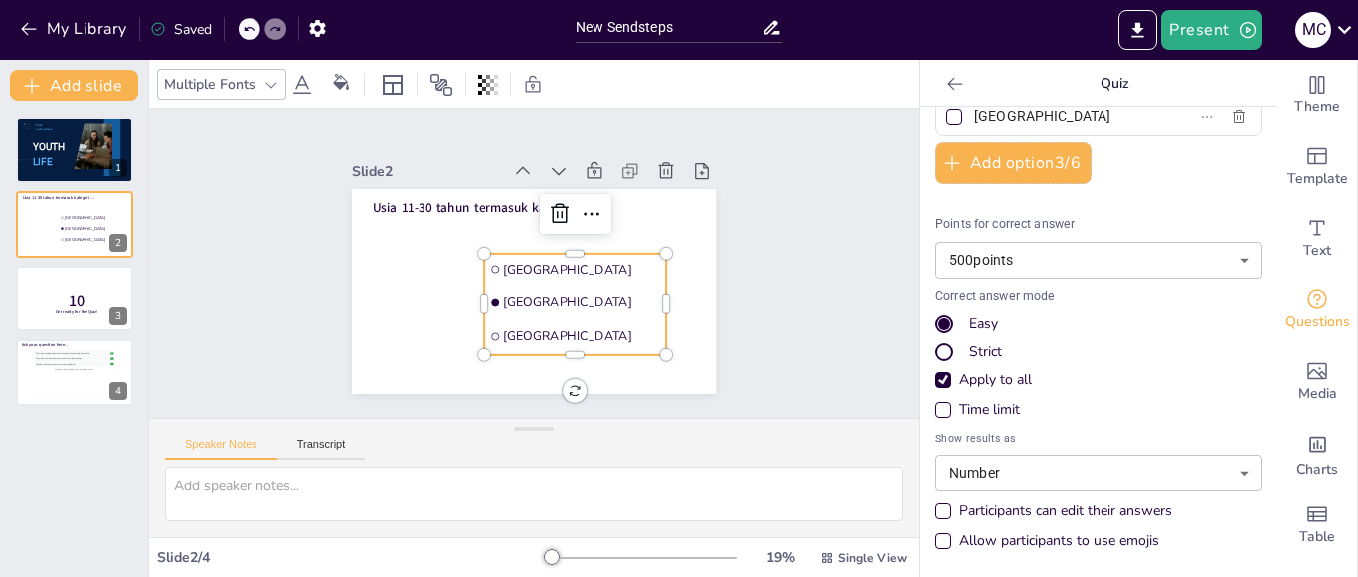
click at [1076, 545] on div "Allow participants to use emojis" at bounding box center [1059, 541] width 200 height 20
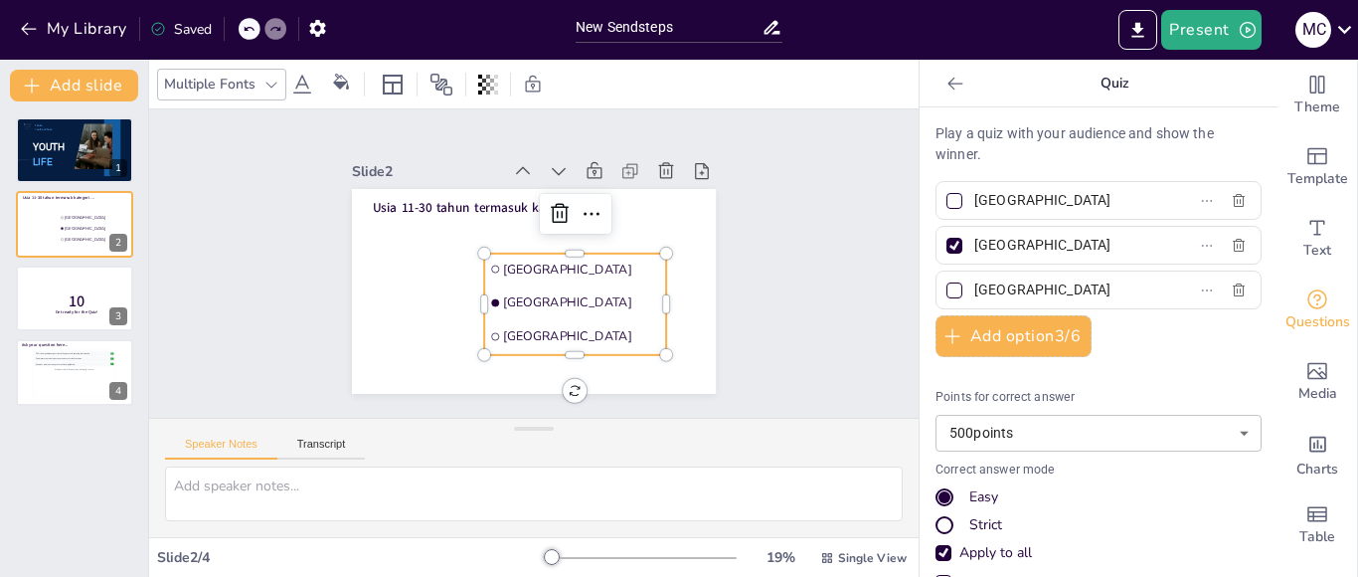
drag, startPoint x: 1039, startPoint y: 203, endPoint x: 965, endPoint y: 200, distance: 73.6
click at [974, 200] on input "[GEOGRAPHIC_DATA]" at bounding box center [1066, 200] width 185 height 29
type input "Anak-anak"
drag, startPoint x: 1029, startPoint y: 239, endPoint x: 947, endPoint y: 244, distance: 81.7
click at [947, 244] on label "[GEOGRAPHIC_DATA]" at bounding box center [1066, 245] width 249 height 29
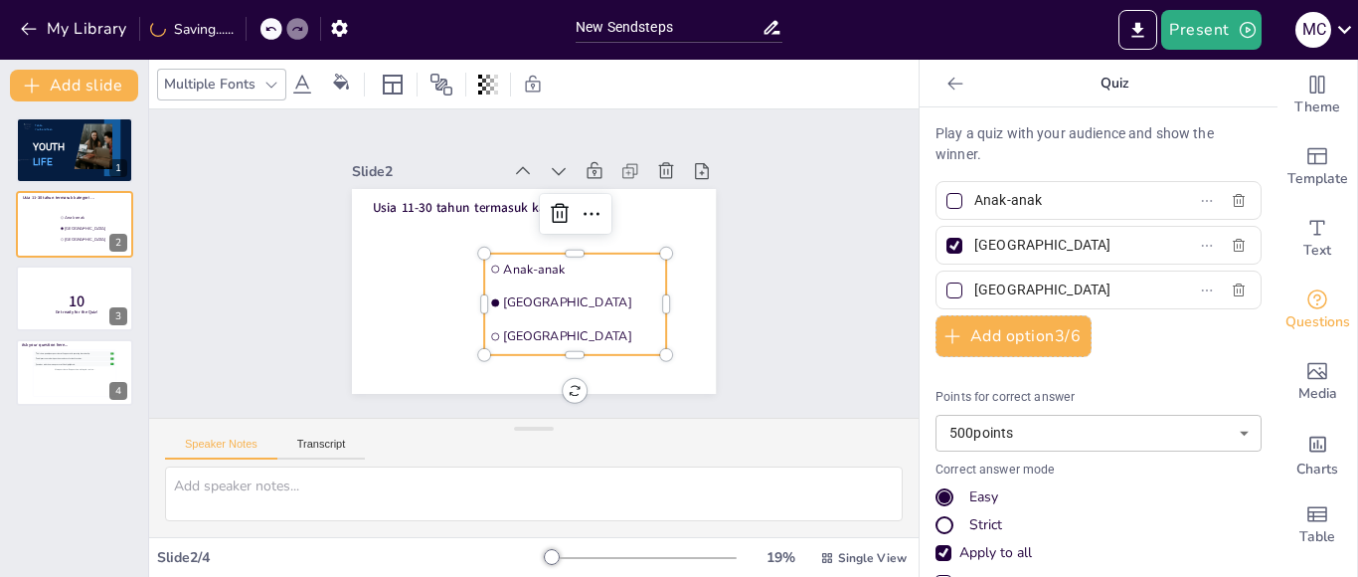
click at [974, 244] on input "[GEOGRAPHIC_DATA]" at bounding box center [1066, 245] width 185 height 29
type input "Remaja [PERSON_NAME] Pemuda"
click at [1024, 288] on input "[GEOGRAPHIC_DATA]" at bounding box center [1066, 289] width 185 height 29
drag, startPoint x: 1024, startPoint y: 288, endPoint x: 949, endPoint y: 285, distance: 74.6
click at [966, 285] on span "[GEOGRAPHIC_DATA]" at bounding box center [1058, 289] width 185 height 29
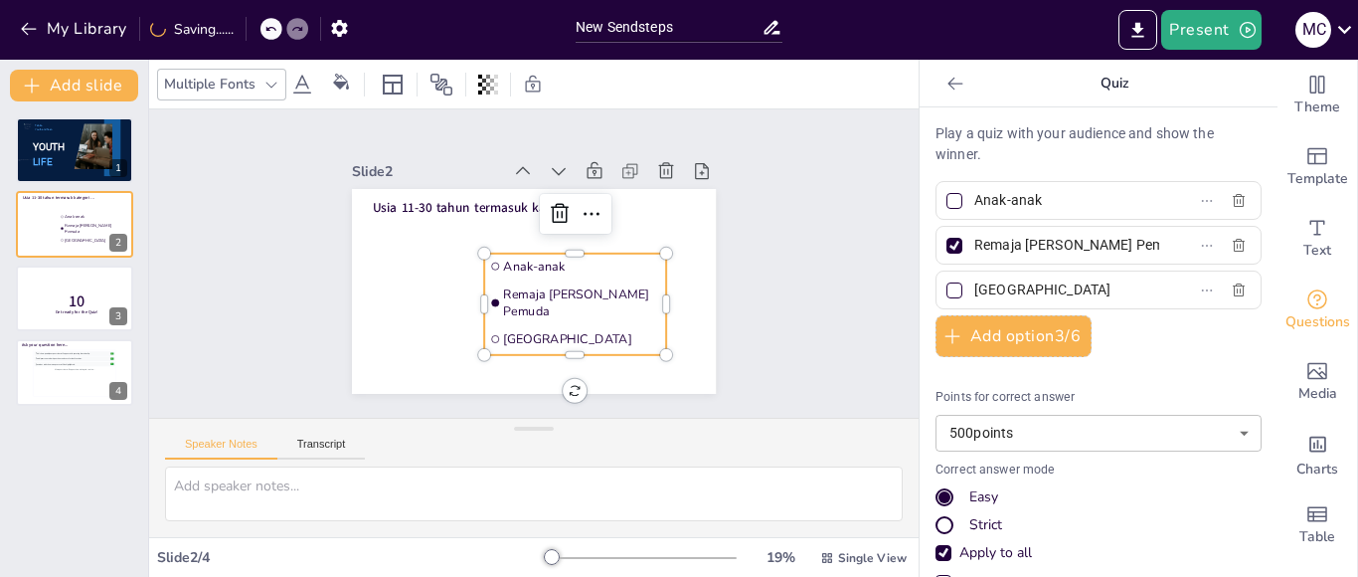
click at [974, 285] on input "[GEOGRAPHIC_DATA]" at bounding box center [1066, 289] width 185 height 29
type input "Lansia"
click at [1160, 363] on div "Play a quiz with your audience and show the winner. Anak-anak [PERSON_NAME] [PE…" at bounding box center [1099, 428] width 326 height 610
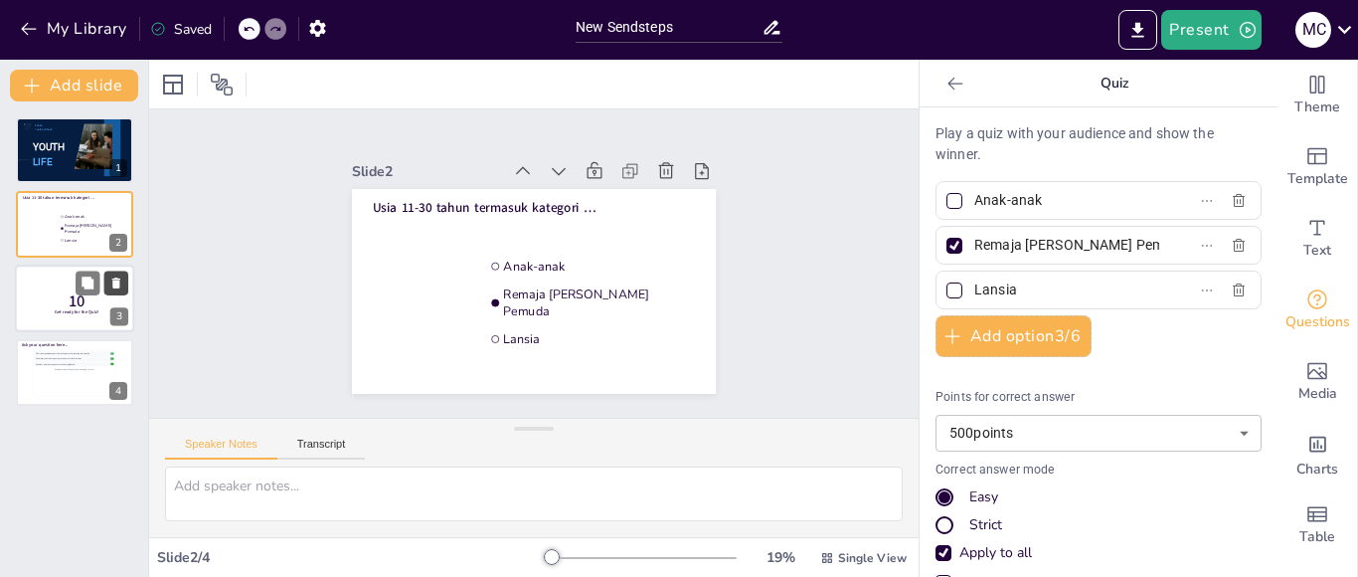
click at [114, 286] on icon at bounding box center [116, 282] width 8 height 11
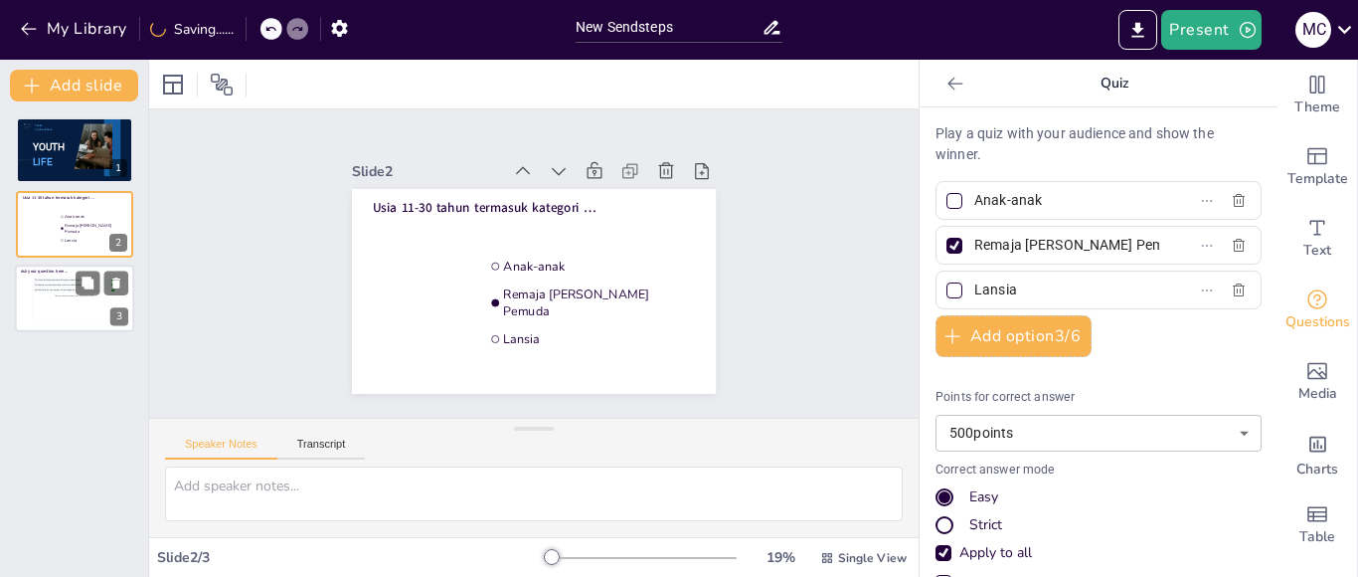
click at [40, 329] on div at bounding box center [74, 298] width 119 height 68
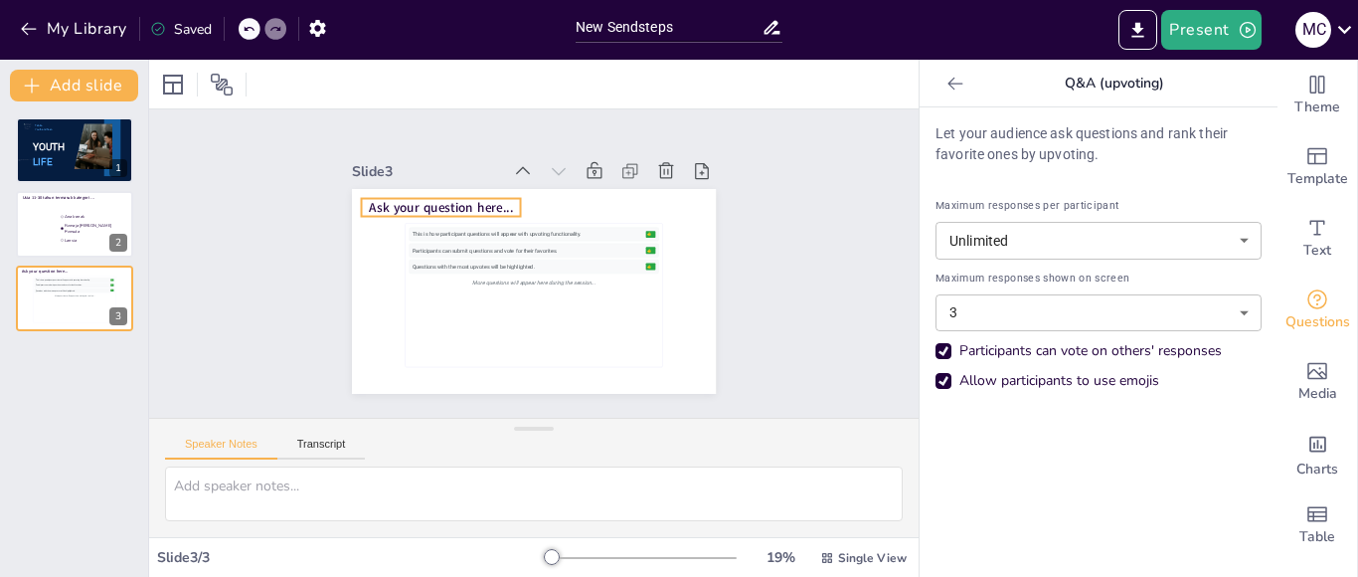
click at [477, 199] on span "Ask your question here..." at bounding box center [455, 189] width 144 height 47
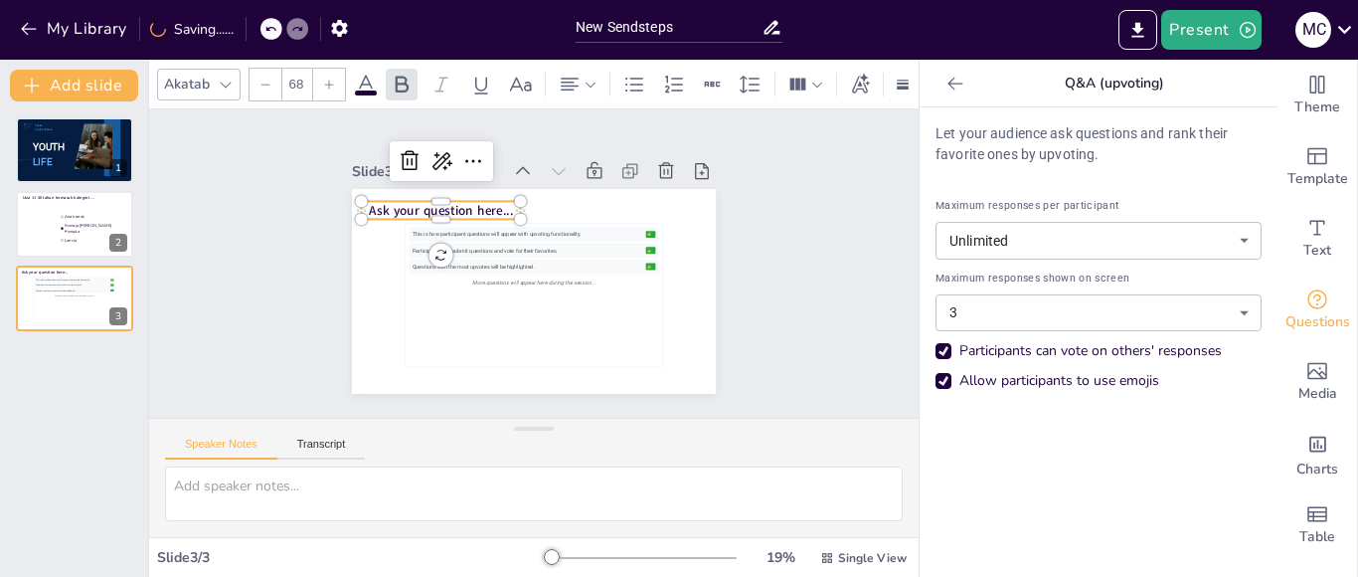
click at [496, 306] on span "Ask your question here..." at bounding box center [545, 369] width 98 height 126
click at [460, 203] on span "Ask your question here..." at bounding box center [480, 170] width 133 height 87
click at [409, 211] on span "Sebutkan ciri-ciri remaja da" at bounding box center [429, 241] width 140 height 61
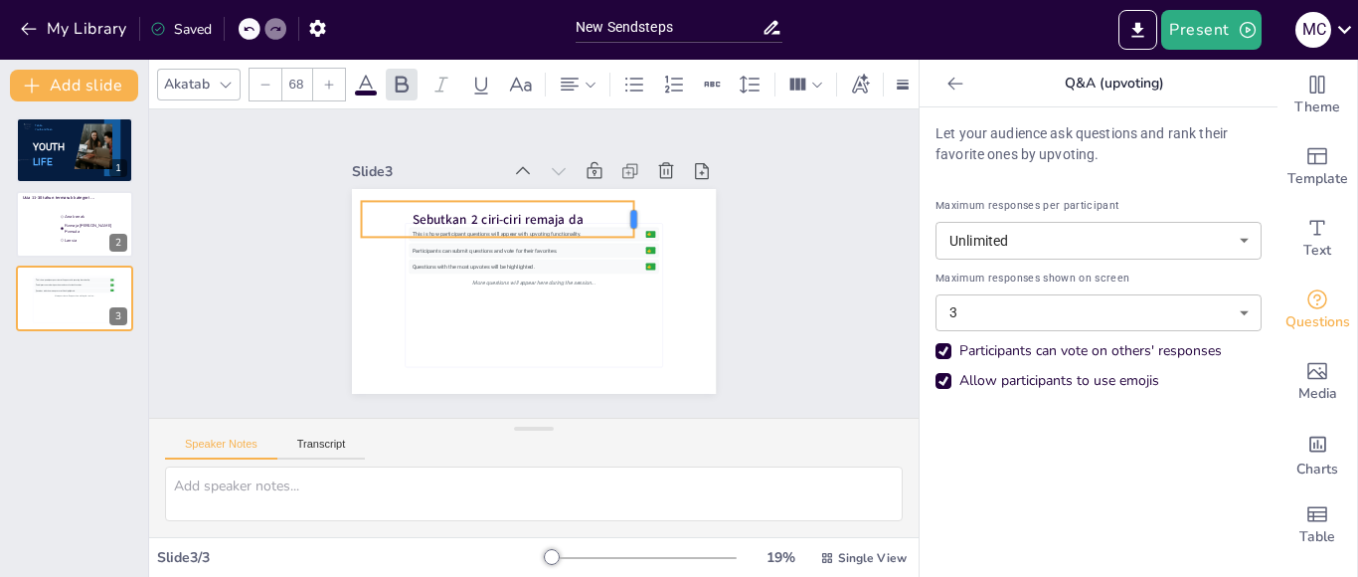
drag, startPoint x: 504, startPoint y: 215, endPoint x: 724, endPoint y: 202, distance: 220.1
click at [724, 202] on div "Slide 1 YOUTH LIFE Tabita Youth and Teen Slide 2 Usia 11-30 tahun termasuk kate…" at bounding box center [533, 263] width 500 height 309
drag, startPoint x: 724, startPoint y: 206, endPoint x: 695, endPoint y: 206, distance: 28.8
click at [367, 206] on div at bounding box center [351, 208] width 32 height 39
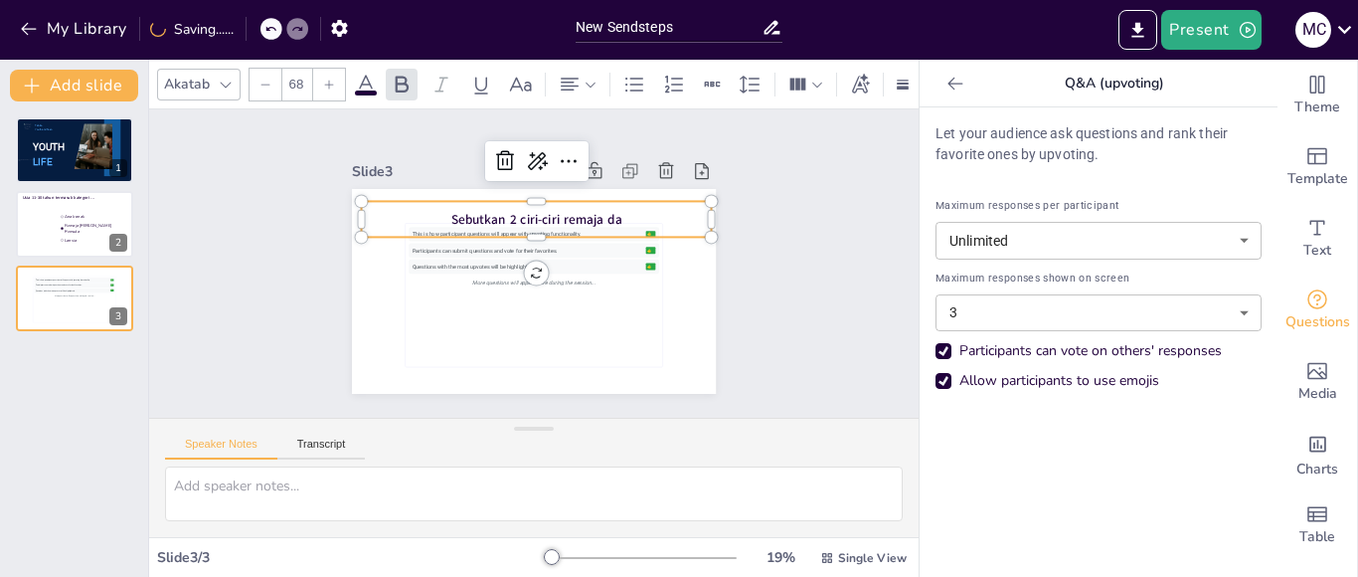
click at [625, 209] on p "Sebutkan 2 ciri-ciri remaja da" at bounding box center [575, 279] width 125 height 339
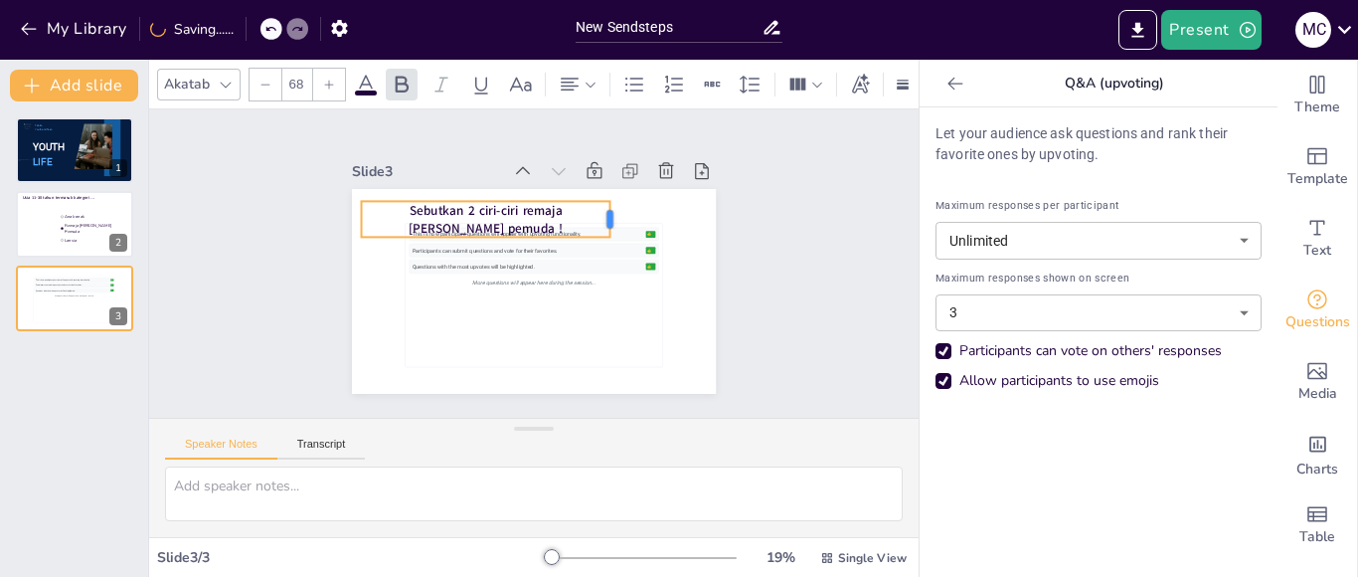
drag, startPoint x: 504, startPoint y: 210, endPoint x: 594, endPoint y: 210, distance: 89.5
click at [610, 210] on div at bounding box center [618, 219] width 16 height 36
click at [737, 278] on div "Slide 1 YOUTH LIFE Tabita Youth and Teen Slide 2 Usia 11-30 tahun termasuk kate…" at bounding box center [533, 264] width 490 height 538
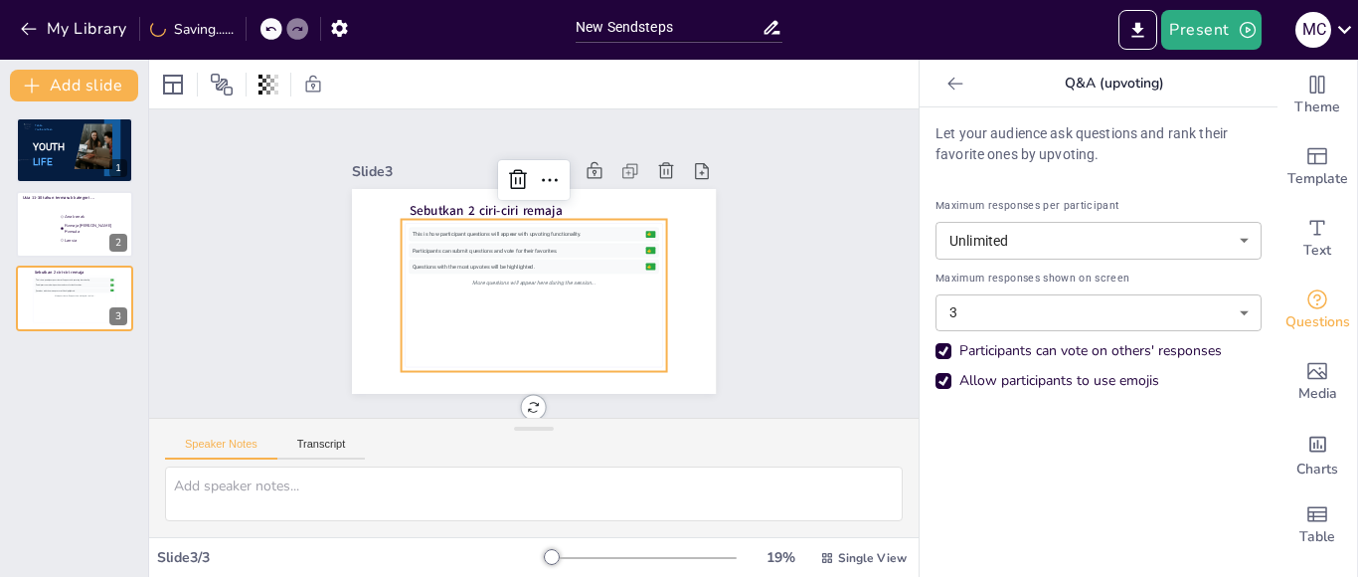
click at [600, 282] on div "This is how participant questions will appear with upvoting functionality. 👍 5 …" at bounding box center [565, 266] width 161 height 262
click at [284, 258] on div "Slide 1 YOUTH LIFE Tabita Youth and Teen Slide 2 Usia 11-30 tahun termasuk kate…" at bounding box center [534, 264] width 512 height 528
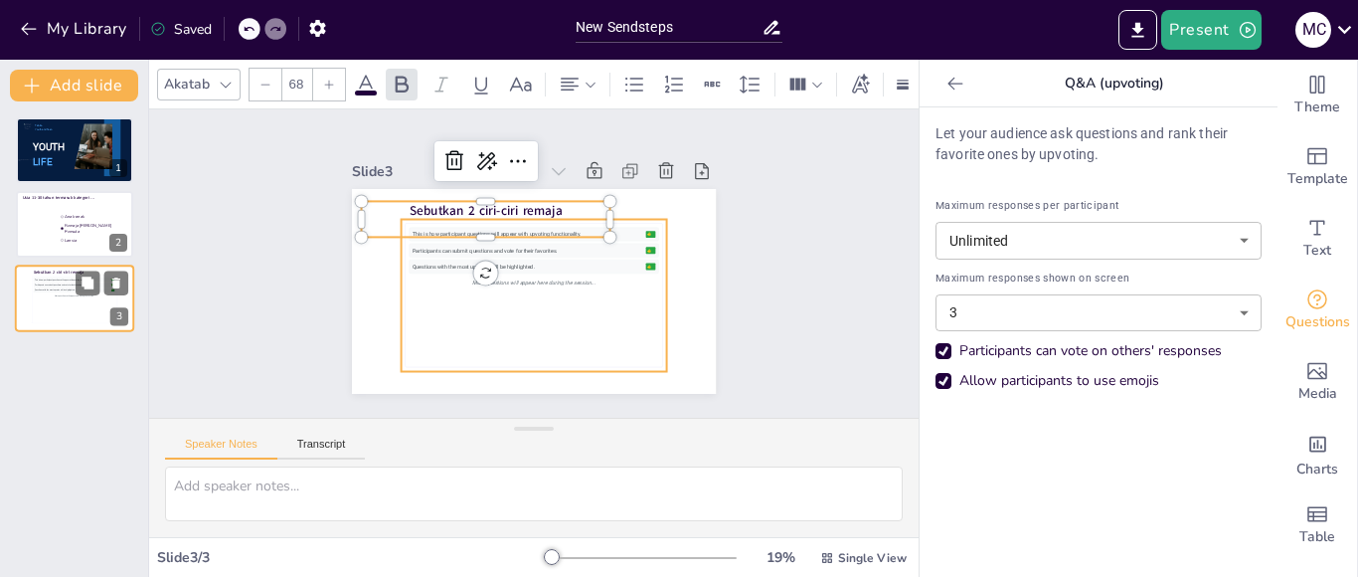
click at [70, 320] on div "This is how participant questions will appear with upvoting functionality. 👍 5 …" at bounding box center [75, 299] width 82 height 45
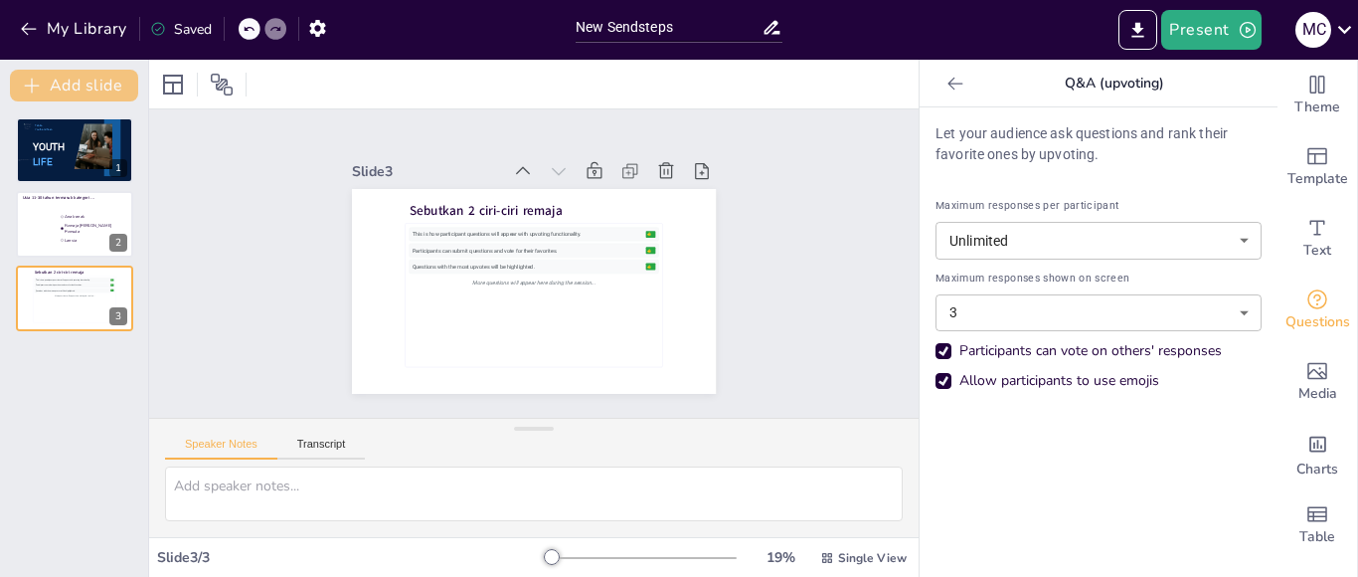
click at [105, 78] on button "Add slide" at bounding box center [74, 86] width 128 height 32
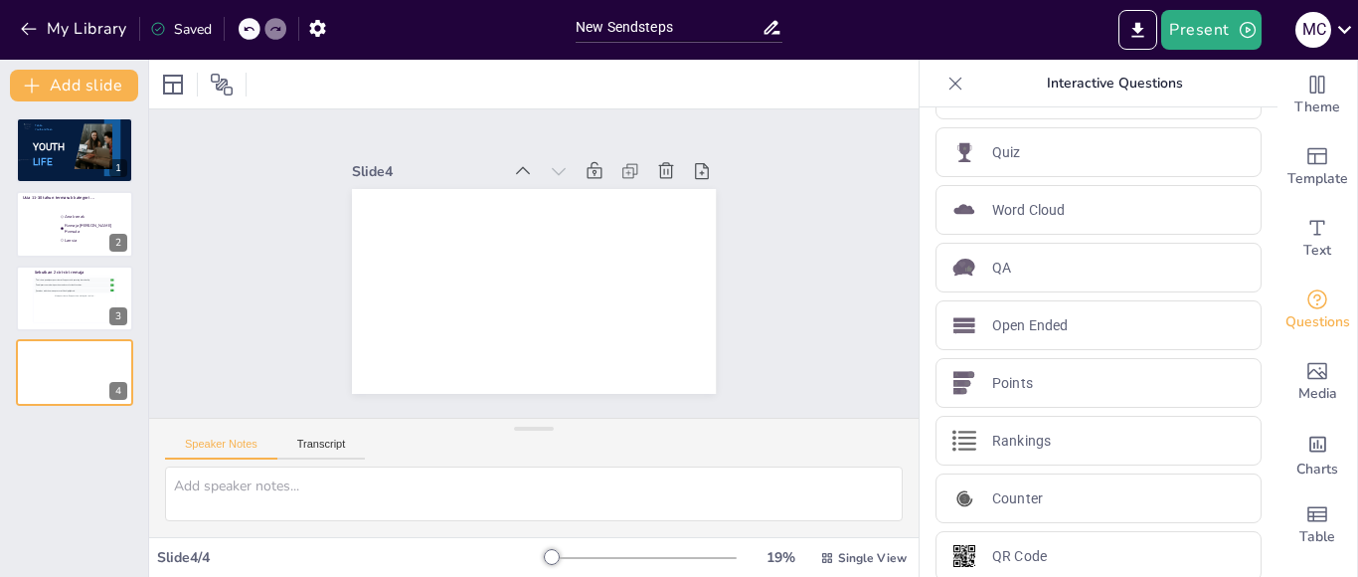
scroll to position [74, 0]
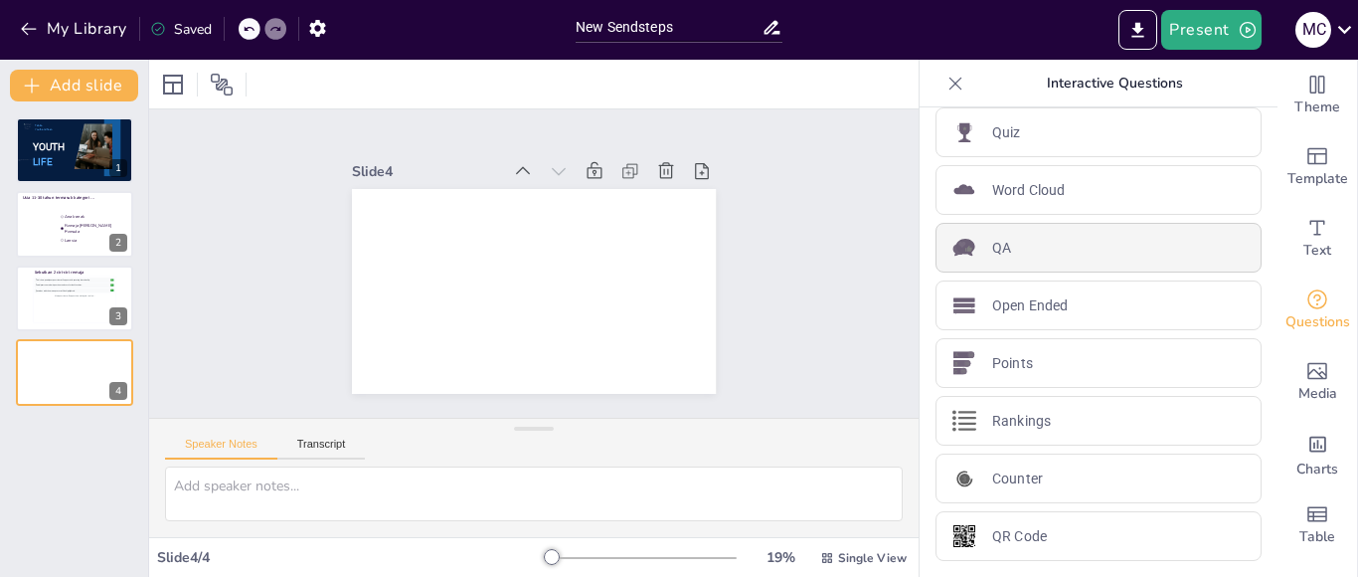
click at [1067, 247] on div "QA" at bounding box center [1099, 248] width 326 height 50
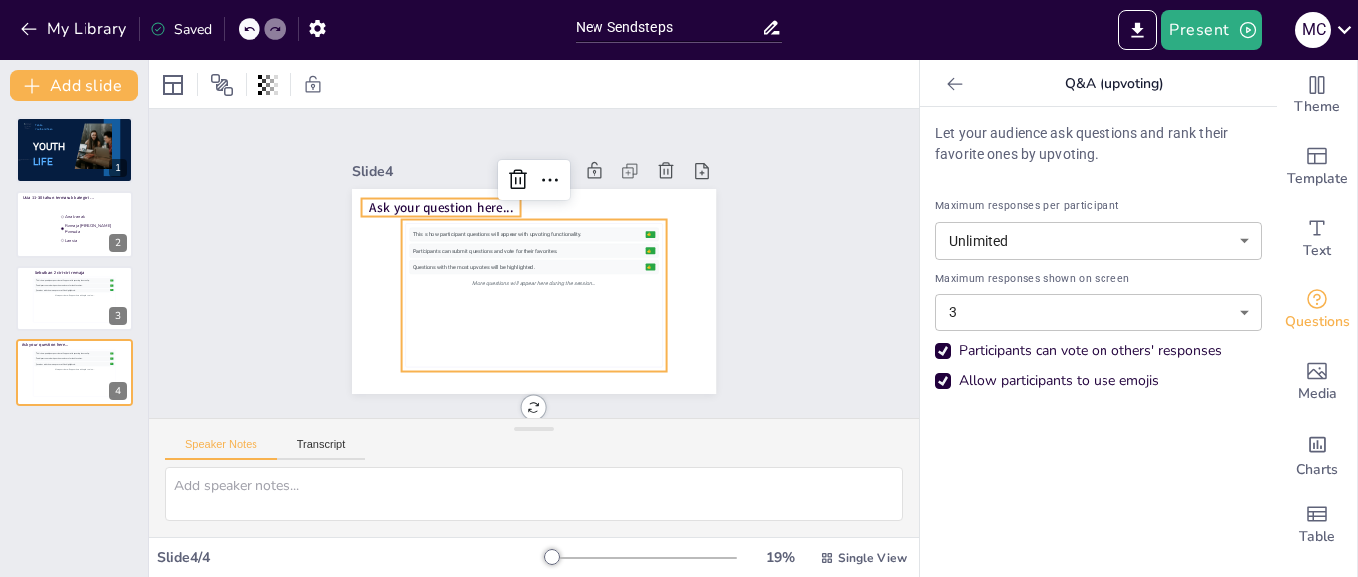
click at [460, 213] on span "Ask your question here..." at bounding box center [426, 250] width 138 height 75
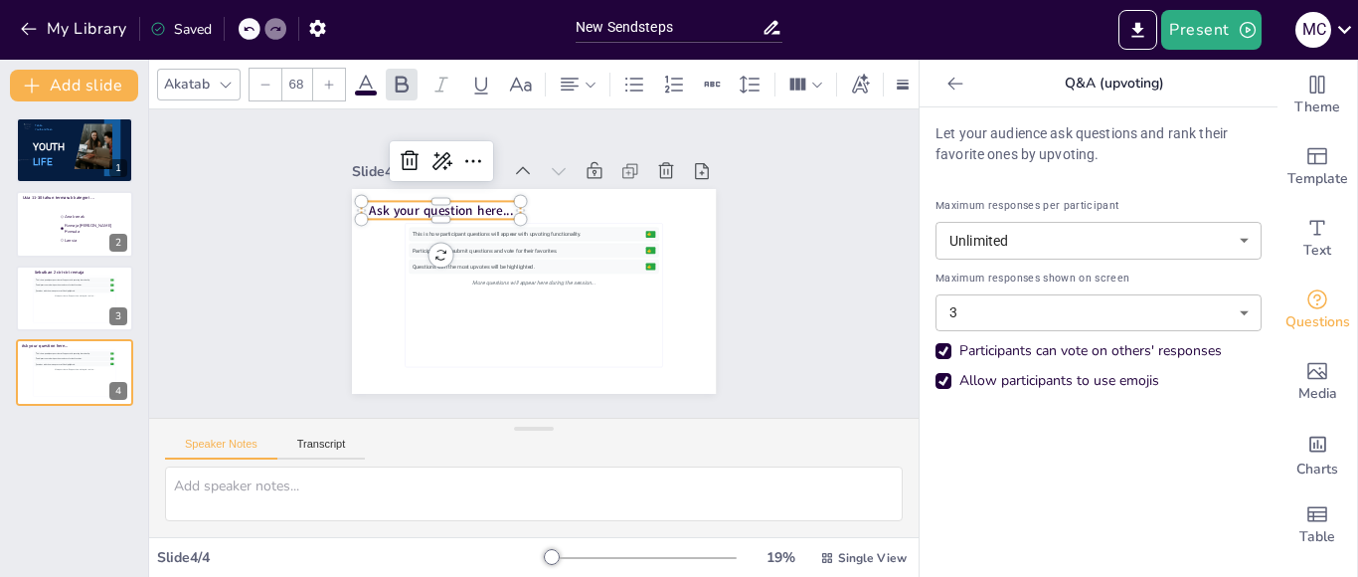
click at [583, 196] on span "Ask your question here..." at bounding box center [614, 191] width 62 height 142
click at [460, 278] on span "Ask your question here..." at bounding box center [471, 350] width 33 height 145
drag, startPoint x: 460, startPoint y: 196, endPoint x: 455, endPoint y: 205, distance: 10.2
click at [455, 207] on span "Ask your question here..." at bounding box center [432, 231] width 144 height 48
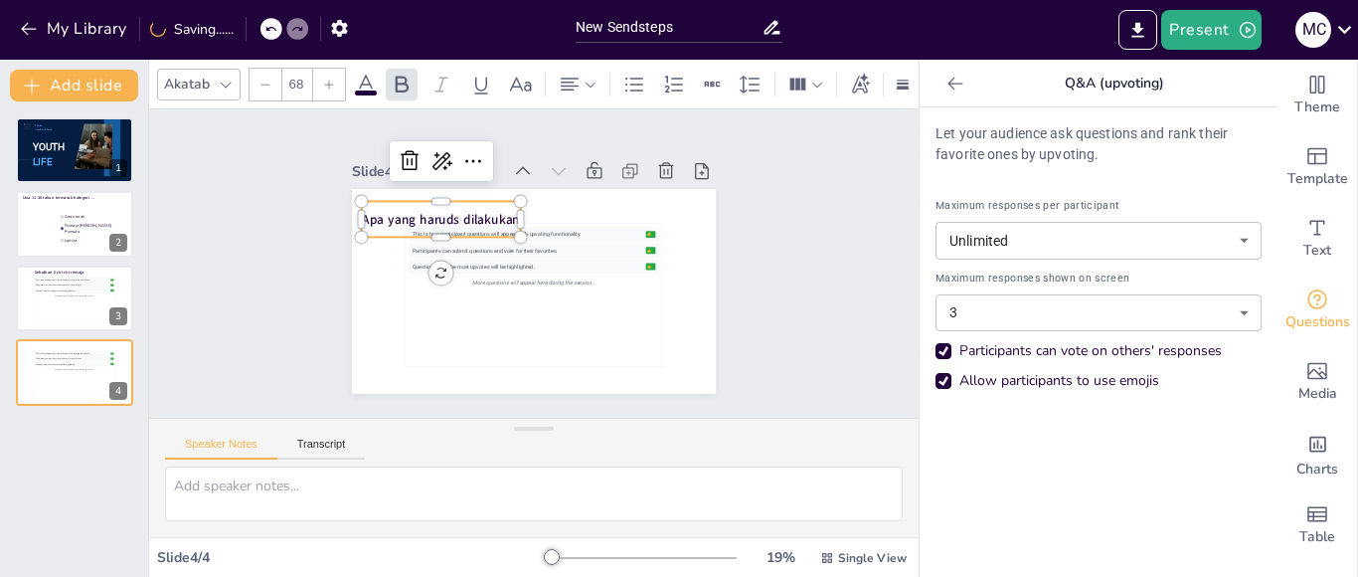
click at [466, 266] on span "Apa yang haruds dilakukan" at bounding box center [471, 345] width 50 height 158
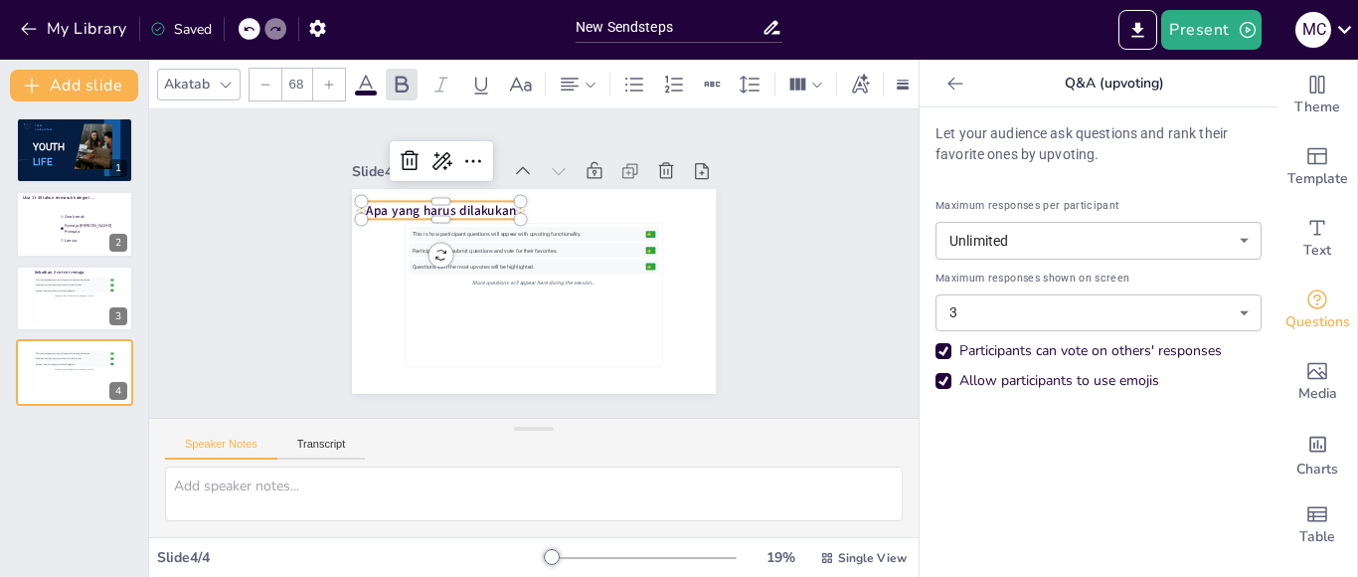
click at [492, 214] on span "Apa yang harus dilakukan" at bounding box center [427, 253] width 144 height 78
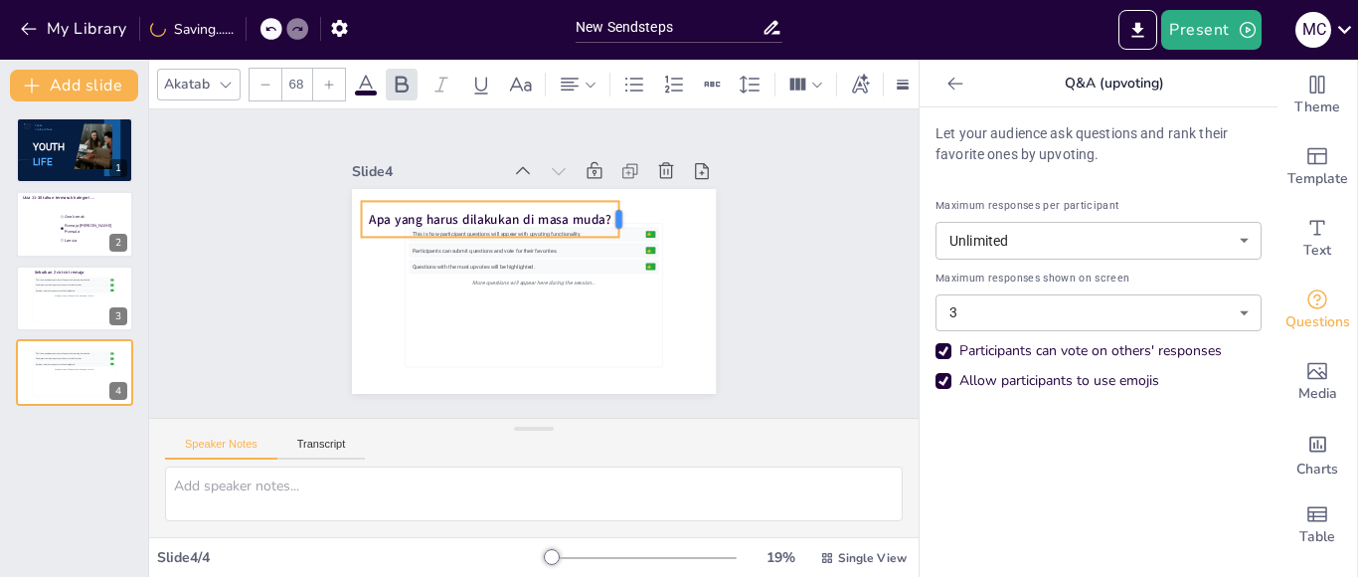
drag, startPoint x: 508, startPoint y: 208, endPoint x: 606, endPoint y: 212, distance: 98.5
click at [471, 315] on div at bounding box center [458, 334] width 26 height 39
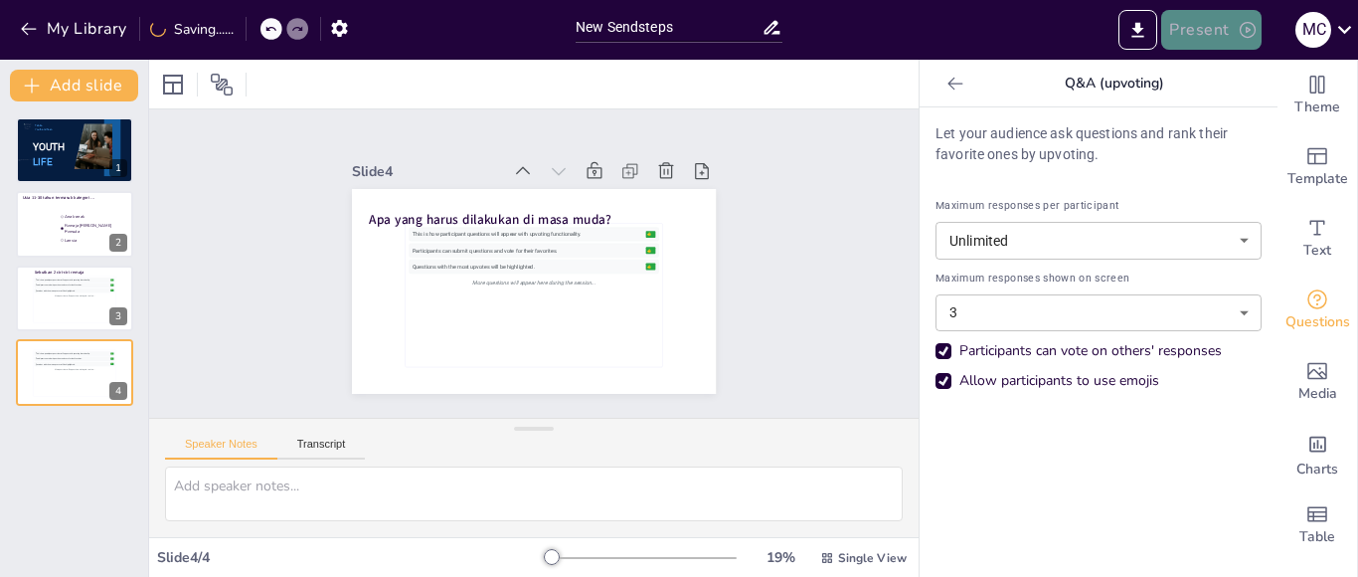
click at [1229, 29] on button "Present" at bounding box center [1210, 30] width 99 height 40
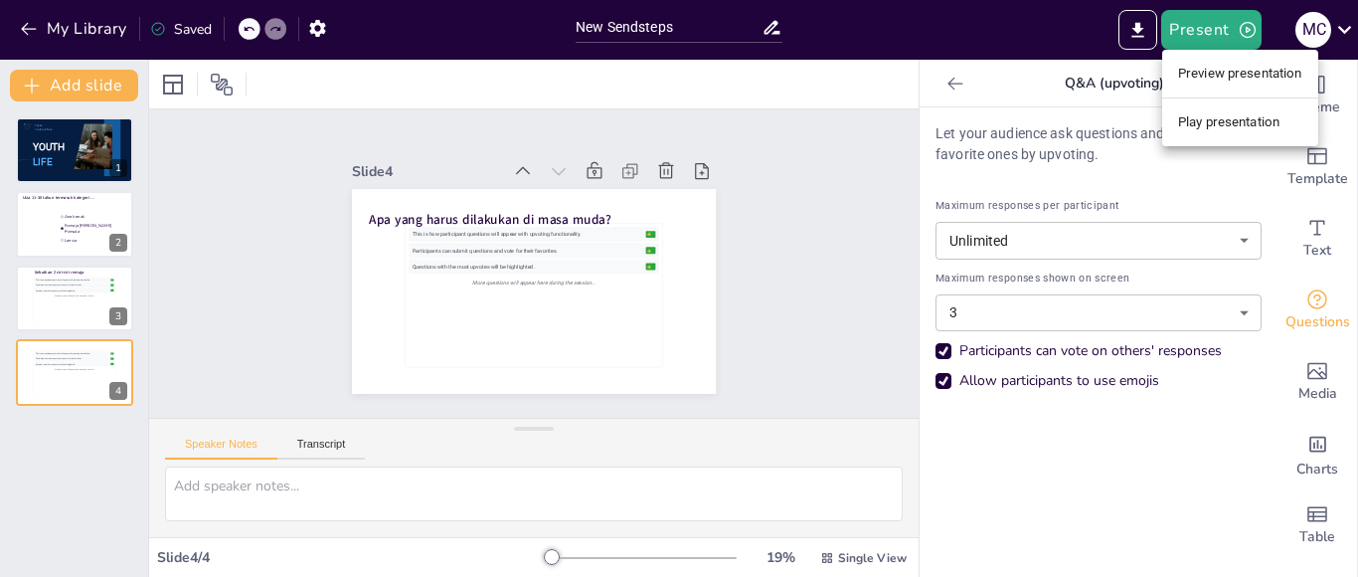
click at [655, 19] on div at bounding box center [679, 288] width 1358 height 577
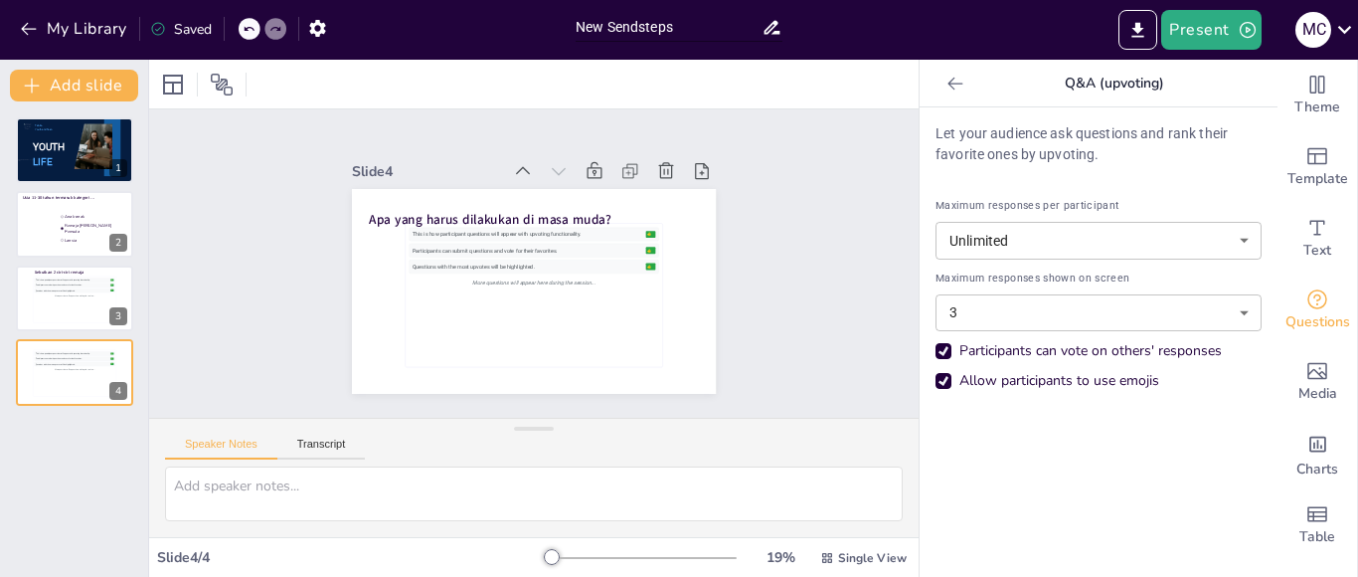
click at [692, 26] on input "New Sendsteps" at bounding box center [669, 27] width 186 height 29
drag, startPoint x: 691, startPoint y: 26, endPoint x: 545, endPoint y: 31, distance: 146.2
click at [545, 31] on div "My Library Saved New Sendsteps Present M C" at bounding box center [679, 30] width 1358 height 60
type input "Youth Life"
click at [1182, 33] on button "Present" at bounding box center [1210, 30] width 99 height 40
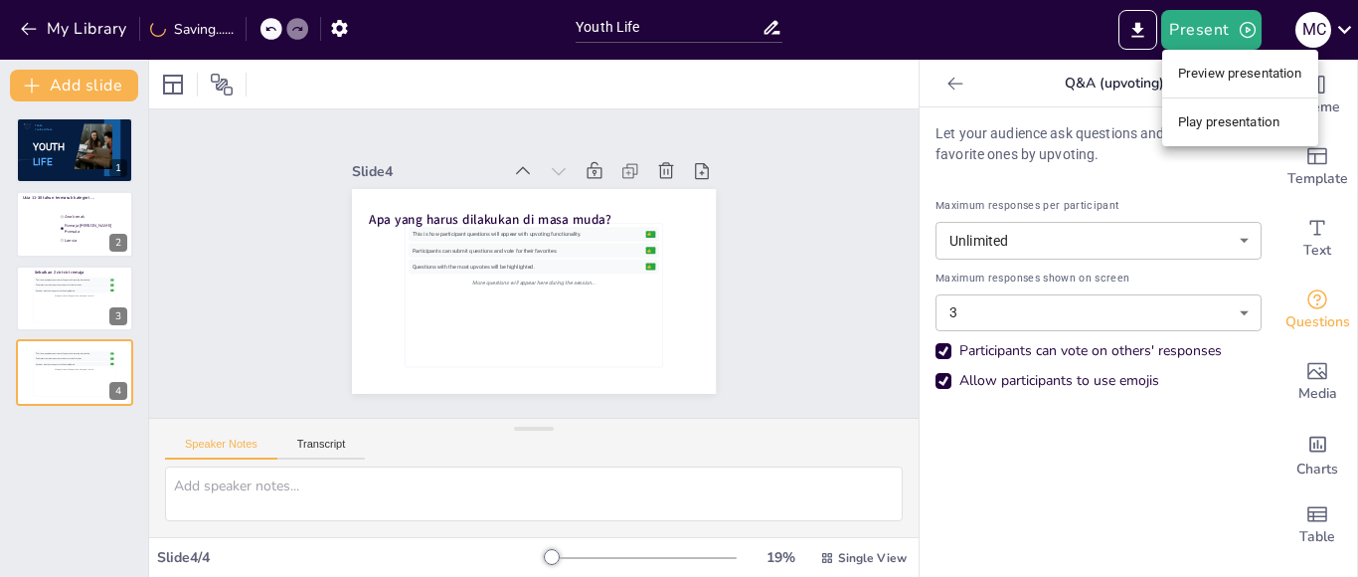
click at [1191, 119] on li "Play presentation" at bounding box center [1240, 122] width 156 height 32
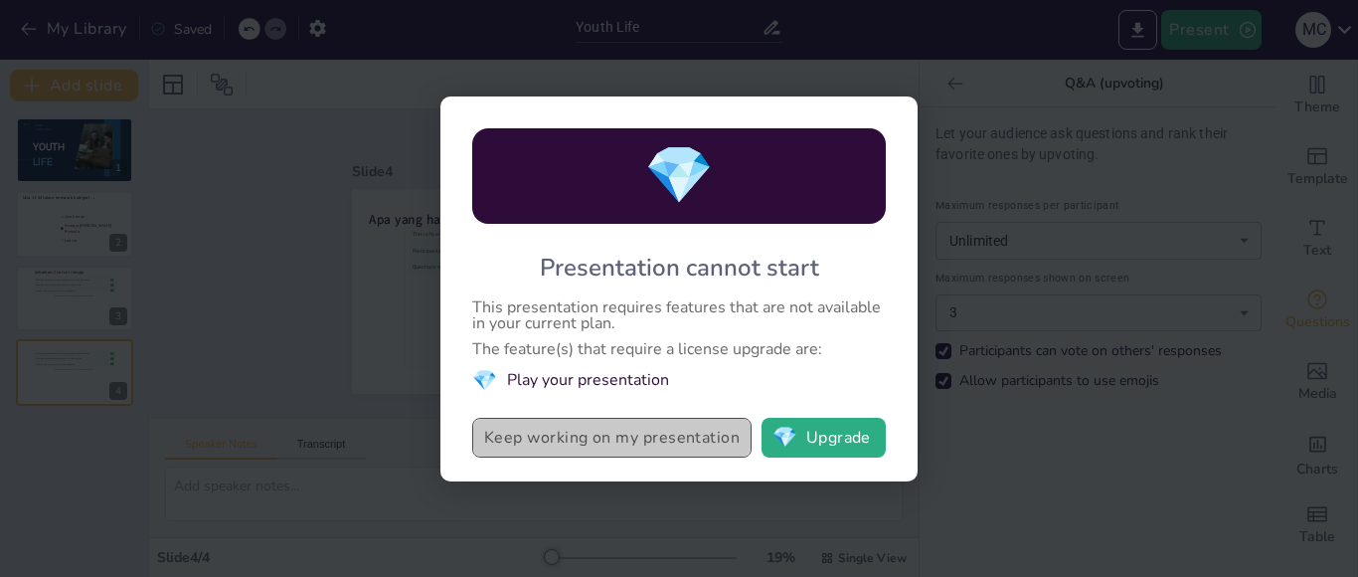
click at [635, 440] on button "Keep working on my presentation" at bounding box center [611, 438] width 279 height 40
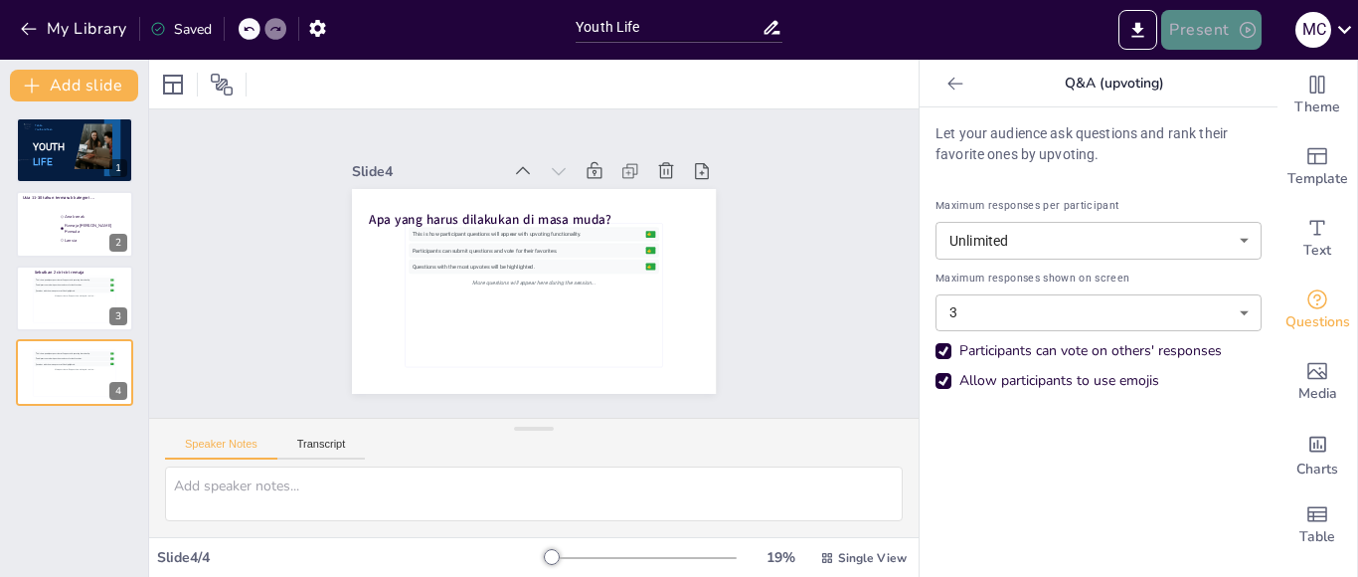
click at [1212, 32] on button "Present" at bounding box center [1210, 30] width 99 height 40
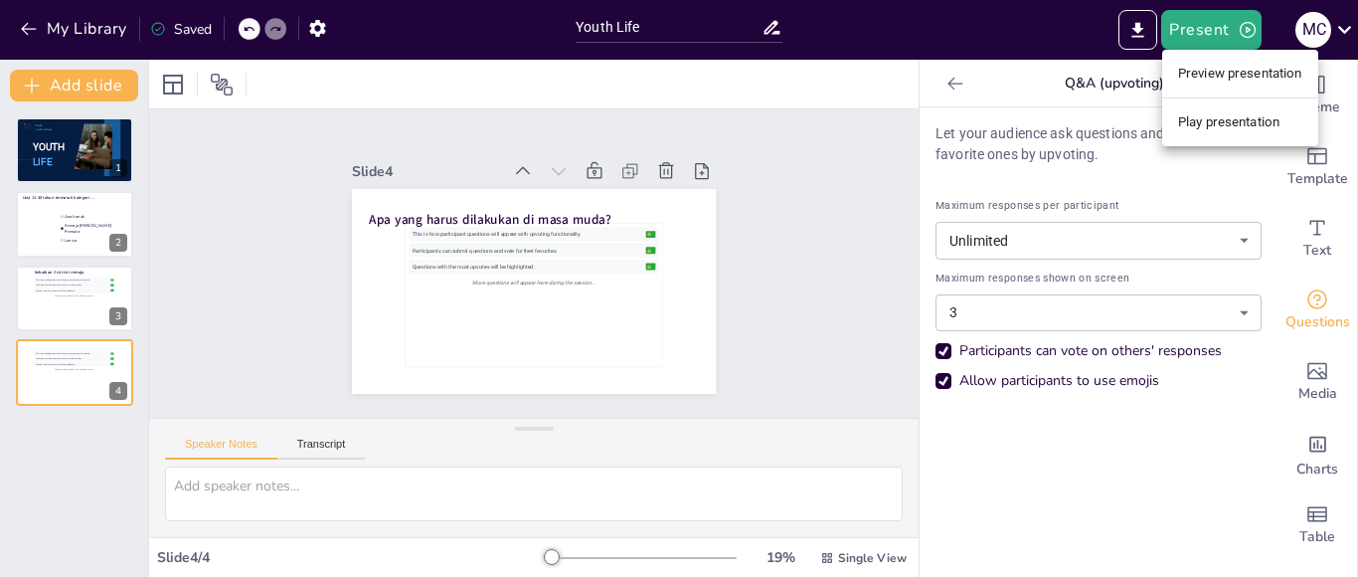
click at [1195, 127] on li "Play presentation" at bounding box center [1240, 122] width 156 height 32
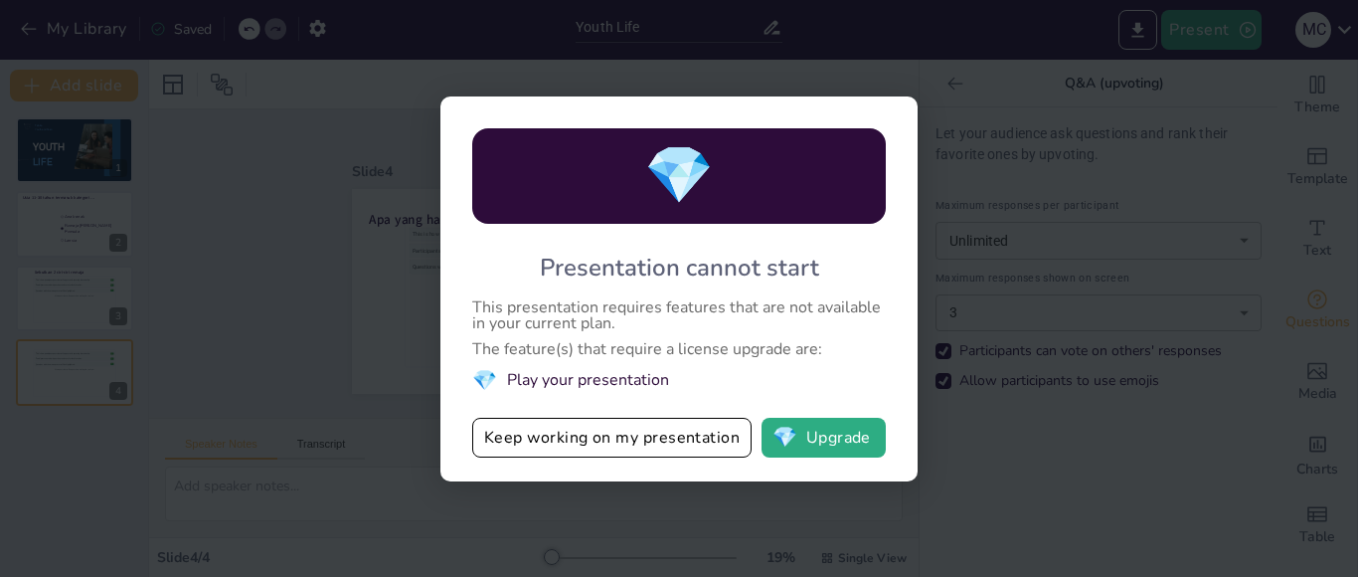
click at [479, 386] on span "💎" at bounding box center [484, 380] width 25 height 27
click at [818, 454] on button "💎 Upgrade" at bounding box center [824, 438] width 124 height 40
